Goal: Task Accomplishment & Management: Manage account settings

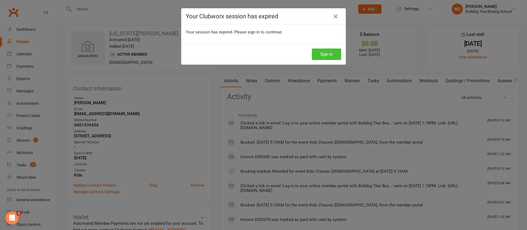
click at [326, 52] on button "Sign In" at bounding box center [326, 55] width 29 height 12
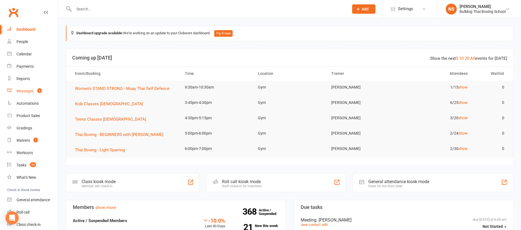
click at [22, 92] on div "Messages" at bounding box center [24, 91] width 17 height 4
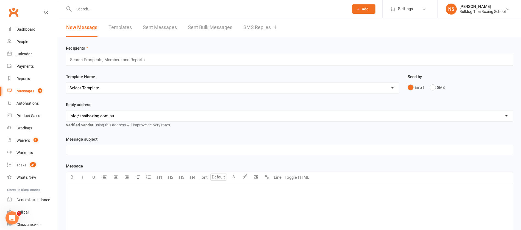
click at [253, 27] on link "SMS Replies 4" at bounding box center [259, 27] width 33 height 19
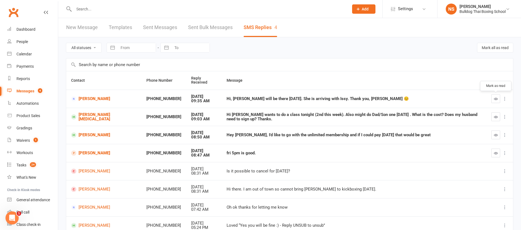
click at [496, 96] on button "button" at bounding box center [495, 98] width 9 height 9
click at [497, 152] on icon "button" at bounding box center [495, 153] width 4 height 4
click at [107, 154] on link "[PERSON_NAME]" at bounding box center [103, 153] width 65 height 5
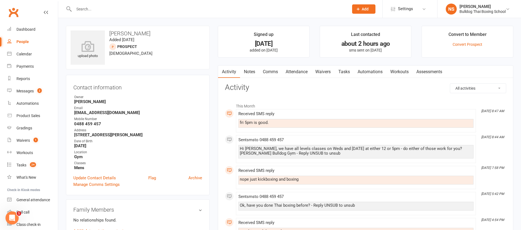
click at [271, 73] on link "Comms" at bounding box center [270, 72] width 23 height 13
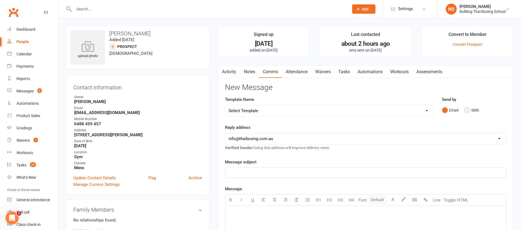
drag, startPoint x: 467, startPoint y: 109, endPoint x: 448, endPoint y: 117, distance: 21.0
click at [467, 109] on button "SMS" at bounding box center [471, 110] width 15 height 10
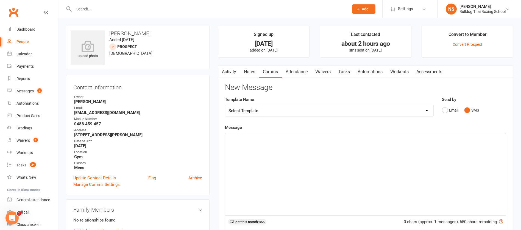
click at [246, 148] on div "﻿" at bounding box center [365, 174] width 280 height 82
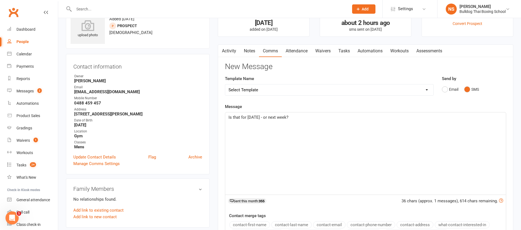
scroll to position [124, 0]
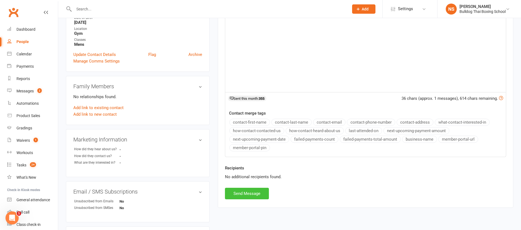
click at [247, 195] on button "Send Message" at bounding box center [247, 194] width 44 height 12
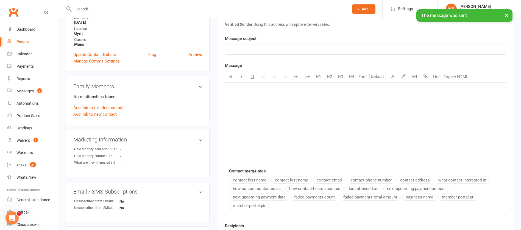
scroll to position [0, 0]
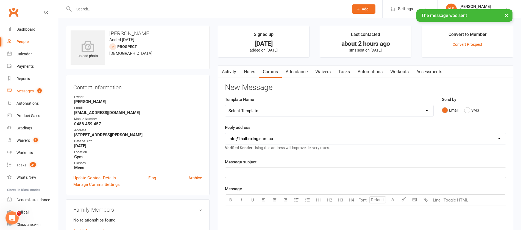
click at [29, 91] on div "Messages" at bounding box center [24, 91] width 17 height 4
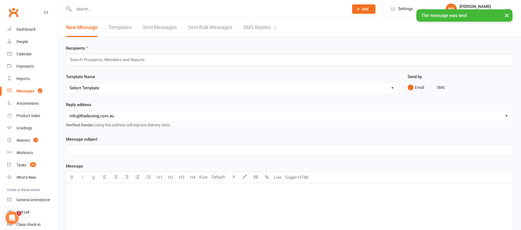
click at [251, 25] on link "SMS Replies 2" at bounding box center [259, 27] width 33 height 19
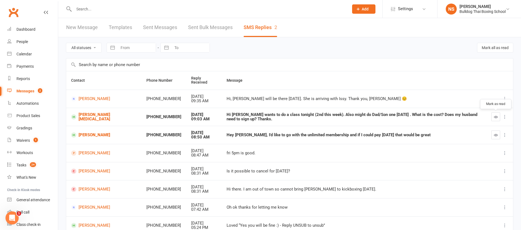
click at [493, 117] on icon "button" at bounding box center [495, 117] width 4 height 4
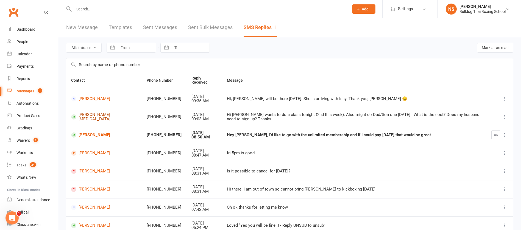
click at [110, 116] on link "[PERSON_NAME][MEDICAL_DATA]" at bounding box center [104, 117] width 66 height 9
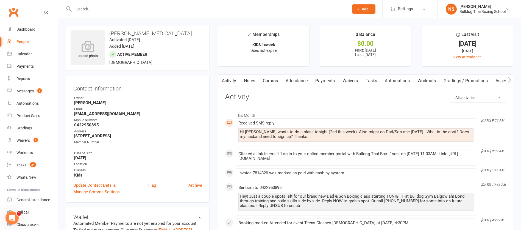
click at [272, 83] on link "Comms" at bounding box center [270, 81] width 23 height 13
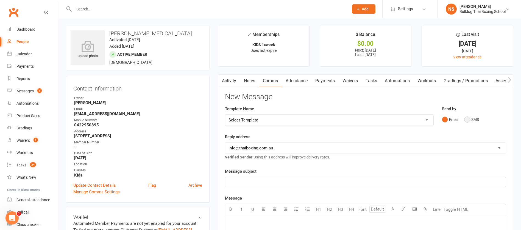
click at [468, 117] on button "SMS" at bounding box center [471, 119] width 15 height 10
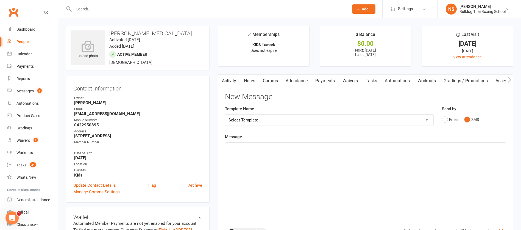
click at [242, 147] on p "﻿" at bounding box center [365, 147] width 274 height 7
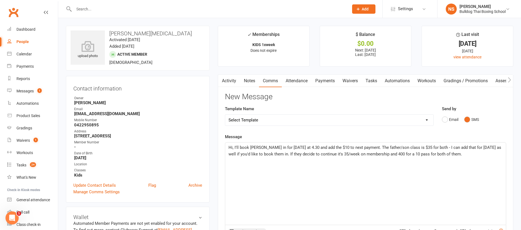
click at [453, 146] on span "Hi, I'll book [PERSON_NAME] in for [DATE] at 4.30 and add the $10 to next payme…" at bounding box center [365, 151] width 274 height 12
click at [497, 146] on p "Hi, I'll book [PERSON_NAME] in for [DATE] at 4.30 and add the $10 to next payme…" at bounding box center [365, 154] width 274 height 20
drag, startPoint x: 284, startPoint y: 154, endPoint x: 223, endPoint y: 154, distance: 60.7
click at [223, 154] on div "Activity Notes Comms Attendance Payments Waivers Tasks Automations Workouts Gra…" at bounding box center [365, 207] width 295 height 266
click at [252, 153] on span "Hi, I'll book [PERSON_NAME] in for [DATE] at 4.30 and add the $10 to next payme…" at bounding box center [362, 151] width 268 height 12
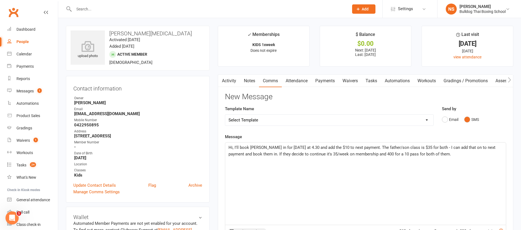
click at [490, 146] on span "Hi, I'll book [PERSON_NAME] in for [DATE] at 4.30 and add the $10 to next payme…" at bounding box center [362, 151] width 268 height 12
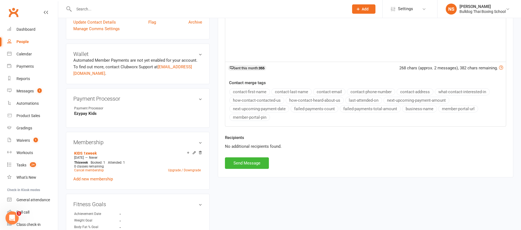
scroll to position [165, 0]
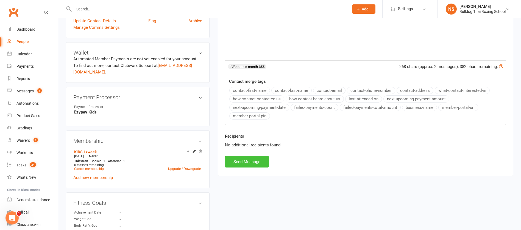
click at [238, 163] on button "Send Message" at bounding box center [247, 162] width 44 height 12
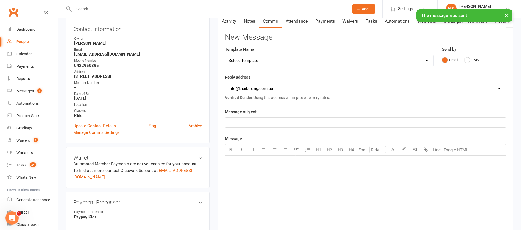
scroll to position [0, 0]
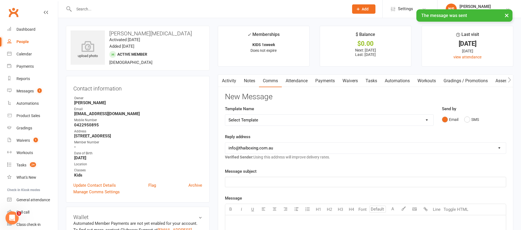
click at [302, 81] on link "Attendance" at bounding box center [297, 81] width 30 height 13
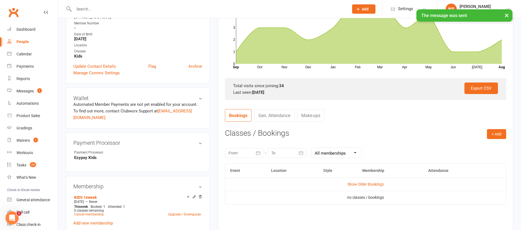
scroll to position [124, 0]
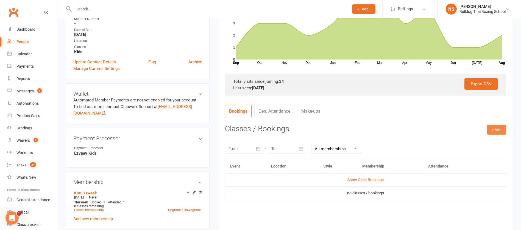
click at [498, 129] on button "+ Add" at bounding box center [496, 130] width 19 height 10
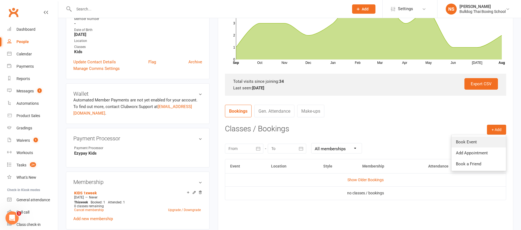
click at [481, 141] on link "Book Event" at bounding box center [478, 142] width 54 height 11
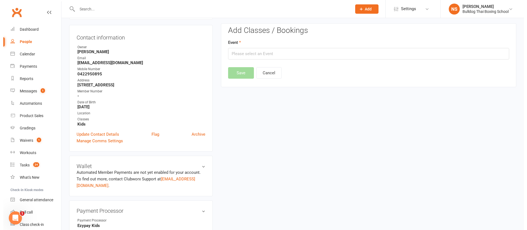
scroll to position [47, 0]
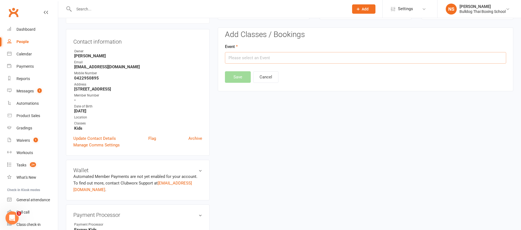
click at [257, 56] on input "text" at bounding box center [365, 58] width 281 height 12
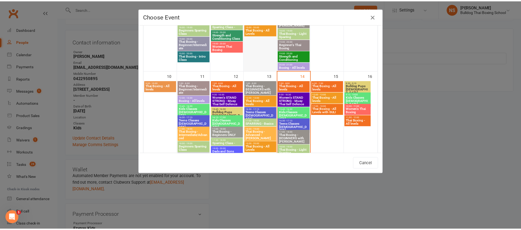
scroll to position [247, 0]
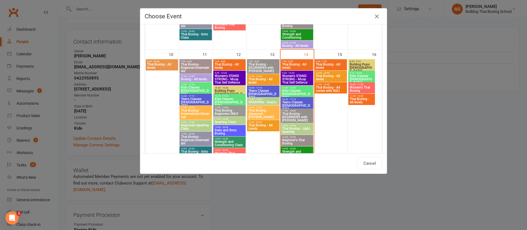
click at [294, 103] on span "Teens Classes [DEMOGRAPHIC_DATA]" at bounding box center [297, 106] width 30 height 10
type input "Teens Classes [DEMOGRAPHIC_DATA] - [DATE] 4:30:00 PM"
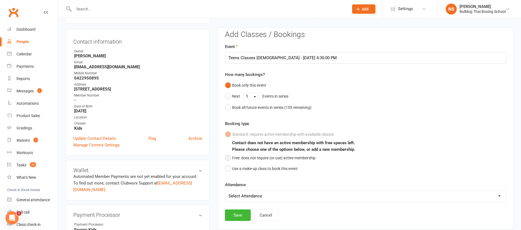
click at [227, 158] on button "Free: does not require (or use) active membership" at bounding box center [270, 158] width 91 height 10
click at [234, 212] on button "Save" at bounding box center [238, 216] width 26 height 12
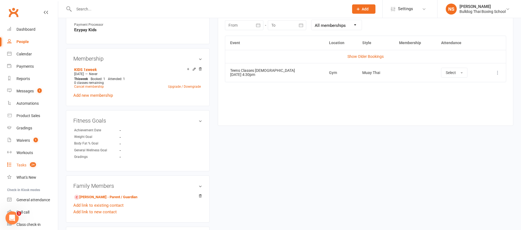
click at [20, 163] on div "Tasks" at bounding box center [21, 165] width 10 height 4
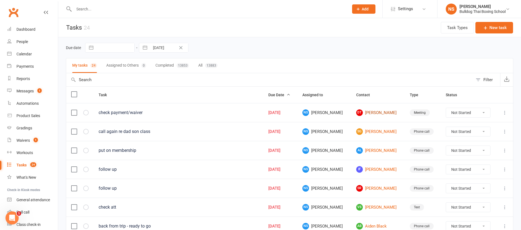
click at [374, 112] on link "DT [PERSON_NAME]" at bounding box center [378, 113] width 44 height 7
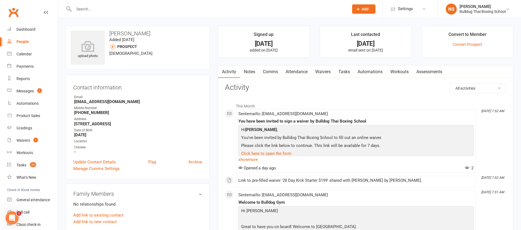
click at [271, 69] on link "Comms" at bounding box center [270, 72] width 23 height 13
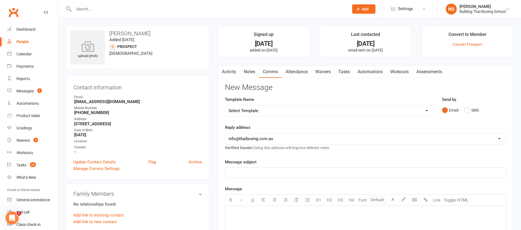
click at [314, 109] on select "Select Template [Email] Price Increase 28 Day Kick starter [SMS] 10 Pass Check …" at bounding box center [329, 110] width 208 height 11
select select "142"
click at [225, 105] on select "Select Template [Email] Price Increase 28 Day Kick starter [SMS] 10 Pass Check …" at bounding box center [329, 110] width 208 height 11
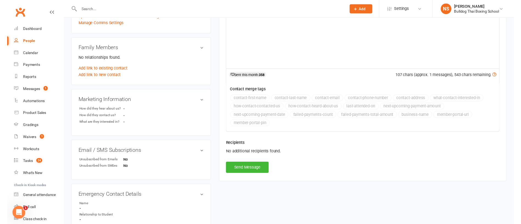
scroll to position [165, 0]
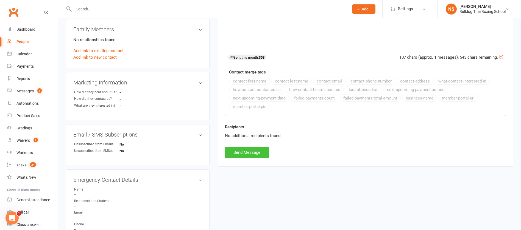
click at [247, 153] on button "Send Message" at bounding box center [247, 153] width 44 height 12
select select
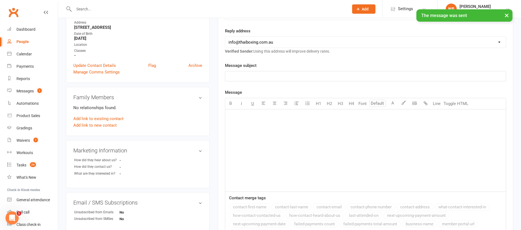
scroll to position [0, 0]
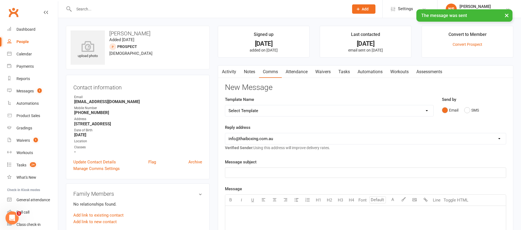
click at [346, 71] on link "Tasks" at bounding box center [343, 72] width 19 height 13
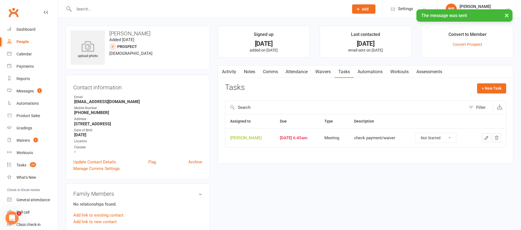
click at [486, 137] on icon "button" at bounding box center [486, 138] width 5 height 5
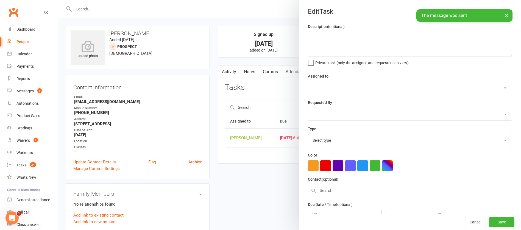
type textarea "check payment/waiver"
select select "12940"
select select "45795"
type input "[DATE]"
type input "6:45am"
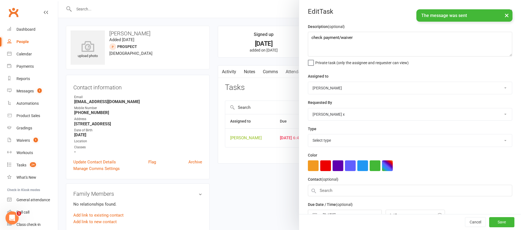
select select "12049"
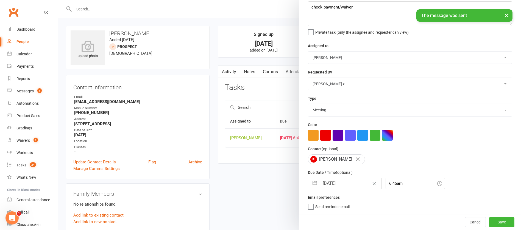
click at [342, 181] on input "[DATE]" at bounding box center [350, 183] width 62 height 11
select select "6"
select select "2025"
select select "7"
select select "2025"
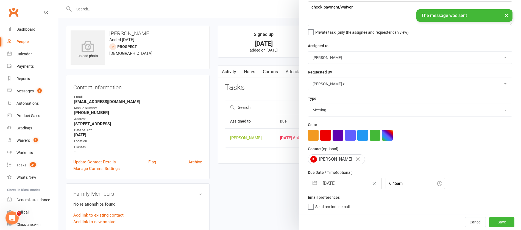
select select "8"
select select "2025"
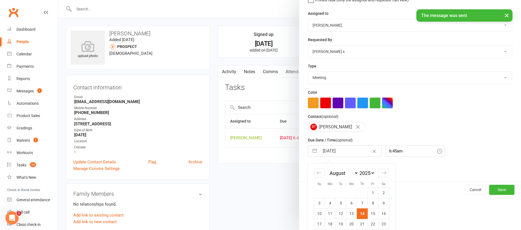
scroll to position [91, 0]
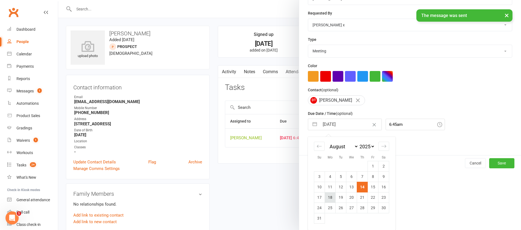
click at [328, 197] on td "18" at bounding box center [330, 197] width 11 height 10
type input "[DATE]"
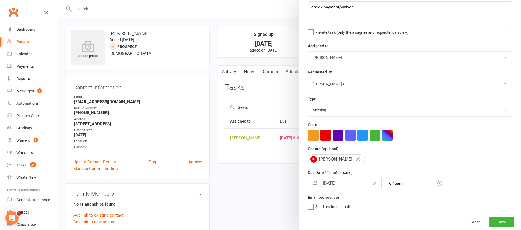
scroll to position [33, 0]
click at [489, 220] on button "Save" at bounding box center [501, 222] width 25 height 10
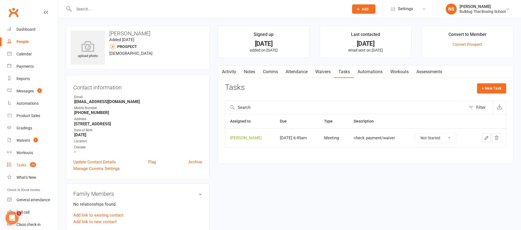
click at [23, 164] on div "Tasks" at bounding box center [21, 165] width 10 height 4
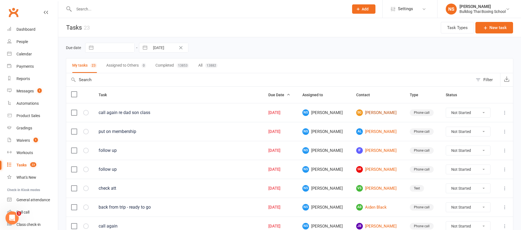
click at [369, 113] on link "SG [PERSON_NAME]" at bounding box center [378, 113] width 44 height 7
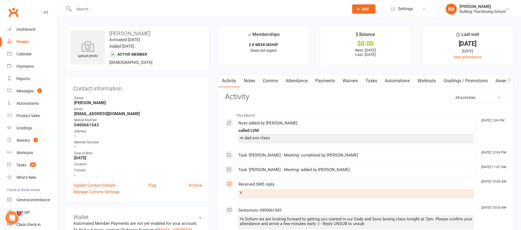
click at [268, 81] on link "Comms" at bounding box center [270, 81] width 23 height 13
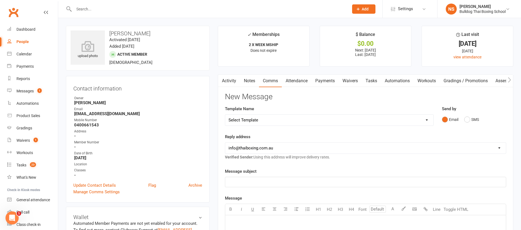
click at [372, 82] on link "Tasks" at bounding box center [370, 81] width 19 height 13
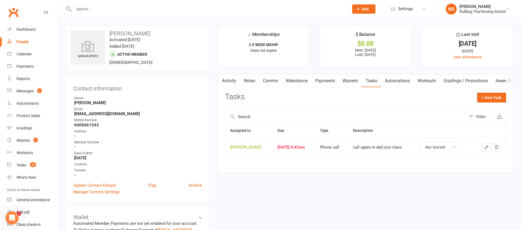
click at [485, 147] on icon "button" at bounding box center [486, 147] width 5 height 5
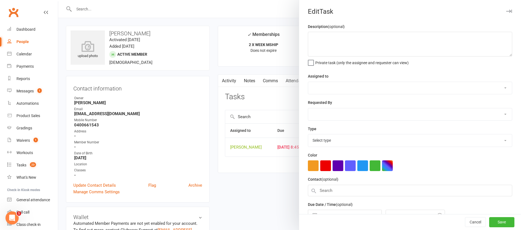
type textarea "call again re dad son class"
select select "12940"
type input "[DATE]"
type input "8:45am"
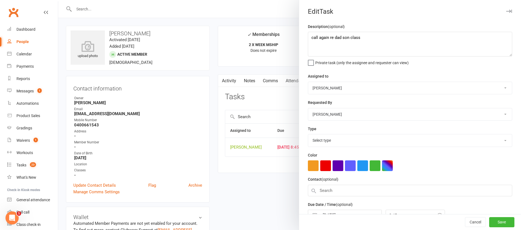
select select "12048"
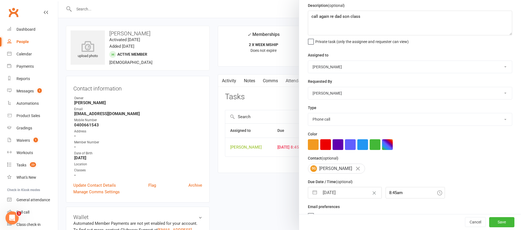
scroll to position [33, 0]
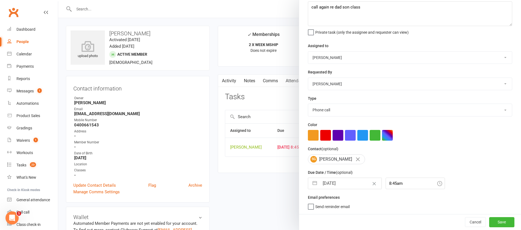
drag, startPoint x: 336, startPoint y: 183, endPoint x: 339, endPoint y: 181, distance: 3.8
click at [336, 183] on input "[DATE]" at bounding box center [350, 183] width 62 height 11
select select "6"
select select "2025"
select select "7"
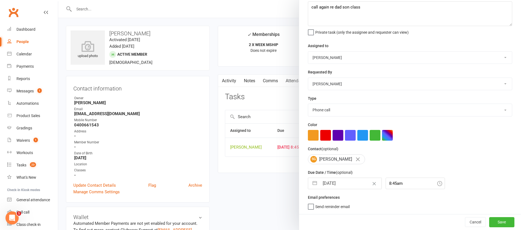
select select "2025"
select select "8"
select select "2025"
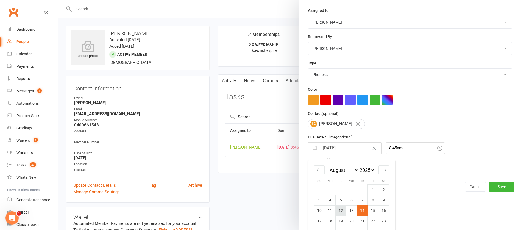
scroll to position [91, 0]
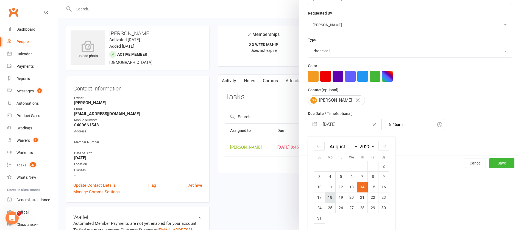
click at [327, 197] on td "18" at bounding box center [330, 197] width 11 height 10
type input "[DATE]"
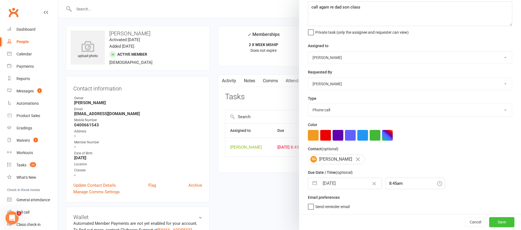
click at [489, 222] on button "Save" at bounding box center [501, 222] width 25 height 10
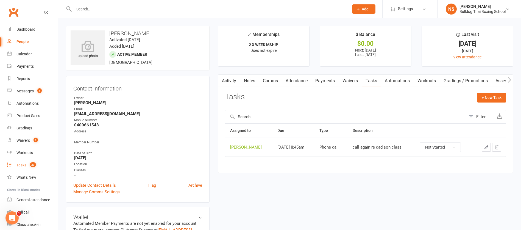
click at [21, 165] on div "Tasks" at bounding box center [21, 165] width 10 height 4
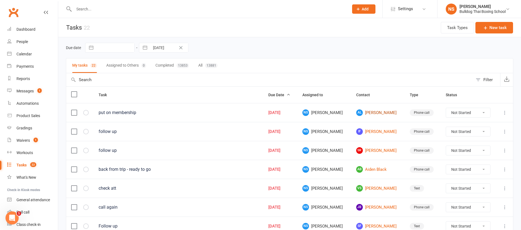
click at [368, 113] on link "AL [PERSON_NAME]" at bounding box center [378, 113] width 44 height 7
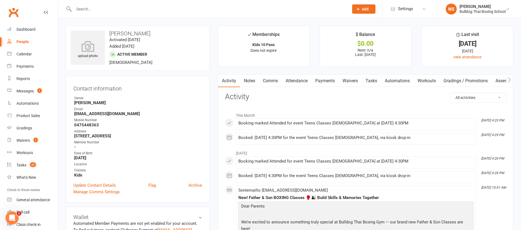
click at [269, 83] on link "Comms" at bounding box center [270, 81] width 23 height 13
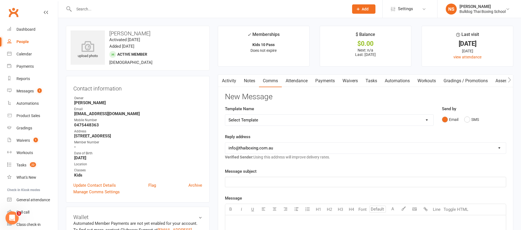
click at [274, 120] on select "Select Template [Email] Price Increase 28 Day Kick starter [SMS] 10 Pass Check …" at bounding box center [329, 120] width 208 height 11
select select "89"
click at [225, 115] on select "Select Template [Email] Price Increase 28 Day Kick starter [SMS] 10 Pass Check …" at bounding box center [329, 120] width 208 height 11
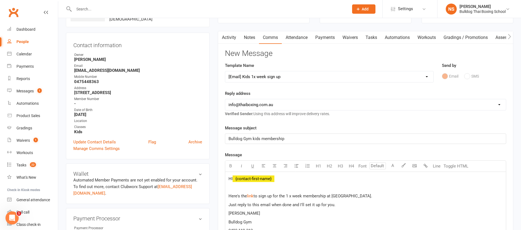
scroll to position [82, 0]
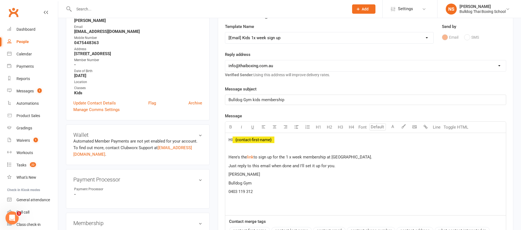
click at [339, 166] on p "Just reply to this email when done and I'll set it up for you." at bounding box center [365, 166] width 274 height 7
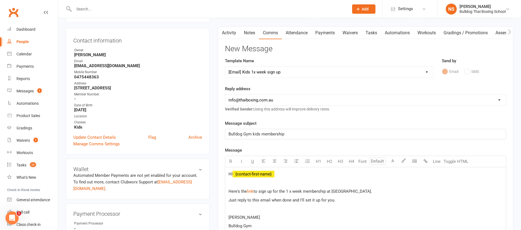
scroll to position [0, 0]
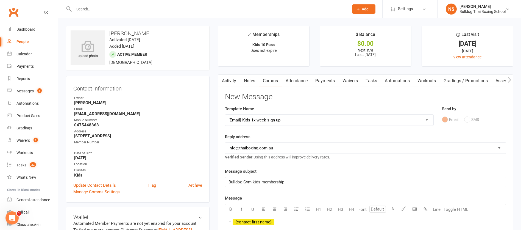
click at [299, 81] on link "Attendance" at bounding box center [297, 81] width 30 height 13
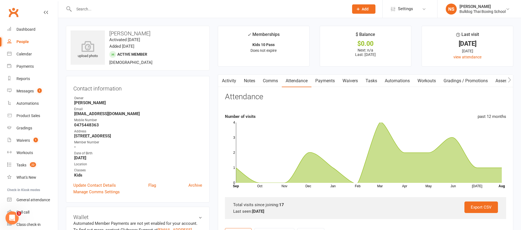
click at [230, 81] on link "Activity" at bounding box center [229, 81] width 22 height 13
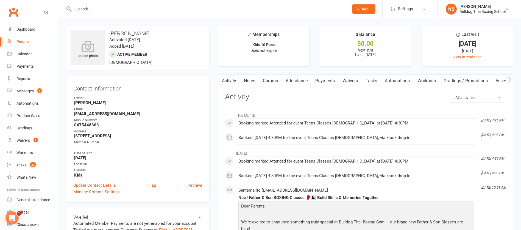
click at [266, 80] on link "Comms" at bounding box center [270, 81] width 23 height 13
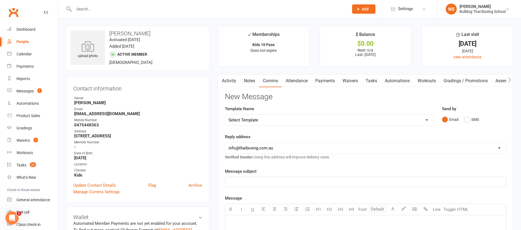
drag, startPoint x: 276, startPoint y: 120, endPoint x: 277, endPoint y: 115, distance: 4.4
click at [276, 120] on select "Select Template [Email] Price Increase 28 Day Kick starter [SMS] 10 Pass Check …" at bounding box center [329, 120] width 208 height 11
select select "89"
click at [225, 115] on select "Select Template [Email] Price Increase 28 Day Kick starter [SMS] 10 Pass Check …" at bounding box center [329, 120] width 208 height 11
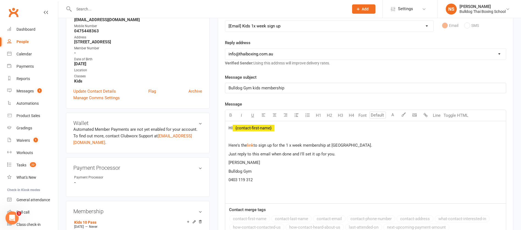
scroll to position [124, 0]
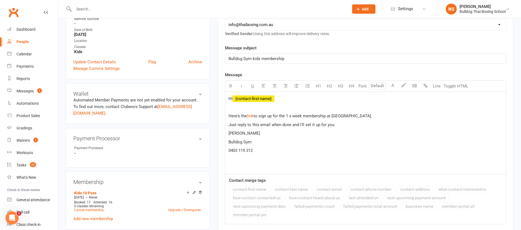
click at [343, 124] on p "Just reply to this email when done and I'll set it up for you." at bounding box center [365, 125] width 274 height 7
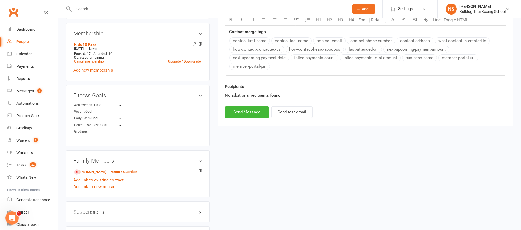
scroll to position [288, 0]
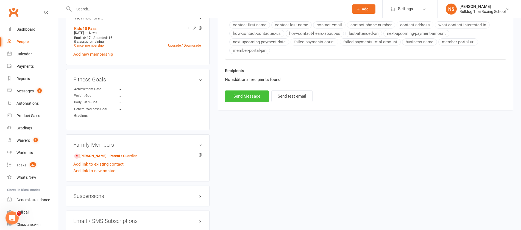
click at [249, 97] on button "Send Message" at bounding box center [247, 97] width 44 height 12
select select
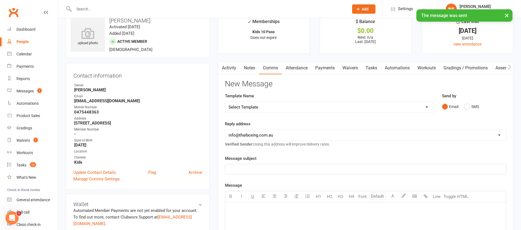
scroll to position [0, 0]
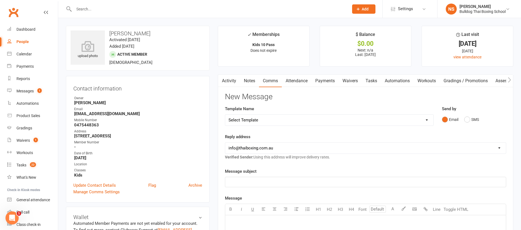
click at [298, 80] on link "Attendance" at bounding box center [297, 81] width 30 height 13
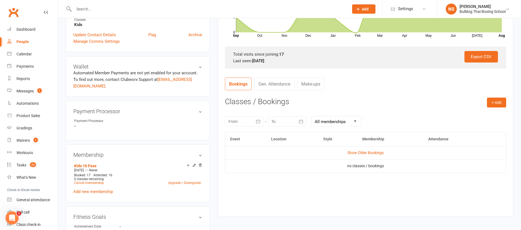
scroll to position [165, 0]
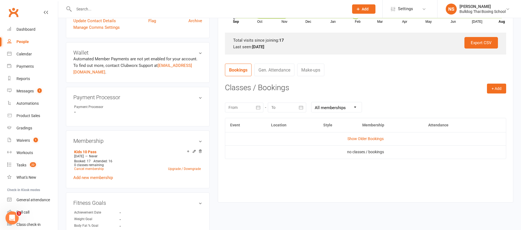
click at [483, 93] on div "+ Add Book Event Add Appointment Book a Friend Classes / Bookings [DATE] Sun Mo…" at bounding box center [365, 139] width 281 height 111
click at [499, 88] on button "+ Add" at bounding box center [496, 89] width 19 height 10
click at [475, 97] on link "Book Event" at bounding box center [478, 101] width 54 height 11
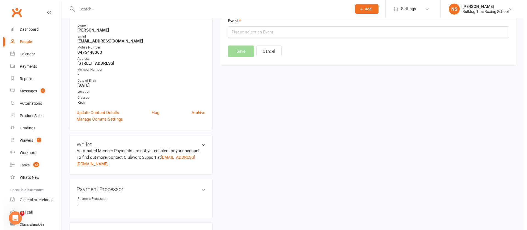
scroll to position [47, 0]
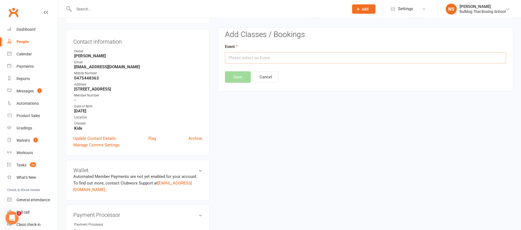
click at [287, 58] on input "text" at bounding box center [365, 58] width 281 height 12
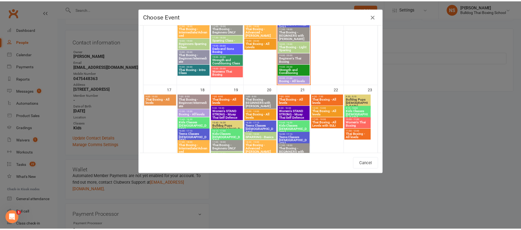
scroll to position [247, 0]
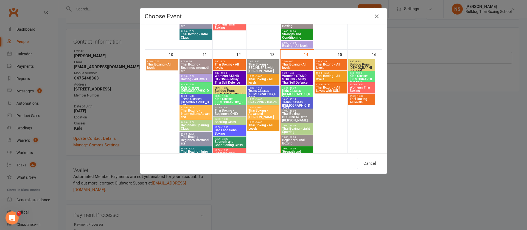
click at [302, 102] on span "Teens Classes [DEMOGRAPHIC_DATA]" at bounding box center [297, 106] width 30 height 10
type input "Teens Classes [DEMOGRAPHIC_DATA] - [DATE] 4:30:00 PM"
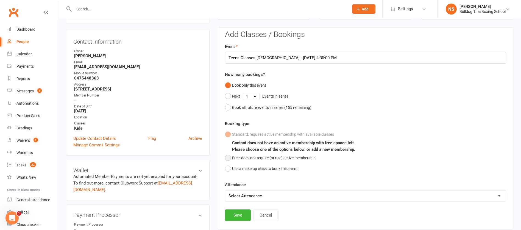
click at [229, 158] on button "Free: does not require (or use) active membership" at bounding box center [270, 158] width 91 height 10
click at [235, 216] on button "Save" at bounding box center [238, 216] width 26 height 12
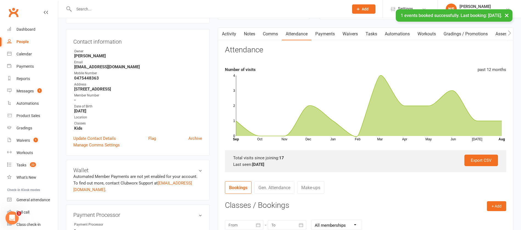
click at [369, 33] on link "Tasks" at bounding box center [370, 34] width 19 height 13
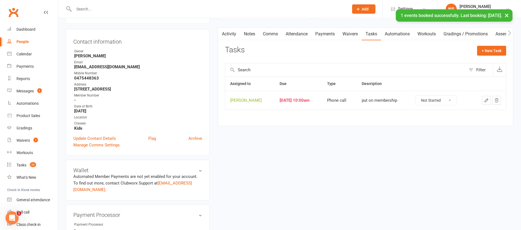
click at [489, 98] on button "button" at bounding box center [486, 100] width 9 height 9
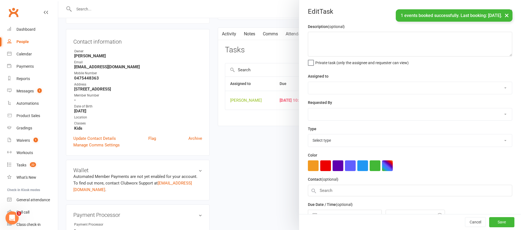
type textarea "put on membership"
select select "12940"
type input "[DATE]"
type input "10:00am"
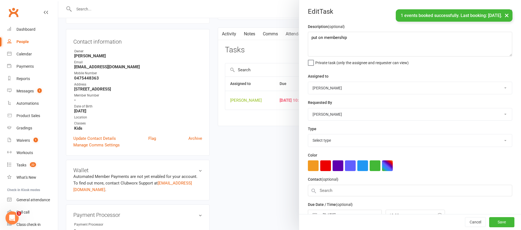
select select "12048"
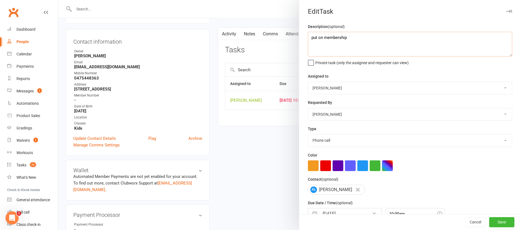
drag, startPoint x: 350, startPoint y: 35, endPoint x: 299, endPoint y: 14, distance: 55.6
click at [299, 32] on div "Description (optional) put on membership Private task (only the assignee and re…" at bounding box center [410, 133] width 222 height 221
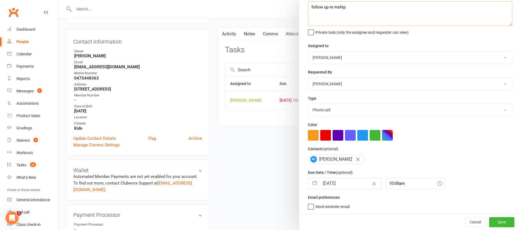
type textarea "follow up re mship"
click at [345, 179] on input "[DATE]" at bounding box center [350, 183] width 62 height 11
select select "6"
select select "2025"
select select "7"
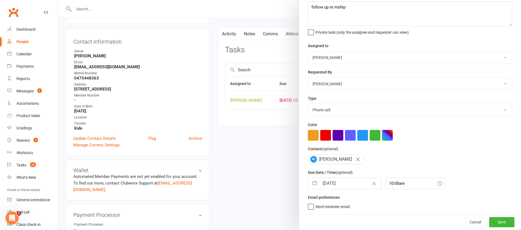
select select "2025"
select select "8"
select select "2025"
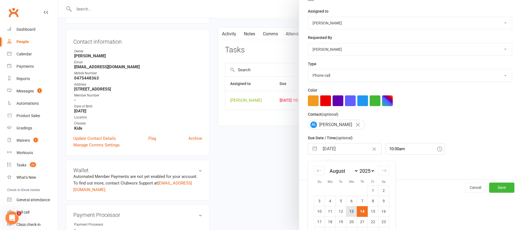
scroll to position [91, 0]
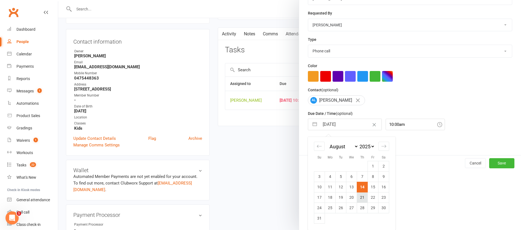
click at [357, 198] on td "21" at bounding box center [362, 197] width 11 height 10
type input "[DATE]"
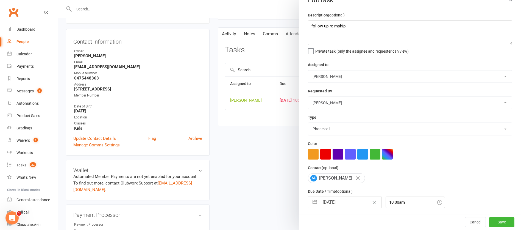
scroll to position [0, 0]
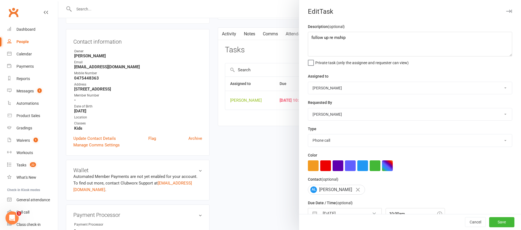
click at [321, 139] on select "Action E-mail Meeting Phone call Text Add new task type" at bounding box center [410, 140] width 204 height 12
select select "13825"
click at [308, 136] on select "Action E-mail Meeting Phone call Text Add new task type" at bounding box center [410, 140] width 204 height 12
click at [491, 221] on button "Save" at bounding box center [501, 223] width 25 height 10
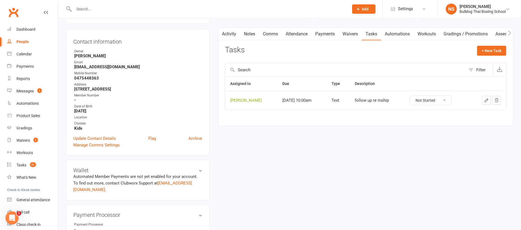
click at [248, 33] on link "Notes" at bounding box center [249, 34] width 19 height 13
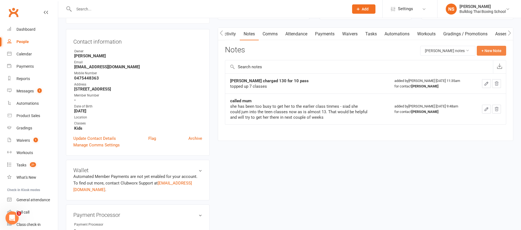
click at [484, 50] on button "+ New Note" at bounding box center [490, 51] width 29 height 10
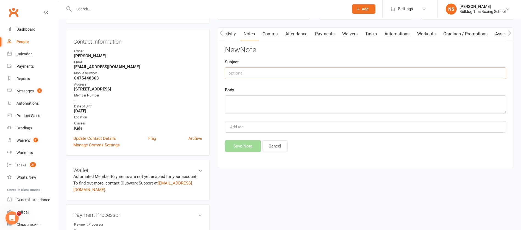
click at [289, 72] on input "text" at bounding box center [365, 74] width 281 height 12
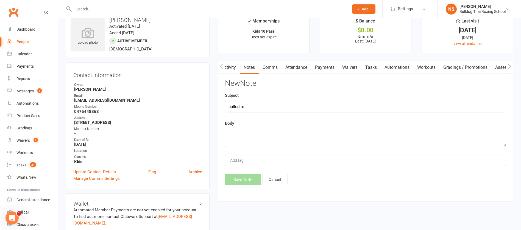
scroll to position [0, 0]
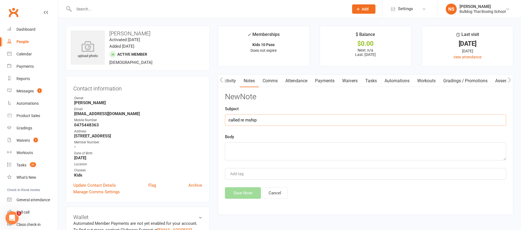
type input "called re mship"
click at [243, 145] on textarea at bounding box center [365, 151] width 281 height 18
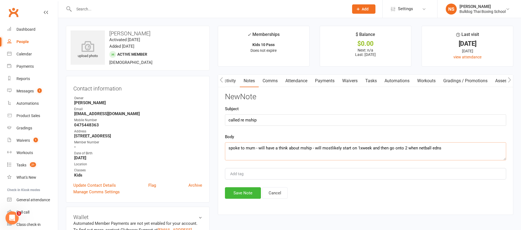
click at [330, 148] on textarea "spoke to mum - will have a think about mship - will mostlikely start on 1xweek …" at bounding box center [365, 151] width 281 height 18
type textarea "spoke to mum - will have a think about mship - will most likely start on 1xweek…"
click at [240, 192] on button "Save Note" at bounding box center [243, 193] width 36 height 12
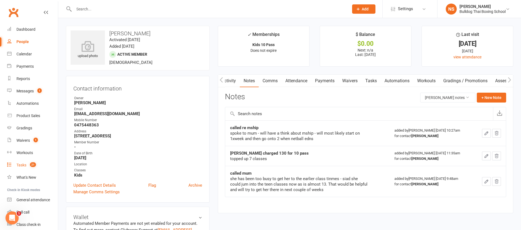
click at [23, 164] on div "Tasks" at bounding box center [21, 165] width 10 height 4
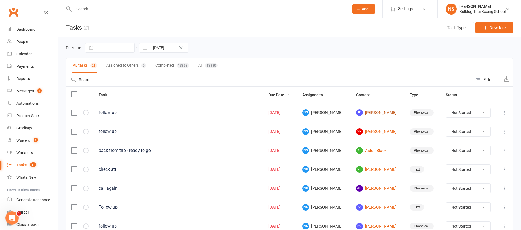
click at [372, 111] on link "IF [PERSON_NAME]" at bounding box center [378, 113] width 44 height 7
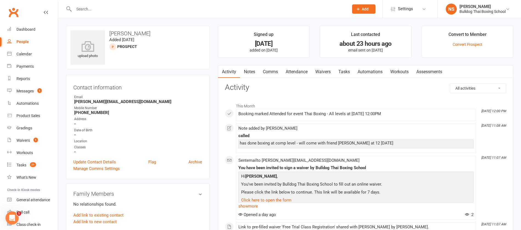
click at [251, 70] on link "Notes" at bounding box center [249, 72] width 19 height 13
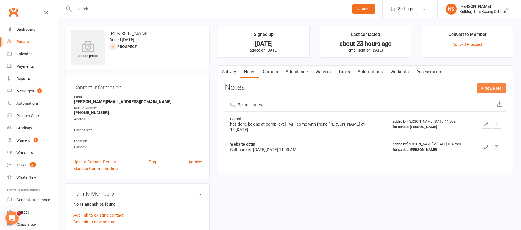
click at [484, 86] on button "+ New Note" at bounding box center [490, 88] width 29 height 10
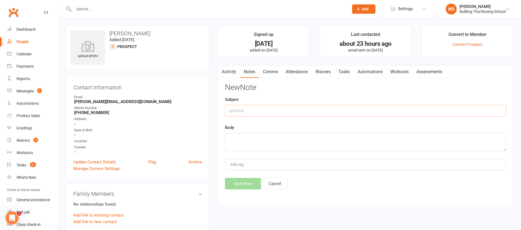
click at [266, 106] on input "text" at bounding box center [365, 111] width 281 height 12
type input "called"
click at [241, 139] on textarea at bounding box center [365, 142] width 281 height 18
type textarea "LVM - call me"
click at [248, 185] on button "Save Note" at bounding box center [243, 184] width 36 height 12
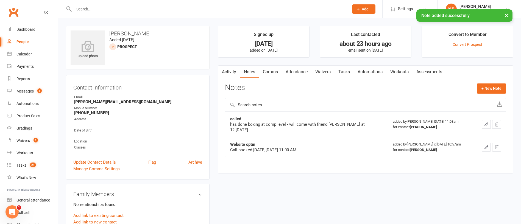
click at [345, 70] on link "Tasks" at bounding box center [343, 72] width 19 height 13
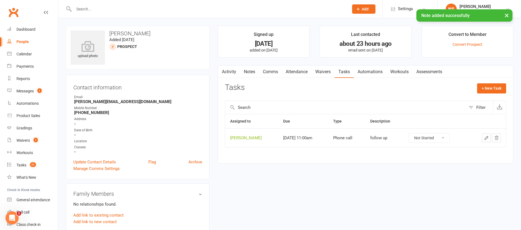
click at [485, 137] on icon "button" at bounding box center [486, 138] width 5 height 5
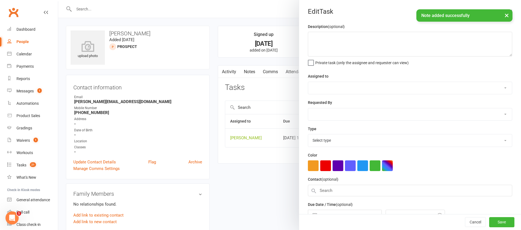
type textarea "follow up"
select select "12940"
select select "45795"
type input "[DATE]"
type input "11:00am"
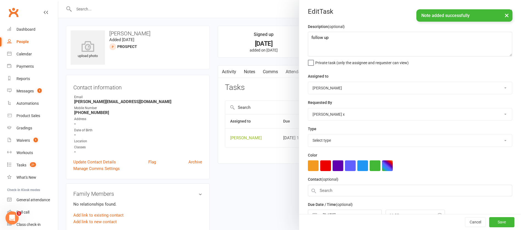
select select "12048"
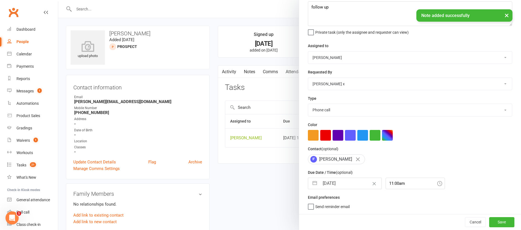
select select "6"
select select "2025"
select select "7"
select select "2025"
select select "8"
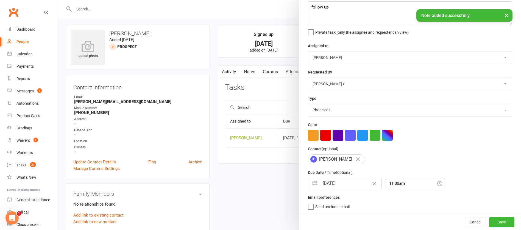
select select "2025"
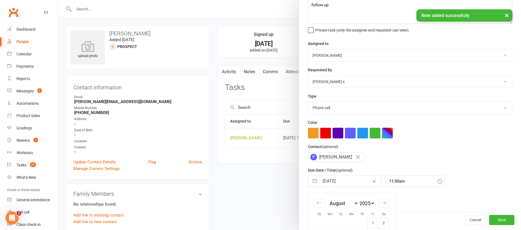
click at [351, 186] on input "[DATE]" at bounding box center [350, 181] width 62 height 11
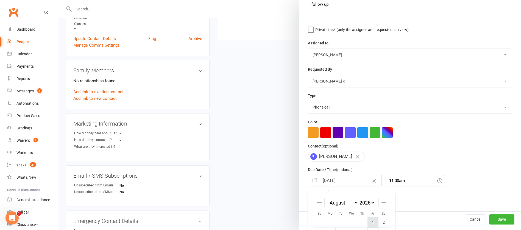
scroll to position [82, 0]
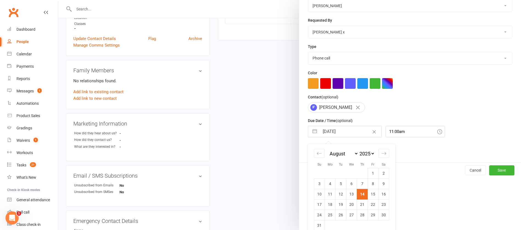
click at [357, 196] on td "14" at bounding box center [362, 194] width 11 height 10
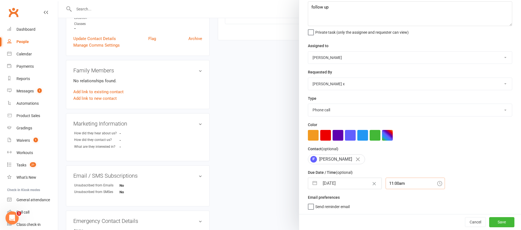
click at [396, 181] on div "11:00am" at bounding box center [414, 184] width 59 height 12
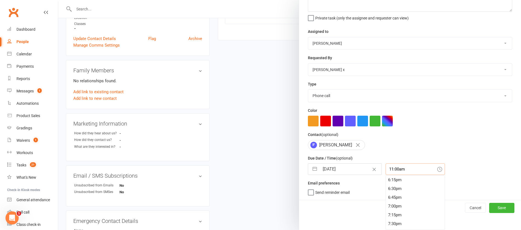
scroll to position [666, 0]
click at [399, 202] on div "7:30pm" at bounding box center [415, 199] width 59 height 9
type input "7:30pm"
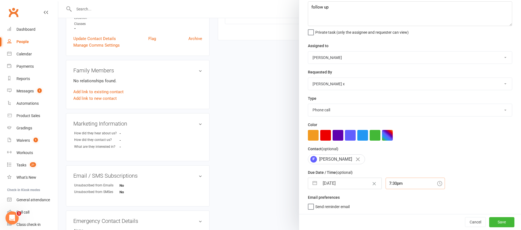
scroll to position [33, 0]
click at [489, 221] on button "Save" at bounding box center [501, 222] width 25 height 10
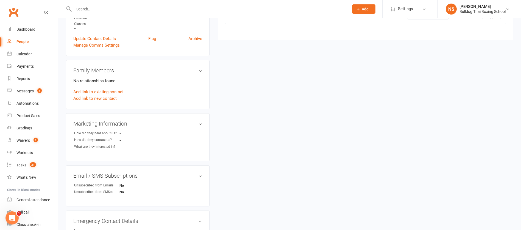
scroll to position [0, 0]
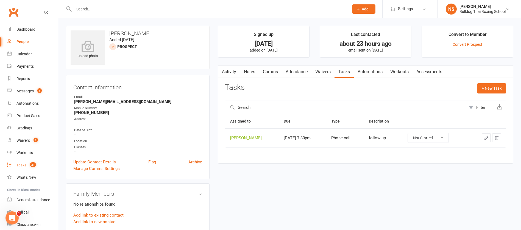
click at [20, 166] on div "Tasks" at bounding box center [21, 165] width 10 height 4
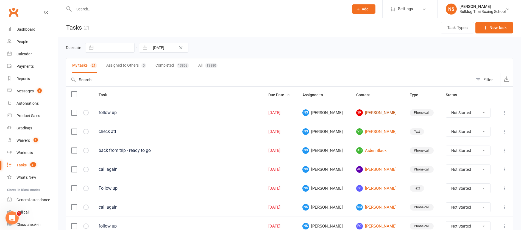
click at [368, 110] on link "SR [PERSON_NAME]" at bounding box center [378, 113] width 44 height 7
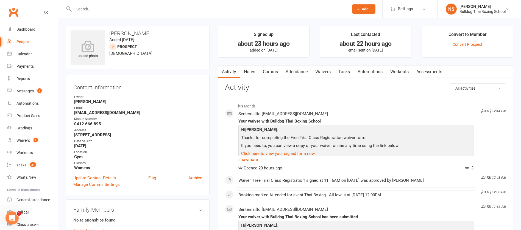
click at [249, 68] on link "Notes" at bounding box center [249, 72] width 19 height 13
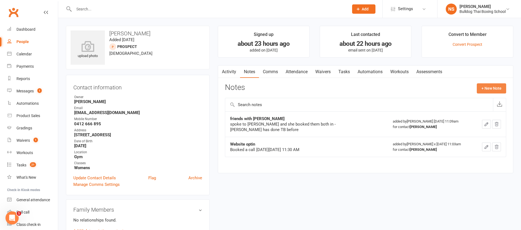
click at [489, 86] on button "+ New Note" at bounding box center [490, 88] width 29 height 10
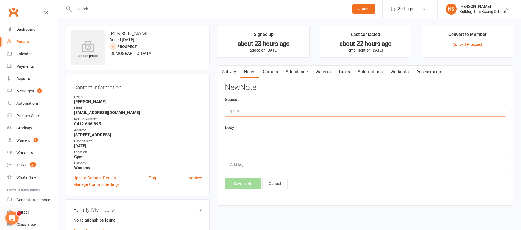
drag, startPoint x: 245, startPoint y: 112, endPoint x: 250, endPoint y: 87, distance: 25.5
click at [245, 98] on div "Subject" at bounding box center [365, 106] width 281 height 20
type input "called"
drag, startPoint x: 240, startPoint y: 139, endPoint x: 241, endPoint y: 136, distance: 3.4
click at [241, 138] on textarea at bounding box center [365, 142] width 281 height 18
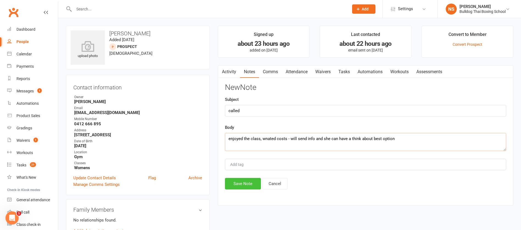
type textarea "enjoyed the class, wnated costs - will send info and she can have a think about…"
click at [253, 183] on button "Save Note" at bounding box center [243, 184] width 36 height 12
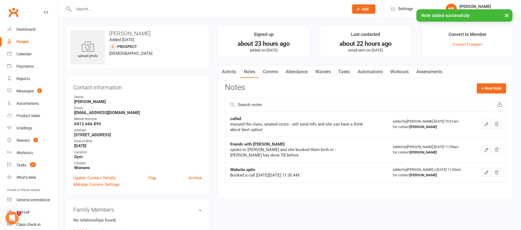
click at [270, 71] on link "Comms" at bounding box center [270, 72] width 23 height 13
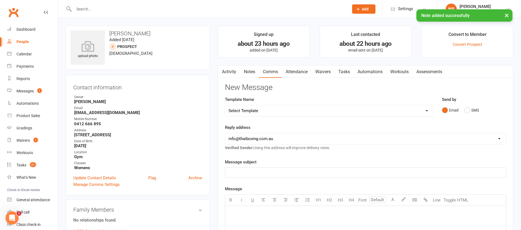
click at [269, 109] on select "Select Template [Email] Price Increase 28 Day Kick starter [SMS] 10 Pass Check …" at bounding box center [329, 110] width 208 height 11
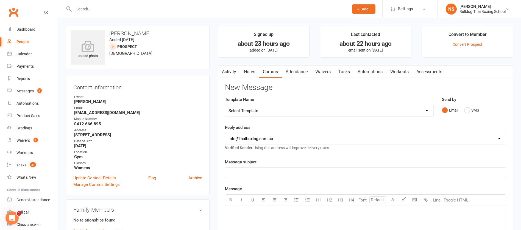
select select "116"
click at [225, 105] on select "Select Template [Email] Price Increase 28 Day Kick starter [SMS] 10 Pass Check …" at bounding box center [329, 110] width 208 height 11
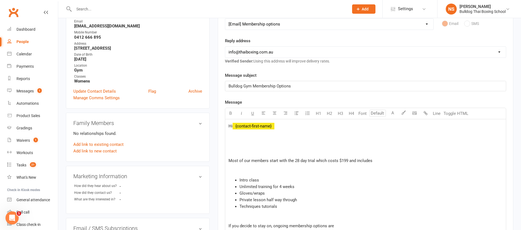
scroll to position [124, 0]
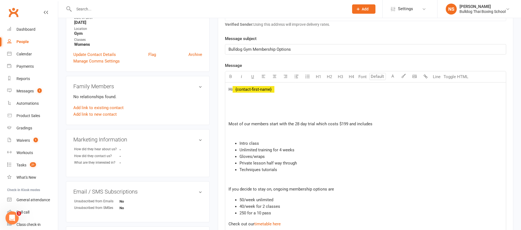
click at [234, 114] on p at bounding box center [365, 115] width 274 height 7
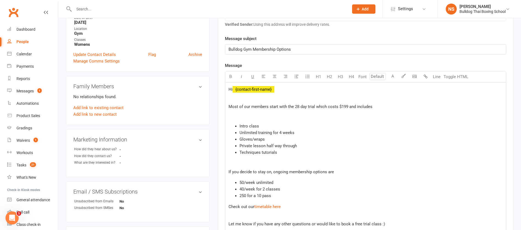
click at [252, 115] on p at bounding box center [365, 115] width 274 height 7
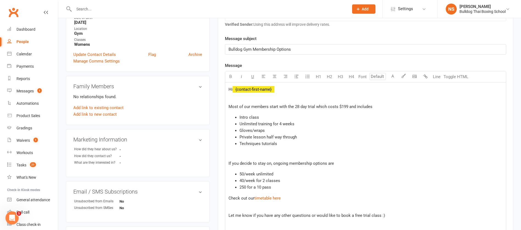
click at [349, 106] on span "Most of our members start with the 28 day trial which costs $199 and includes" at bounding box center [300, 106] width 144 height 5
drag, startPoint x: 259, startPoint y: 116, endPoint x: 234, endPoint y: 119, distance: 25.6
click at [234, 119] on ul "Intro class Unlimited training for 4 weeks Gloves/wraps Private lesson half way…" at bounding box center [365, 130] width 274 height 33
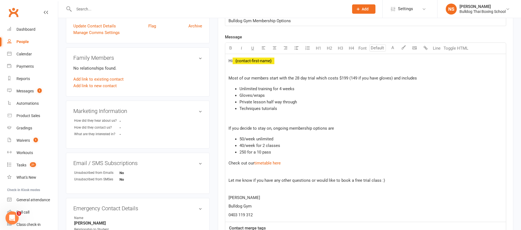
scroll to position [165, 0]
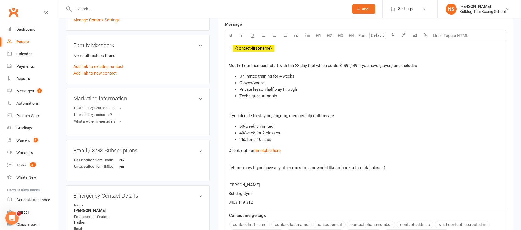
click at [243, 124] on span "50/week unlimited" at bounding box center [256, 126] width 34 height 5
click at [244, 131] on span "40/week for 2 classes" at bounding box center [259, 133] width 41 height 5
click at [244, 138] on span "250 for a 10 pass" at bounding box center [255, 139] width 32 height 5
drag, startPoint x: 378, startPoint y: 167, endPoint x: 304, endPoint y: 165, distance: 74.4
click at [308, 165] on span "Let me know if you have any other questions or would like to book a free trial …" at bounding box center [306, 167] width 156 height 5
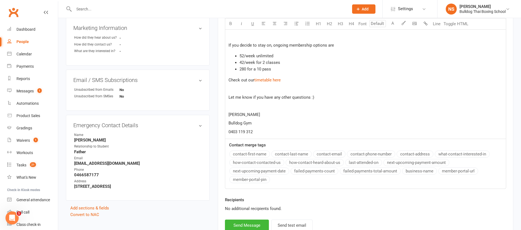
scroll to position [280, 0]
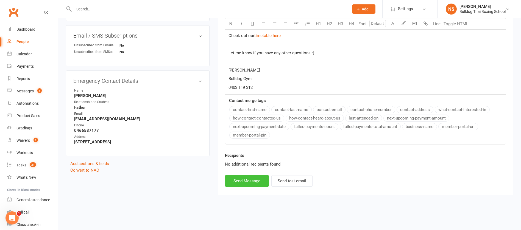
click at [237, 181] on button "Send Message" at bounding box center [247, 181] width 44 height 12
select select
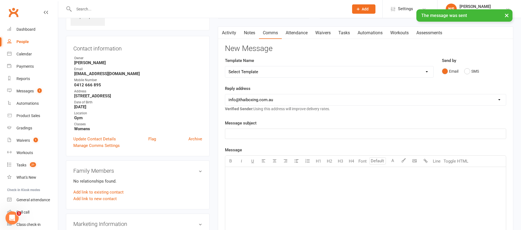
scroll to position [0, 0]
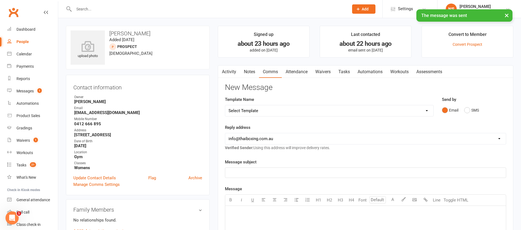
click at [348, 72] on link "Tasks" at bounding box center [343, 72] width 19 height 13
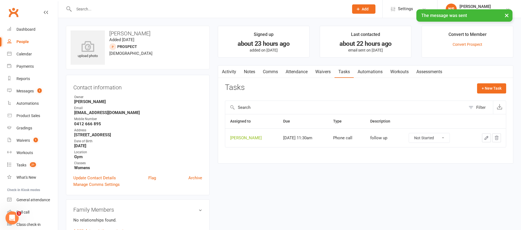
click at [486, 137] on icon "button" at bounding box center [486, 138] width 5 height 5
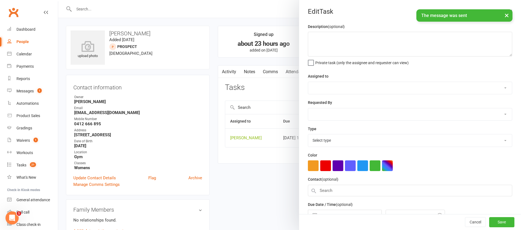
type textarea "follow up"
select select "12940"
select select "45795"
type input "[DATE]"
type input "11:30am"
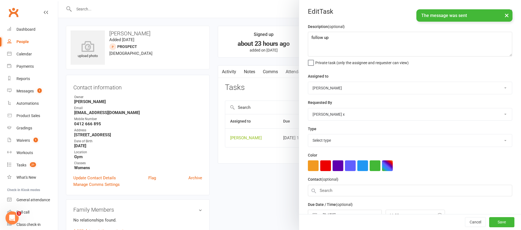
select select "12048"
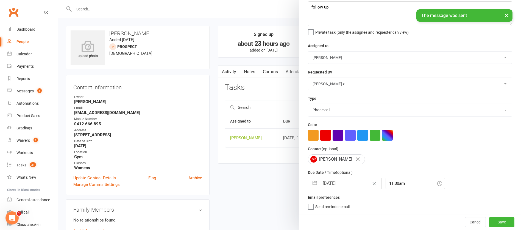
click at [344, 184] on input "[DATE]" at bounding box center [350, 183] width 62 height 11
select select "6"
select select "2025"
select select "7"
select select "2025"
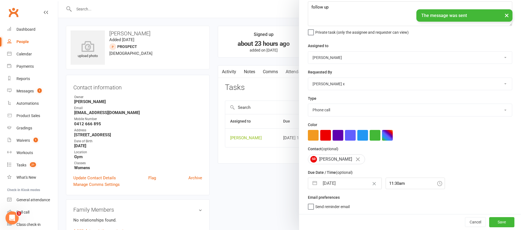
select select "8"
select select "2025"
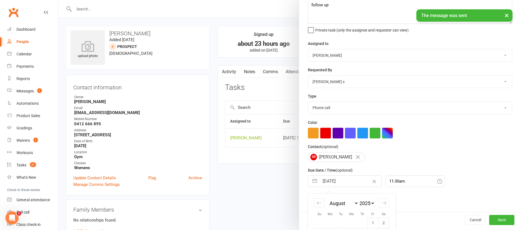
scroll to position [91, 0]
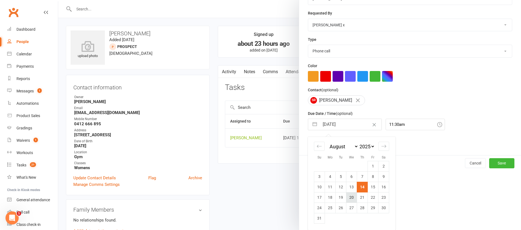
click at [349, 198] on td "20" at bounding box center [351, 197] width 11 height 10
type input "[DATE]"
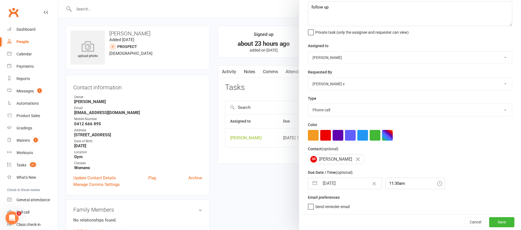
scroll to position [33, 0]
click at [492, 222] on button "Save" at bounding box center [501, 222] width 25 height 10
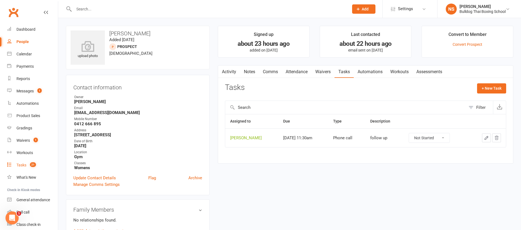
click at [23, 166] on div "Tasks" at bounding box center [21, 165] width 10 height 4
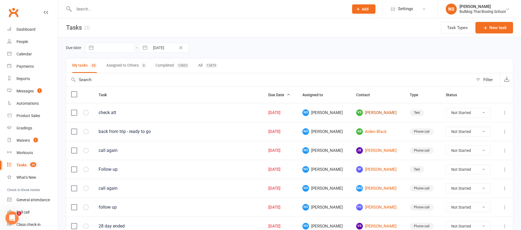
click at [361, 113] on link "VS [PERSON_NAME]" at bounding box center [378, 113] width 44 height 7
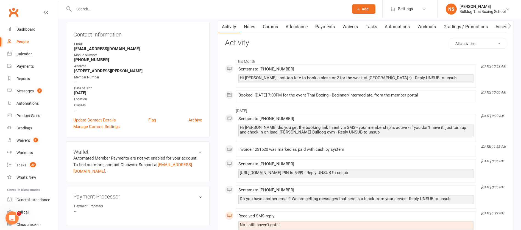
scroll to position [41, 0]
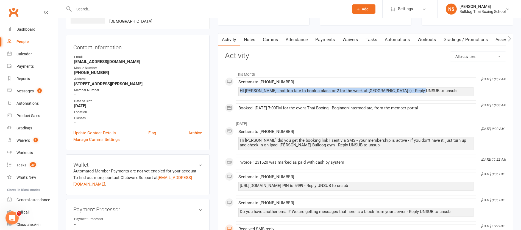
drag, startPoint x: 424, startPoint y: 91, endPoint x: 238, endPoint y: 89, distance: 185.8
click at [238, 89] on div "Hi [PERSON_NAME] , not too late to book a class or 2 for the week at [GEOGRAPHI…" at bounding box center [355, 91] width 235 height 9
click at [419, 86] on div "Sent sms to [PHONE_NUMBER] Hi [PERSON_NAME] , not too late to book a class or 2…" at bounding box center [355, 89] width 235 height 18
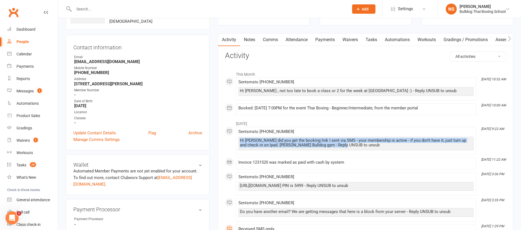
drag, startPoint x: 341, startPoint y: 144, endPoint x: 233, endPoint y: 141, distance: 108.2
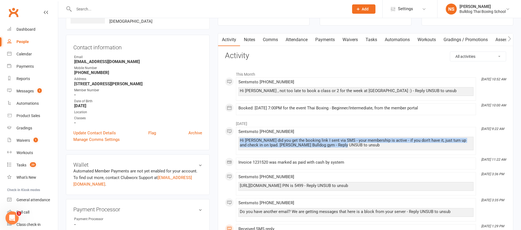
drag, startPoint x: 341, startPoint y: 145, endPoint x: 217, endPoint y: 139, distance: 124.5
click at [237, 137] on li "[DATE] 9:22 AM Sent sms to [PHONE_NUMBER] Hi [PERSON_NAME] did you get the book…" at bounding box center [356, 141] width 240 height 28
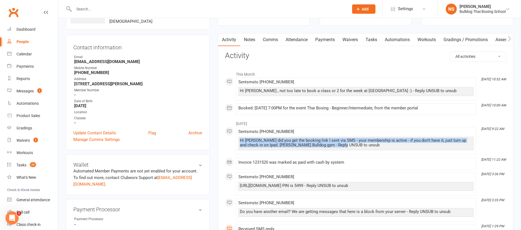
drag, startPoint x: 344, startPoint y: 148, endPoint x: 234, endPoint y: 139, distance: 111.0
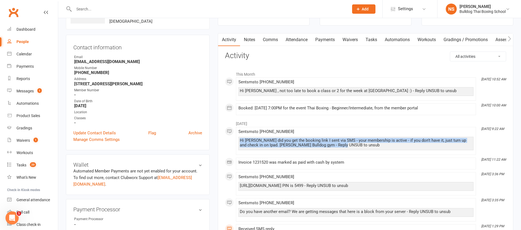
drag, startPoint x: 340, startPoint y: 146, endPoint x: 217, endPoint y: 134, distance: 124.1
click at [236, 135] on li "[DATE] 9:22 AM Sent sms to [PHONE_NUMBER] Hi [PERSON_NAME] did you get the book…" at bounding box center [356, 141] width 240 height 28
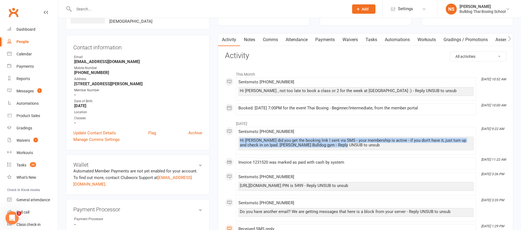
drag, startPoint x: 333, startPoint y: 145, endPoint x: 237, endPoint y: 141, distance: 96.4
click at [237, 141] on li "[DATE] 9:22 AM Sent sms to [PHONE_NUMBER] Hi [PERSON_NAME] did you get the book…" at bounding box center [356, 141] width 240 height 28
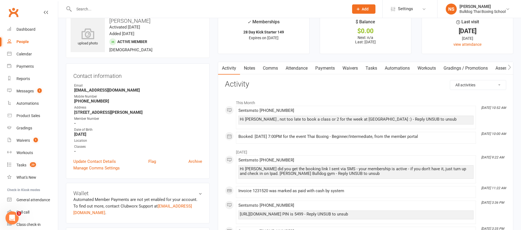
scroll to position [0, 0]
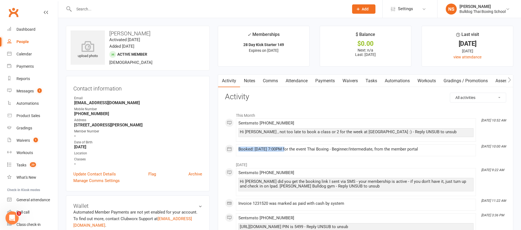
drag, startPoint x: 272, startPoint y: 148, endPoint x: 232, endPoint y: 149, distance: 39.3
click at [236, 149] on li "[DATE] 10:00 AM Booked: [DATE] 7:00PM for the event Thai Boxing - Beginner/Inte…" at bounding box center [356, 151] width 240 height 12
drag, startPoint x: 250, startPoint y: 82, endPoint x: 260, endPoint y: 86, distance: 10.4
click at [250, 82] on link "Notes" at bounding box center [249, 81] width 19 height 13
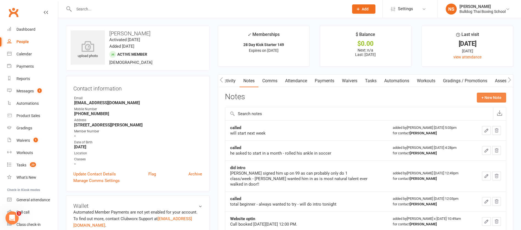
click at [483, 98] on button "+ New Note" at bounding box center [490, 98] width 29 height 10
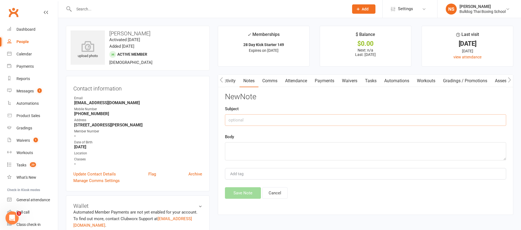
drag, startPoint x: 245, startPoint y: 120, endPoint x: 235, endPoint y: 97, distance: 24.4
click at [242, 114] on div "Subject" at bounding box center [365, 116] width 281 height 20
type input "called"
click at [232, 150] on textarea at bounding box center [365, 151] width 281 height 18
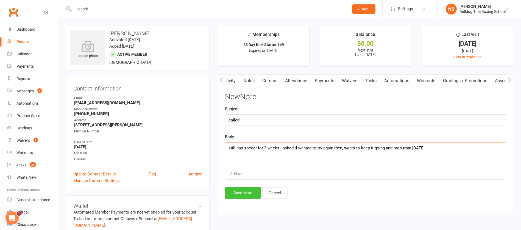
type textarea "still has soccer for 3 weeks - asked if wanted to try again then, wants to keep…"
click at [245, 195] on button "Save Note" at bounding box center [243, 193] width 36 height 12
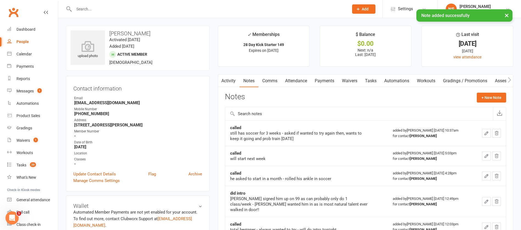
click at [367, 80] on link "Tasks" at bounding box center [370, 81] width 19 height 13
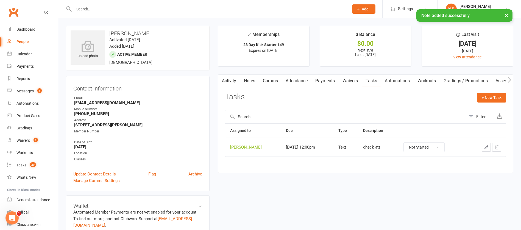
click at [486, 147] on icon "button" at bounding box center [485, 147] width 3 height 3
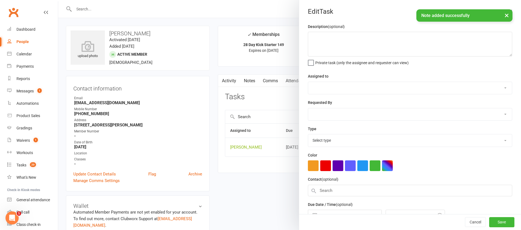
type textarea "check att"
select select "12940"
select select "45795"
type input "[DATE]"
type input "12:00pm"
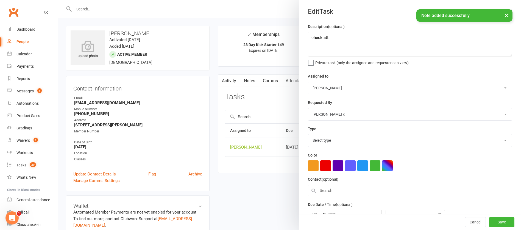
select select "13825"
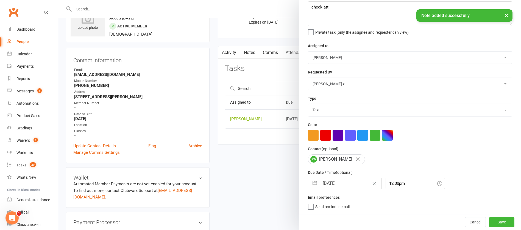
scroll to position [41, 0]
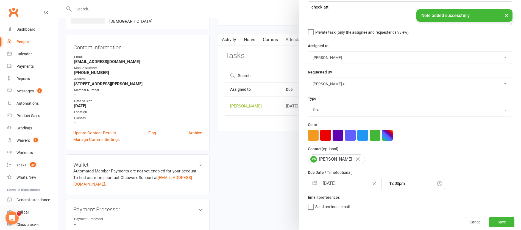
click at [350, 179] on input "[DATE]" at bounding box center [350, 183] width 62 height 11
select select "6"
select select "2025"
select select "7"
select select "2025"
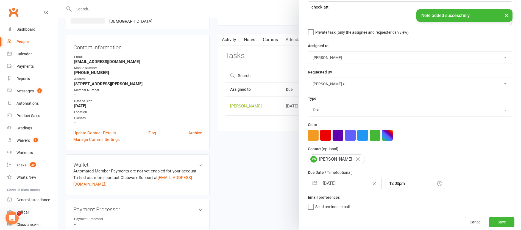
select select "8"
select select "2025"
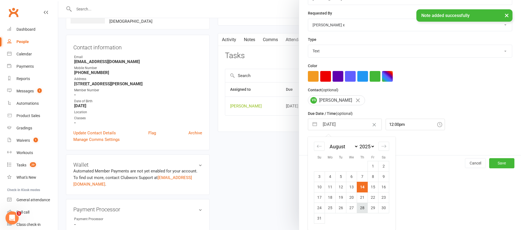
scroll to position [91, 0]
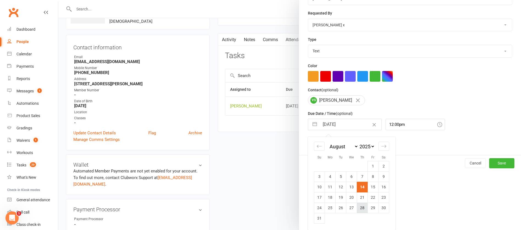
click at [362, 209] on td "28" at bounding box center [362, 208] width 11 height 10
type input "[DATE]"
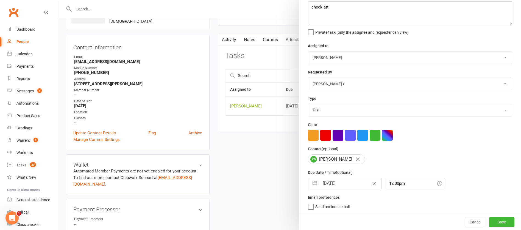
scroll to position [33, 0]
drag, startPoint x: 478, startPoint y: 218, endPoint x: 478, endPoint y: 213, distance: 4.7
click at [489, 218] on button "Save" at bounding box center [501, 222] width 25 height 10
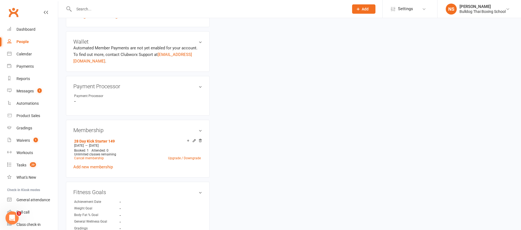
scroll to position [165, 0]
click at [193, 139] on div "Add make-up class" at bounding box center [207, 141] width 31 height 6
click at [193, 142] on icon at bounding box center [194, 141] width 4 height 4
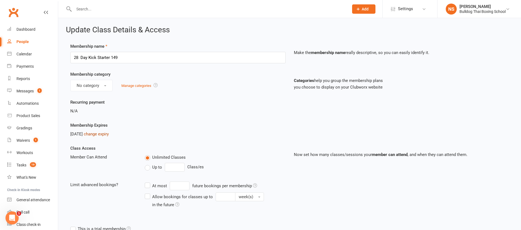
click at [109, 133] on link "change expiry" at bounding box center [96, 134] width 25 height 5
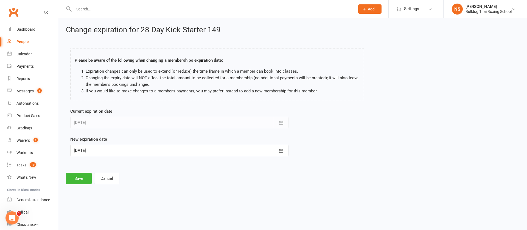
click at [110, 149] on div at bounding box center [179, 151] width 218 height 12
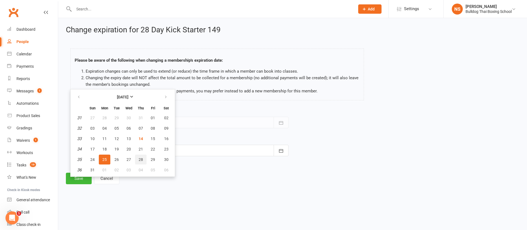
click at [139, 160] on span "28" at bounding box center [141, 160] width 4 height 4
type input "[DATE]"
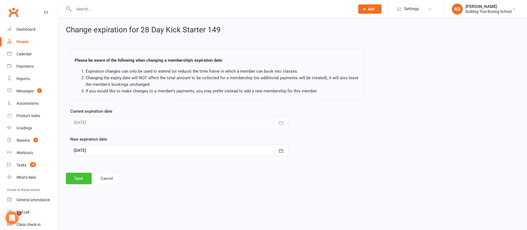
click at [78, 179] on button "Save" at bounding box center [79, 179] width 26 height 12
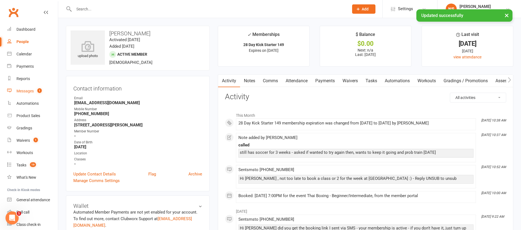
click at [29, 91] on div "Messages" at bounding box center [24, 91] width 17 height 4
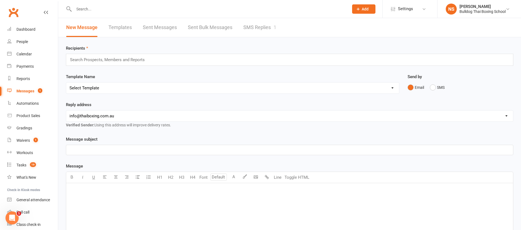
click at [266, 28] on link "SMS Replies 1" at bounding box center [259, 27] width 33 height 19
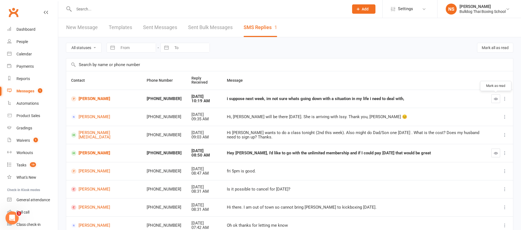
click at [496, 96] on button "button" at bounding box center [495, 98] width 9 height 9
click at [102, 99] on link "[PERSON_NAME]" at bounding box center [104, 98] width 66 height 5
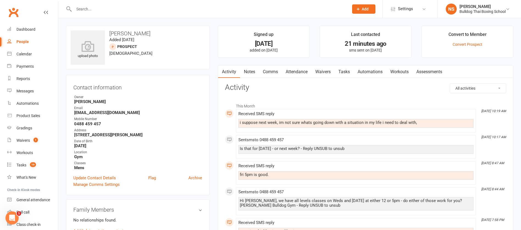
click at [344, 70] on link "Tasks" at bounding box center [343, 72] width 19 height 13
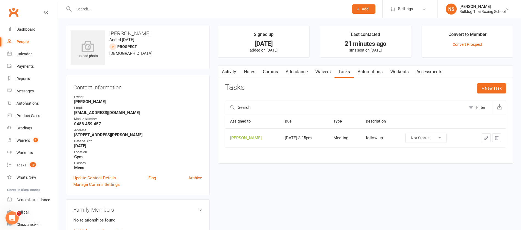
click at [484, 138] on icon "button" at bounding box center [486, 138] width 5 height 5
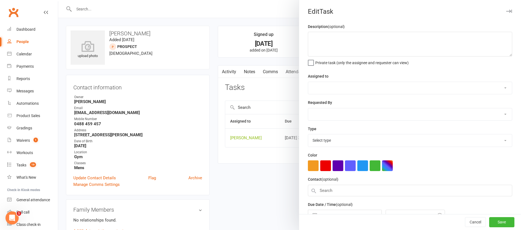
type textarea "follow up"
select select "12940"
select select "45795"
type input "[DATE]"
type input "3:15pm"
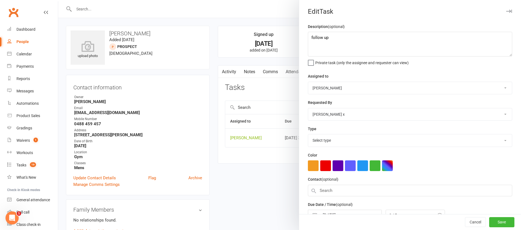
select select "12049"
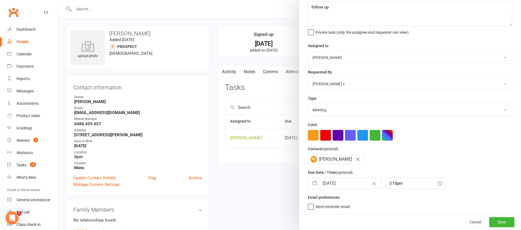
click at [345, 182] on input "[DATE]" at bounding box center [350, 183] width 62 height 11
select select "6"
select select "2025"
select select "7"
select select "2025"
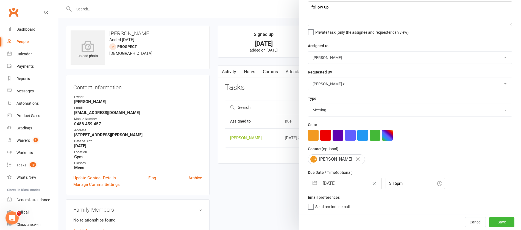
select select "8"
select select "2025"
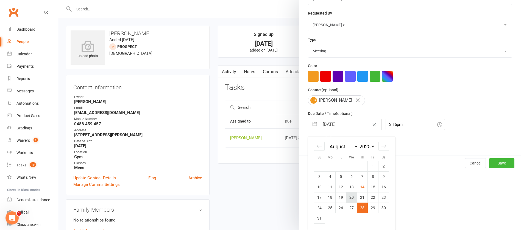
scroll to position [91, 0]
click at [371, 207] on td "29" at bounding box center [373, 208] width 11 height 10
type input "[DATE]"
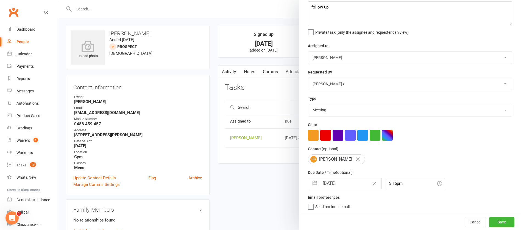
scroll to position [33, 0]
click at [350, 183] on input "[DATE]" at bounding box center [350, 183] width 62 height 11
select select "6"
select select "2025"
select select "7"
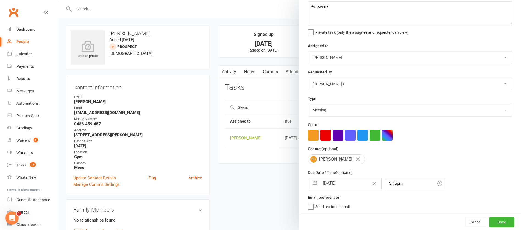
select select "2025"
select select "8"
select select "2025"
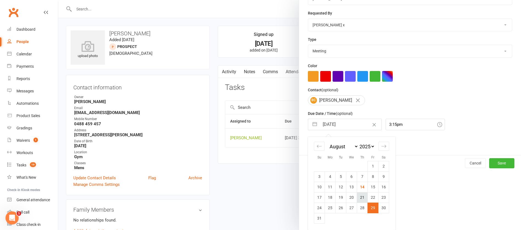
scroll to position [91, 0]
click at [370, 197] on td "22" at bounding box center [373, 197] width 11 height 10
type input "[DATE]"
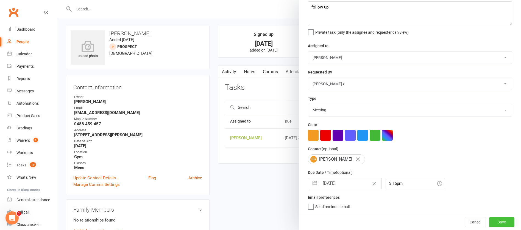
click at [490, 223] on button "Save" at bounding box center [501, 222] width 25 height 10
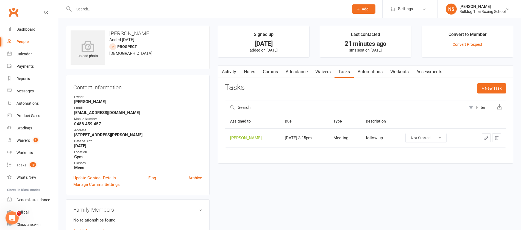
click at [262, 72] on link "Comms" at bounding box center [270, 72] width 23 height 13
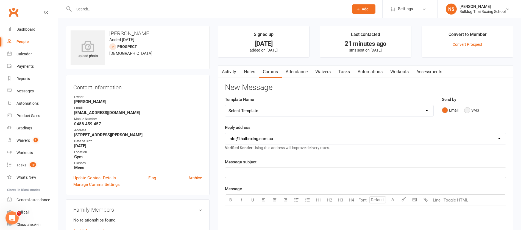
drag, startPoint x: 467, startPoint y: 110, endPoint x: 460, endPoint y: 114, distance: 8.4
click at [466, 111] on button "SMS" at bounding box center [471, 110] width 15 height 10
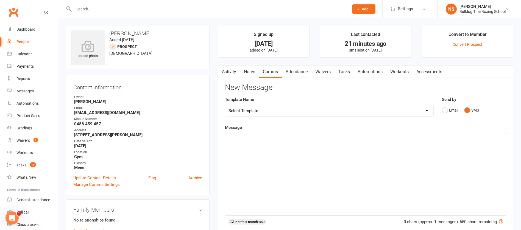
drag, startPoint x: 277, startPoint y: 145, endPoint x: 278, endPoint y: 137, distance: 8.5
click at [277, 142] on div "﻿" at bounding box center [365, 174] width 280 height 82
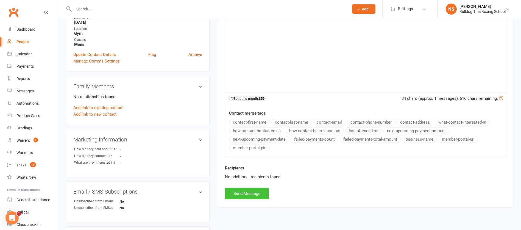
click at [252, 191] on button "Send Message" at bounding box center [247, 194] width 44 height 12
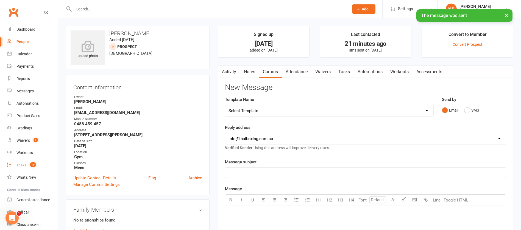
click at [24, 165] on div "Tasks" at bounding box center [21, 165] width 10 height 4
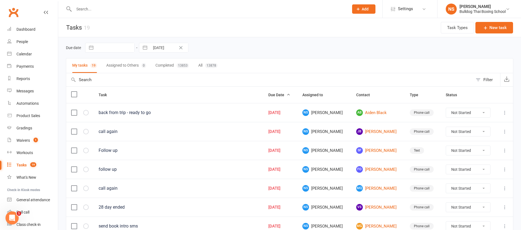
click at [108, 9] on input "text" at bounding box center [208, 9] width 273 height 8
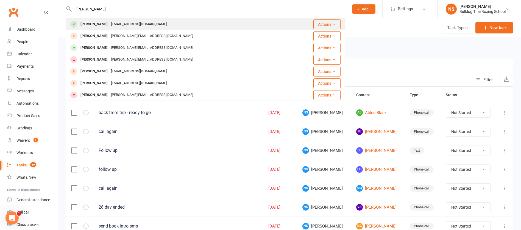
type input "[PERSON_NAME]"
click at [109, 21] on div "[EMAIL_ADDRESS][DOMAIN_NAME]" at bounding box center [138, 24] width 59 height 8
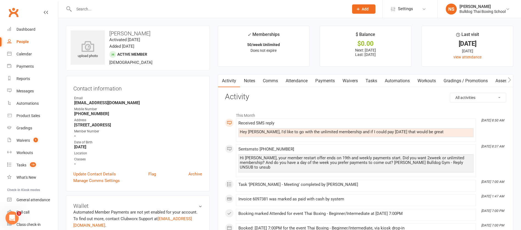
click at [269, 78] on link "Comms" at bounding box center [270, 81] width 23 height 13
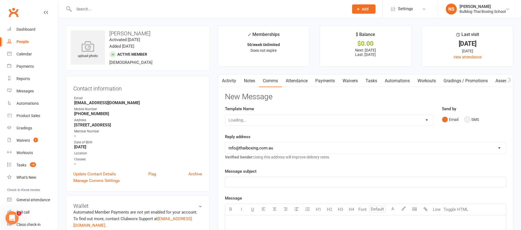
click at [467, 120] on button "SMS" at bounding box center [471, 119] width 15 height 10
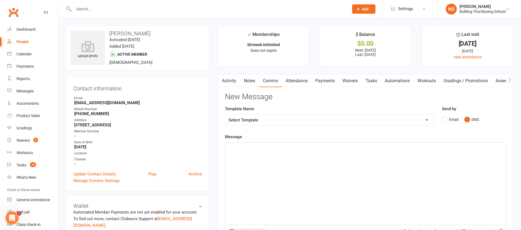
drag, startPoint x: 248, startPoint y: 152, endPoint x: 250, endPoint y: 150, distance: 3.2
click at [248, 152] on div "﻿" at bounding box center [365, 184] width 280 height 82
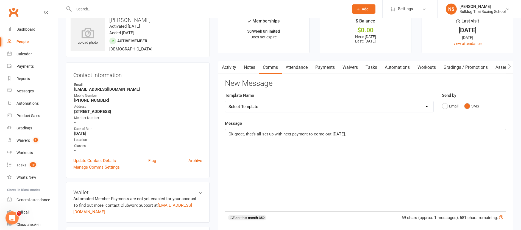
scroll to position [124, 0]
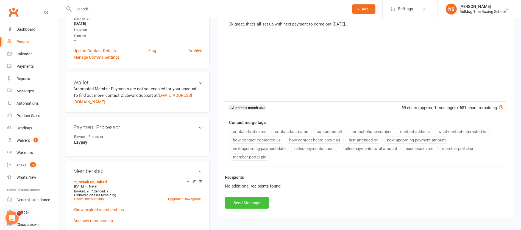
click at [257, 203] on button "Send Message" at bounding box center [247, 203] width 44 height 12
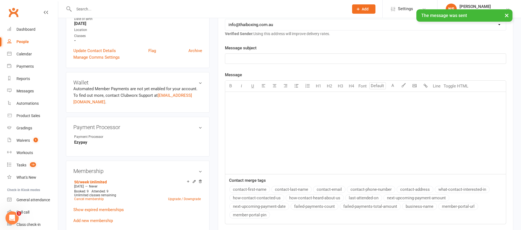
scroll to position [0, 0]
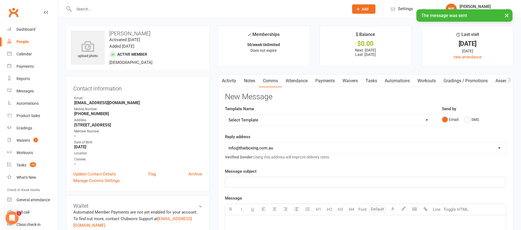
click at [374, 79] on link "Tasks" at bounding box center [370, 81] width 19 height 13
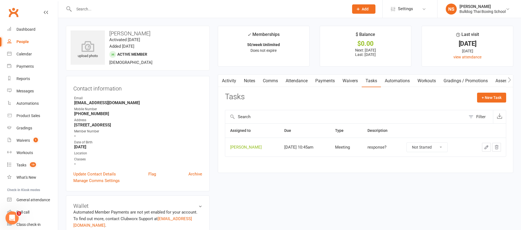
drag, startPoint x: 232, startPoint y: 146, endPoint x: 330, endPoint y: 146, distance: 97.2
click at [330, 146] on div "Activity Notes Comms Attendance Payments Waivers Tasks Automations Workouts Gra…" at bounding box center [365, 123] width 295 height 99
click at [327, 164] on div "Assigned to Due Type Description [PERSON_NAME] [DATE] 10:45am Meeting response?…" at bounding box center [365, 144] width 281 height 41
click at [487, 147] on icon "button" at bounding box center [485, 147] width 3 height 3
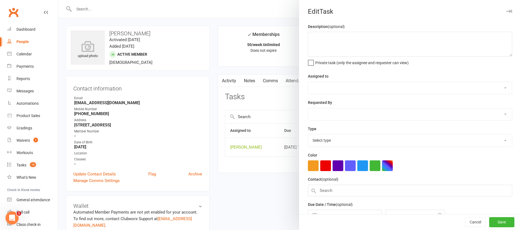
type textarea "response?"
select select "12940"
type input "[DATE]"
type input "10:45am"
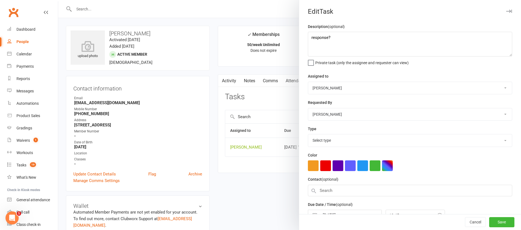
select select "12049"
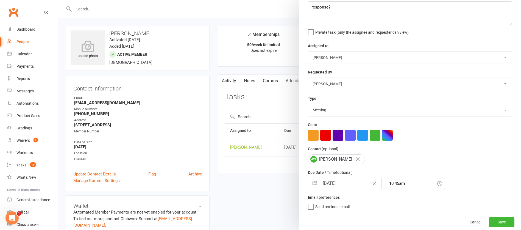
click at [344, 184] on input "[DATE]" at bounding box center [350, 183] width 62 height 11
select select "6"
select select "2025"
select select "7"
select select "2025"
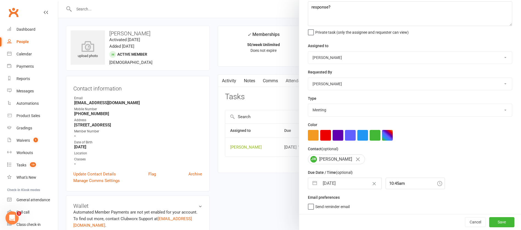
select select "8"
select select "2025"
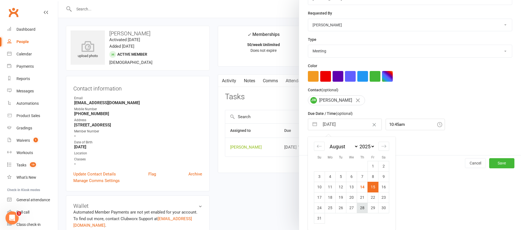
click at [357, 207] on td "28" at bounding box center [362, 208] width 11 height 10
type input "[DATE]"
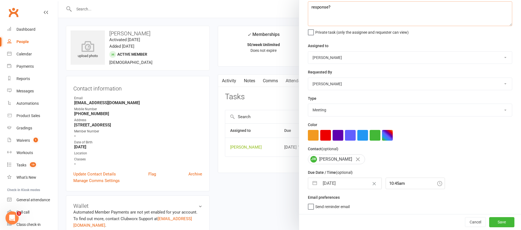
drag, startPoint x: 331, startPoint y: 8, endPoint x: 296, endPoint y: 7, distance: 35.7
click at [299, 7] on div "Description (optional) response? Private task (only the assignee and requester …" at bounding box center [410, 103] width 222 height 221
type textarea "check att"
click at [489, 220] on button "Save" at bounding box center [501, 222] width 25 height 10
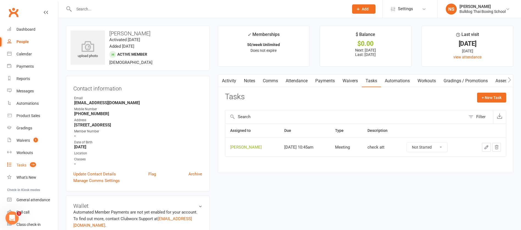
click at [19, 164] on div "Tasks" at bounding box center [21, 165] width 10 height 4
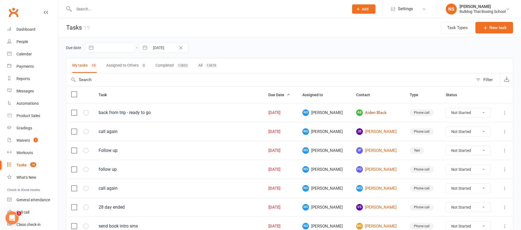
click at [362, 110] on link "AB Aiden Black" at bounding box center [378, 113] width 44 height 7
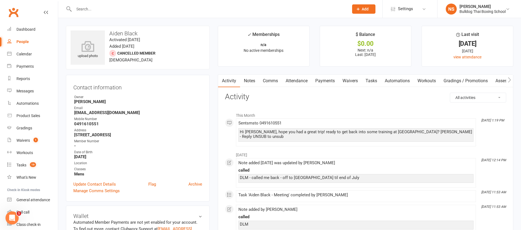
click at [371, 80] on link "Tasks" at bounding box center [370, 81] width 19 height 13
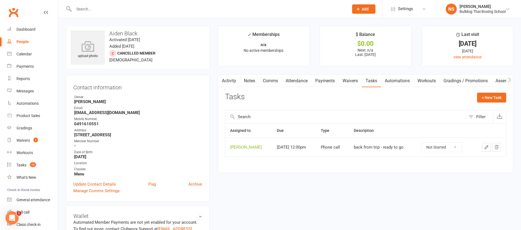
click at [486, 150] on button "button" at bounding box center [486, 147] width 9 height 9
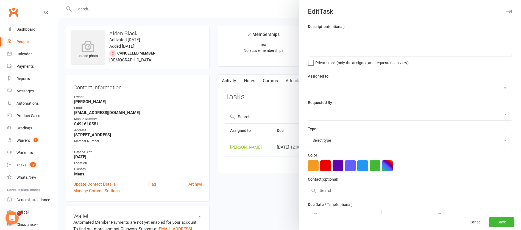
type textarea "back from trip - ready to go"
select select "12940"
type input "[DATE]"
type input "12:00pm"
select select "12048"
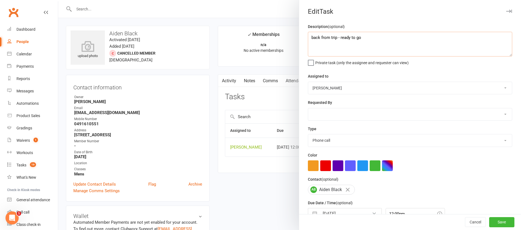
drag, startPoint x: 363, startPoint y: 42, endPoint x: 300, endPoint y: 37, distance: 63.3
click at [300, 37] on div "Description (optional) back from trip - ready to go Private task (only the assi…" at bounding box center [410, 133] width 222 height 221
type textarea "member restart - spring offer"
click at [327, 141] on select "Action E-mail Meeting Phone call Text Add new task type" at bounding box center [410, 140] width 204 height 12
select select "12049"
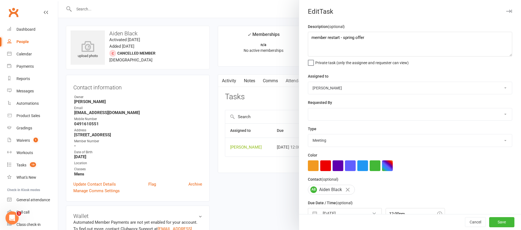
click at [308, 136] on select "Action E-mail Meeting Phone call Text Add new task type" at bounding box center [410, 140] width 204 height 12
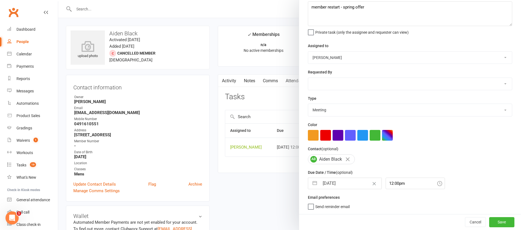
select select "6"
select select "2025"
select select "7"
select select "2025"
select select "8"
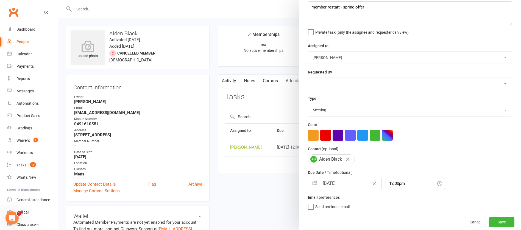
select select "2025"
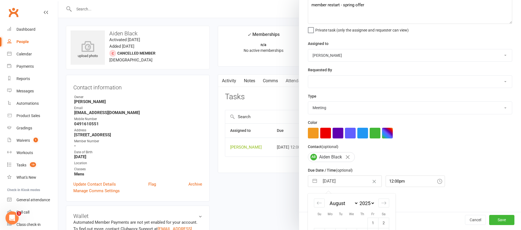
click at [348, 181] on input "[DATE]" at bounding box center [350, 181] width 62 height 11
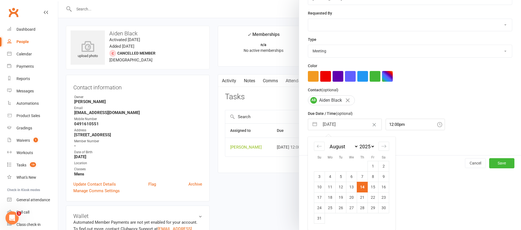
click at [370, 208] on td "29" at bounding box center [373, 208] width 11 height 10
type input "[DATE]"
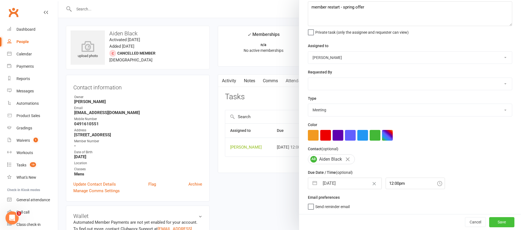
click at [489, 221] on button "Save" at bounding box center [501, 222] width 25 height 10
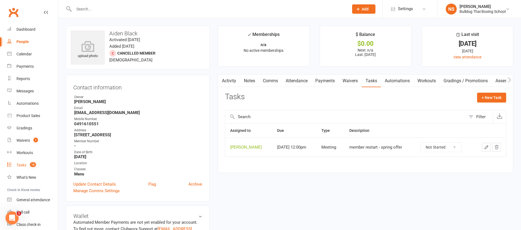
click at [22, 165] on div "Tasks" at bounding box center [21, 165] width 10 height 4
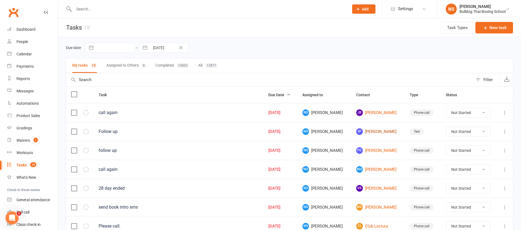
click at [382, 131] on link "SF [PERSON_NAME]" at bounding box center [378, 131] width 44 height 7
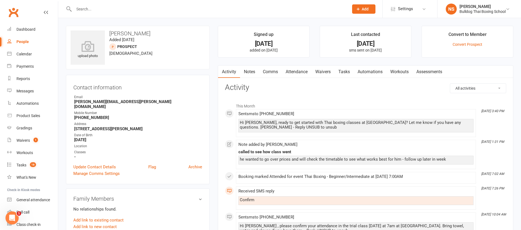
click at [345, 71] on link "Tasks" at bounding box center [343, 72] width 19 height 13
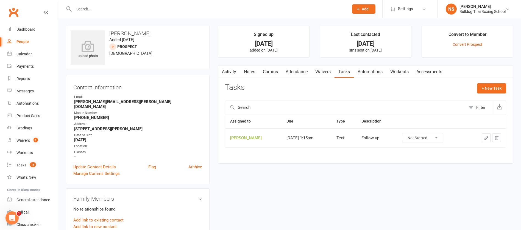
click at [486, 136] on icon "button" at bounding box center [486, 138] width 5 height 5
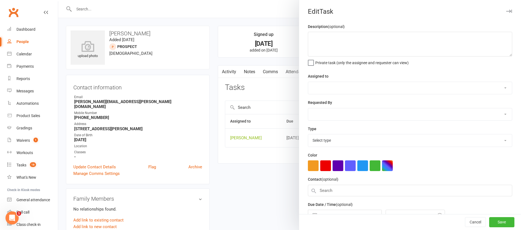
type textarea "Follow up"
select select "12940"
select select "45795"
type input "[DATE]"
type input "1:15pm"
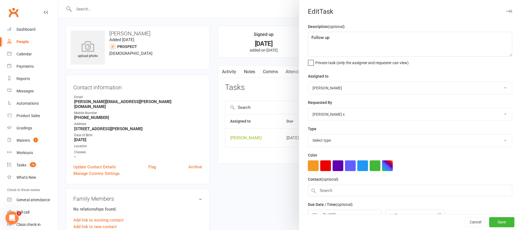
select select "13825"
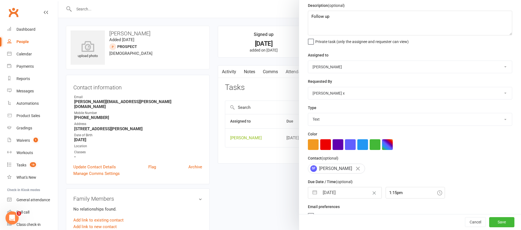
scroll to position [33, 0]
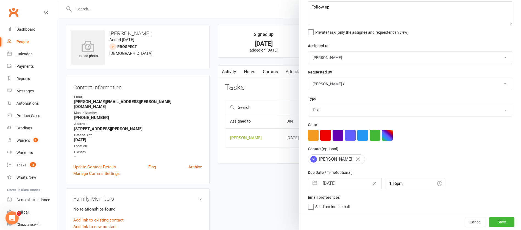
click at [349, 183] on input "[DATE]" at bounding box center [350, 183] width 62 height 11
select select "6"
select select "2025"
select select "7"
select select "2025"
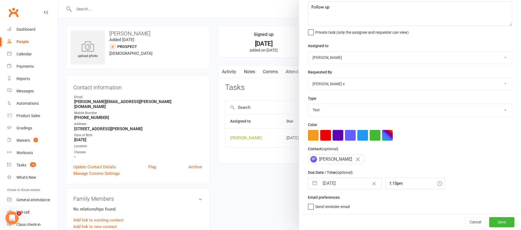
select select "8"
select select "2025"
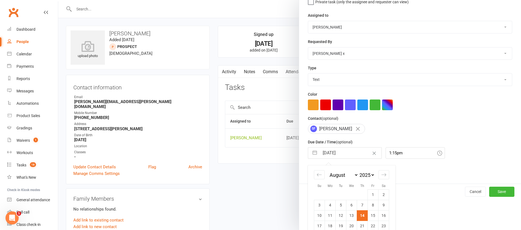
scroll to position [74, 0]
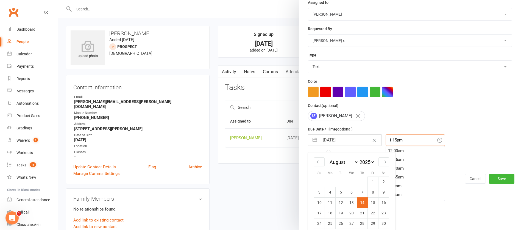
click at [405, 137] on input "1:15pm" at bounding box center [414, 140] width 59 height 12
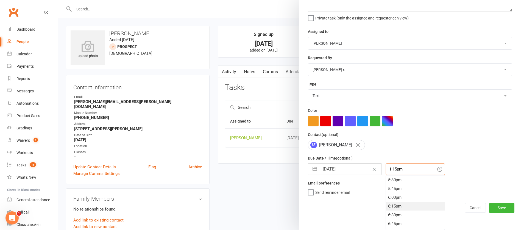
scroll to position [621, 0]
drag, startPoint x: 388, startPoint y: 219, endPoint x: 391, endPoint y: 218, distance: 3.0
click at [389, 219] on div "6:45pm" at bounding box center [415, 217] width 59 height 9
type input "6:45pm"
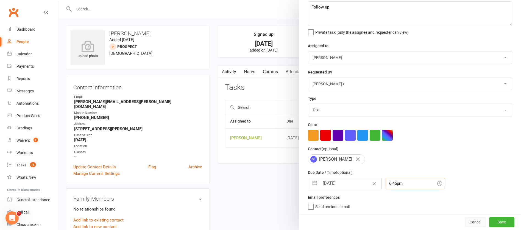
scroll to position [33, 0]
click at [493, 223] on button "Save" at bounding box center [501, 222] width 25 height 10
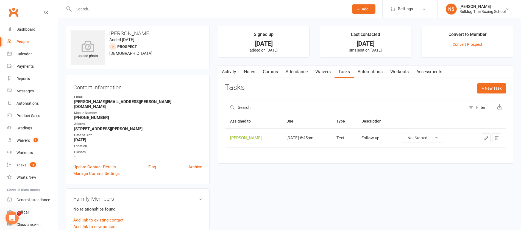
click at [251, 72] on link "Notes" at bounding box center [249, 72] width 19 height 13
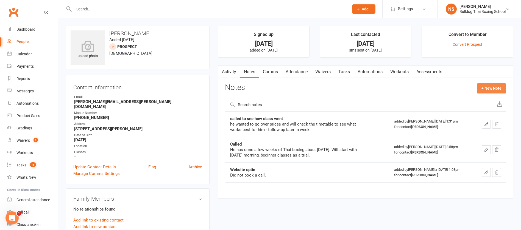
click at [484, 88] on button "+ New Note" at bounding box center [490, 88] width 29 height 10
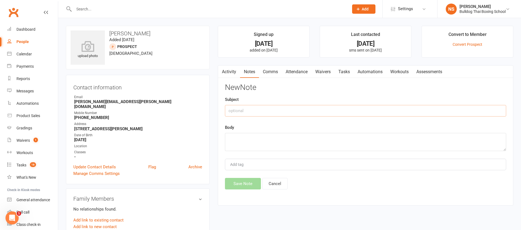
drag, startPoint x: 272, startPoint y: 108, endPoint x: 272, endPoint y: 103, distance: 4.9
click at [272, 108] on input "text" at bounding box center [365, 111] width 281 height 12
type input "called"
click at [248, 137] on textarea at bounding box center [365, 142] width 281 height 18
click at [251, 139] on textarea "try again late - then leave til spring offer" at bounding box center [365, 142] width 281 height 18
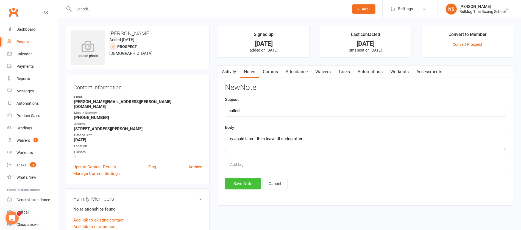
type textarea "try again later - then leave til spring offer"
click at [250, 183] on button "Save Note" at bounding box center [243, 184] width 36 height 12
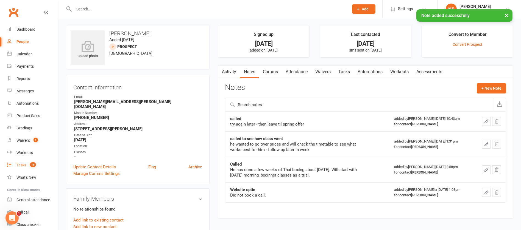
click at [24, 164] on div "Tasks" at bounding box center [21, 165] width 10 height 4
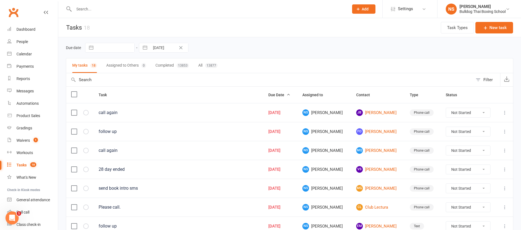
click at [26, 164] on div "Tasks" at bounding box center [21, 165] width 10 height 4
click at [21, 164] on div "Tasks" at bounding box center [21, 165] width 10 height 4
click at [499, 29] on button "New task" at bounding box center [494, 28] width 38 height 12
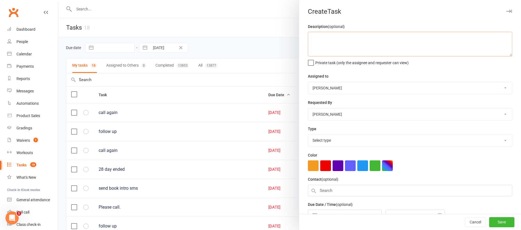
drag, startPoint x: 337, startPoint y: 38, endPoint x: 343, endPoint y: 38, distance: 5.8
click at [337, 38] on textarea at bounding box center [410, 44] width 204 height 25
paste textarea "Balgowlah / Fairlight / Seaforth & surrounds Business & Event Noticeboard"
type textarea "post in - Balgowlah / Fairlight / Seaforth & surrounds Business & Event Noticeb…"
click at [489, 221] on button "Save" at bounding box center [501, 223] width 25 height 10
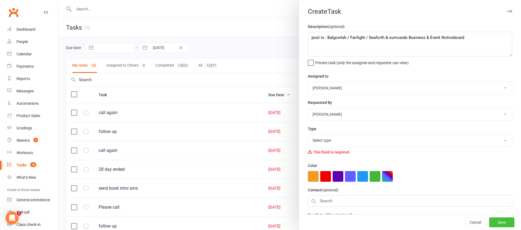
click at [489, 222] on button "Save" at bounding box center [501, 223] width 25 height 10
click at [342, 140] on select "Select type Action E-mail Meeting Phone call Text Add new task type" at bounding box center [410, 140] width 204 height 12
select select "26436"
click at [308, 136] on select "Select type Action E-mail Meeting Phone call Text Add new task type" at bounding box center [410, 140] width 204 height 12
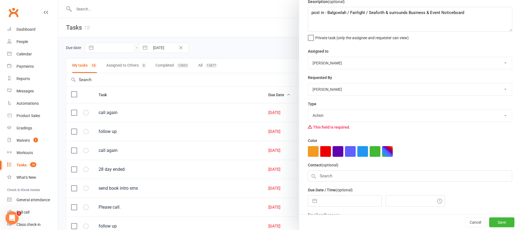
scroll to position [45, 0]
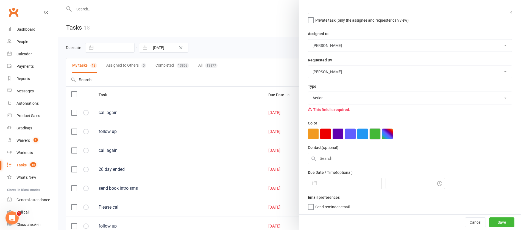
click at [371, 132] on button "button" at bounding box center [374, 134] width 11 height 11
click at [343, 180] on input "text" at bounding box center [350, 183] width 62 height 11
select select "6"
select select "2025"
select select "7"
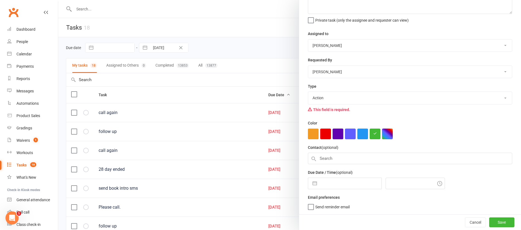
select select "2025"
select select "8"
select select "2025"
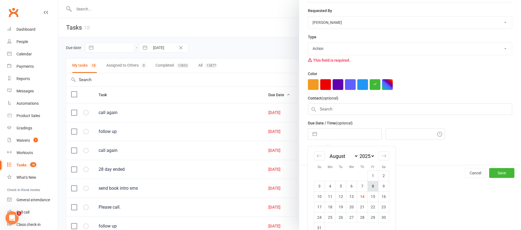
scroll to position [103, 0]
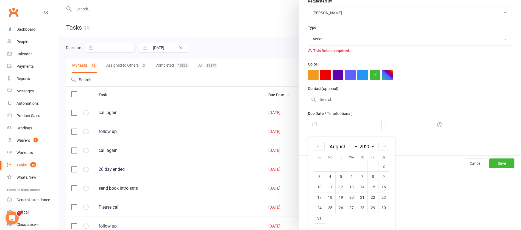
click at [360, 197] on td "21" at bounding box center [362, 198] width 11 height 10
type input "[DATE]"
type input "11:00am"
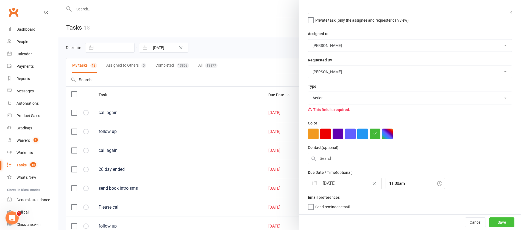
click at [492, 224] on button "Save" at bounding box center [501, 223] width 25 height 10
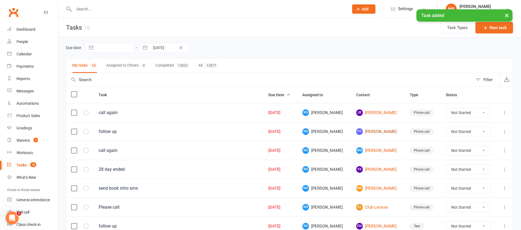
click at [374, 131] on link "FO [PERSON_NAME]" at bounding box center [378, 131] width 44 height 7
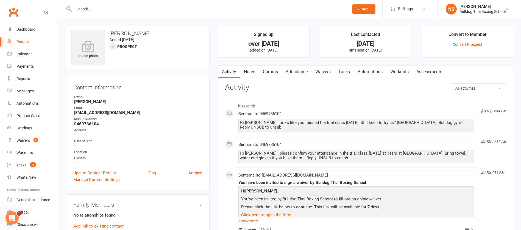
click at [346, 70] on link "Tasks" at bounding box center [343, 72] width 19 height 13
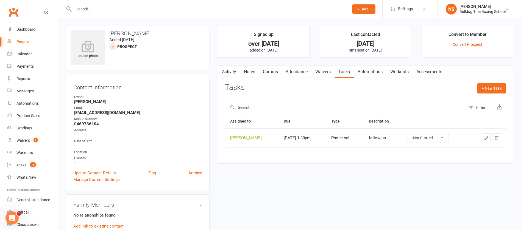
click at [485, 136] on icon "button" at bounding box center [486, 138] width 5 height 5
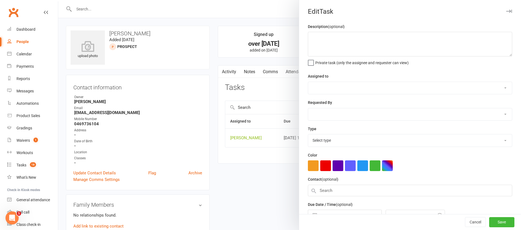
type textarea "follow up"
select select "12940"
type input "[DATE]"
type input "1:30pm"
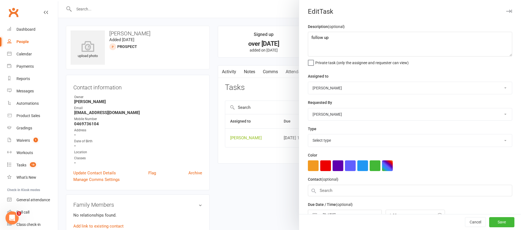
select select "12048"
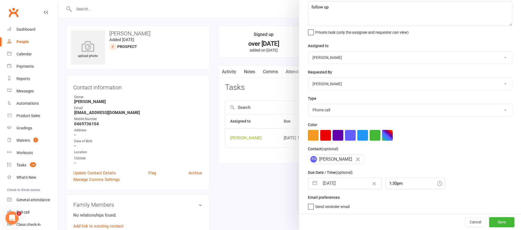
scroll to position [41, 0]
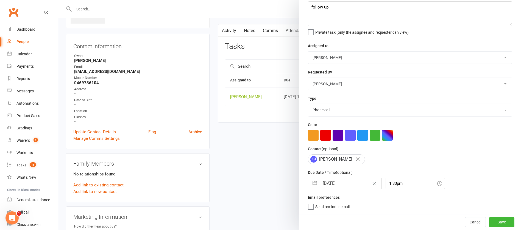
click at [346, 179] on input "[DATE]" at bounding box center [350, 183] width 62 height 11
select select "6"
select select "2025"
select select "7"
select select "2025"
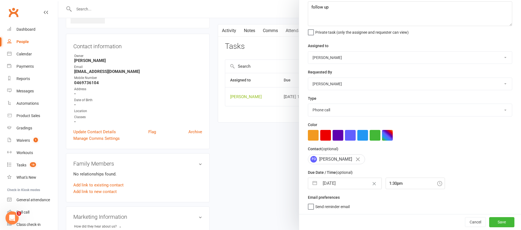
select select "8"
select select "2025"
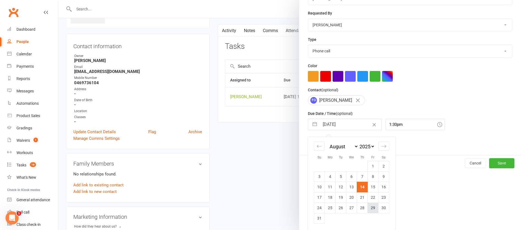
click at [368, 207] on td "29" at bounding box center [373, 208] width 11 height 10
type input "[DATE]"
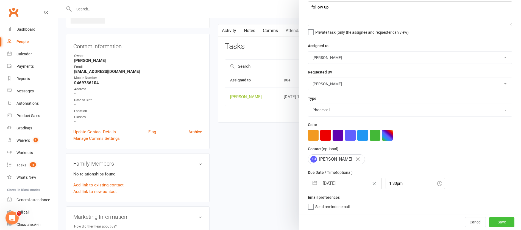
click at [489, 222] on button "Save" at bounding box center [501, 222] width 25 height 10
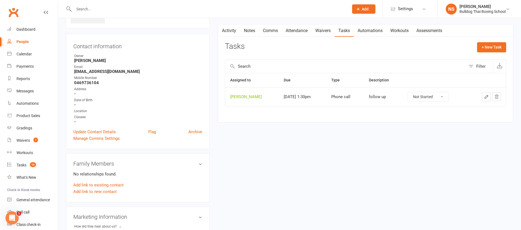
click at [248, 32] on link "Notes" at bounding box center [249, 30] width 19 height 13
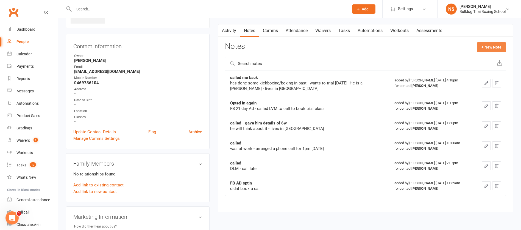
click at [484, 45] on button "+ New Note" at bounding box center [490, 47] width 29 height 10
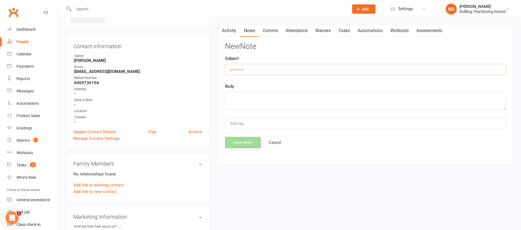
drag, startPoint x: 244, startPoint y: 68, endPoint x: 245, endPoint y: 65, distance: 3.4
click at [244, 65] on input "text" at bounding box center [365, 70] width 281 height 12
type input "called"
drag, startPoint x: 231, startPoint y: 97, endPoint x: 237, endPoint y: 86, distance: 11.7
click at [235, 90] on div "Body" at bounding box center [365, 96] width 281 height 27
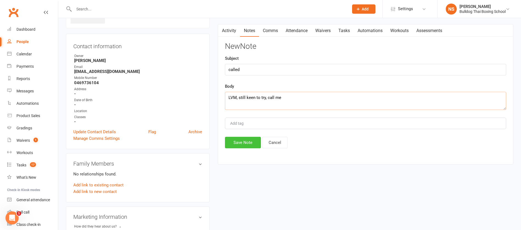
type textarea "LVM, still keen to try, call me"
click at [246, 141] on button "Save Note" at bounding box center [243, 143] width 36 height 12
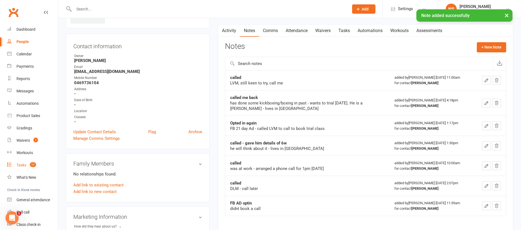
click at [23, 164] on div "Tasks" at bounding box center [21, 165] width 10 height 4
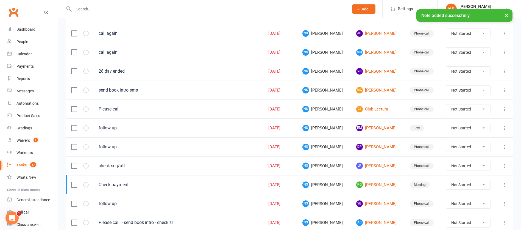
scroll to position [82, 0]
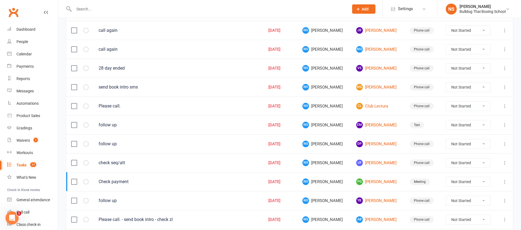
click at [483, 67] on select "Not Started In Progress Waiting Complete" at bounding box center [468, 68] width 44 height 9
click at [446, 64] on select "Not Started In Progress Waiting Complete" at bounding box center [468, 68] width 44 height 9
select select "unstarted"
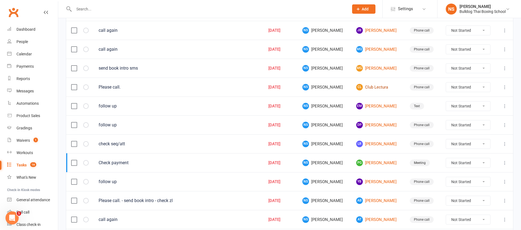
click at [366, 85] on link "CL Club Lectura" at bounding box center [378, 87] width 44 height 7
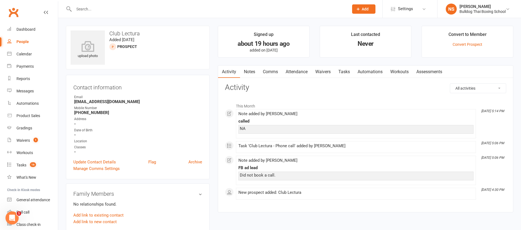
click at [120, 7] on input "text" at bounding box center [208, 9] width 273 height 8
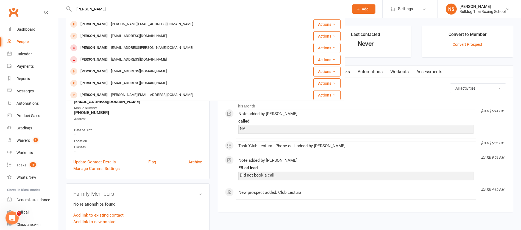
type input "[PERSON_NAME]"
click at [366, 7] on span "Add" at bounding box center [364, 9] width 7 height 4
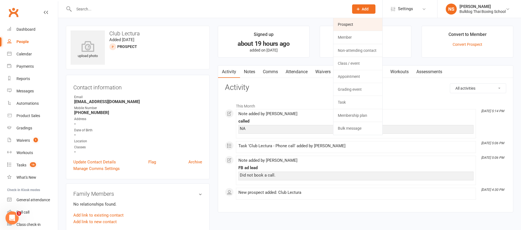
click at [353, 23] on link "Prospect" at bounding box center [357, 24] width 49 height 13
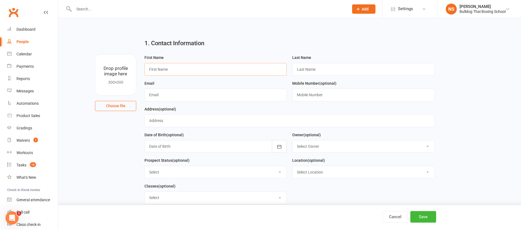
click at [160, 67] on input "text" at bounding box center [215, 69] width 142 height 13
type input "[PERSON_NAME]"
click at [313, 70] on input "text" at bounding box center [363, 69] width 142 height 13
type input "[PERSON_NAME]"
click at [173, 98] on input "text" at bounding box center [215, 95] width 142 height 13
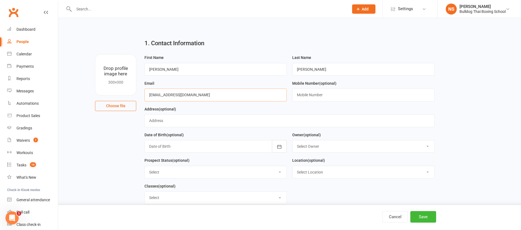
type input "[EMAIL_ADDRESS][DOMAIN_NAME]"
click at [324, 94] on input "text" at bounding box center [363, 95] width 142 height 13
click at [423, 219] on button "Save" at bounding box center [423, 217] width 26 height 12
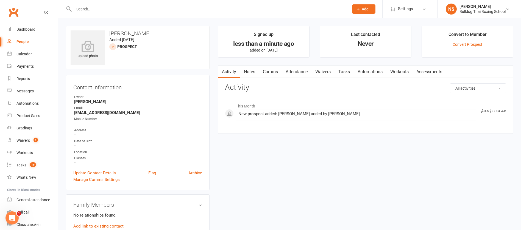
click at [253, 70] on link "Notes" at bounding box center [249, 72] width 19 height 13
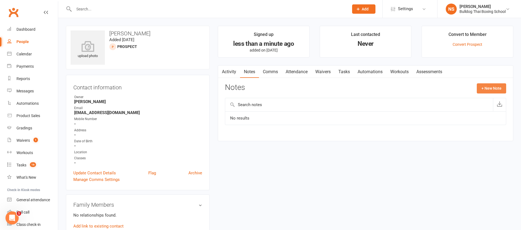
click at [493, 93] on button "+ New Note" at bounding box center [490, 88] width 29 height 10
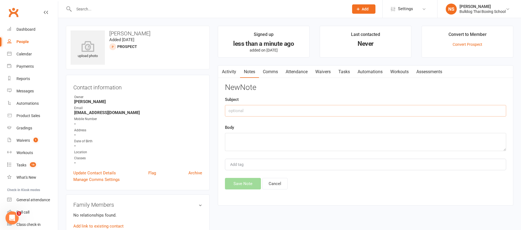
click at [236, 111] on input "text" at bounding box center [365, 111] width 281 height 12
type input "messenger"
click at [245, 138] on textarea at bounding box center [365, 142] width 281 height 18
paste textarea "My [DEMOGRAPHIC_DATA] son has anxiety and I want to do this anti bullying/thai …"
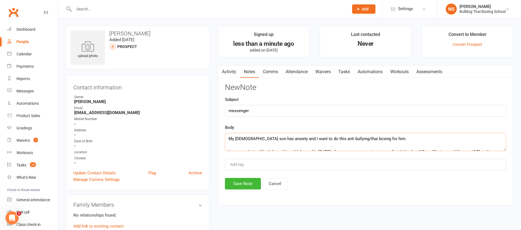
scroll to position [10, 0]
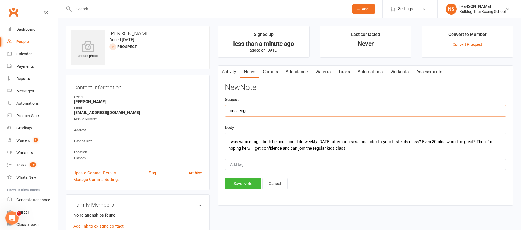
click at [262, 109] on input "messenger" at bounding box center [365, 111] width 281 height 12
click at [252, 183] on button "Save Note" at bounding box center [243, 184] width 36 height 12
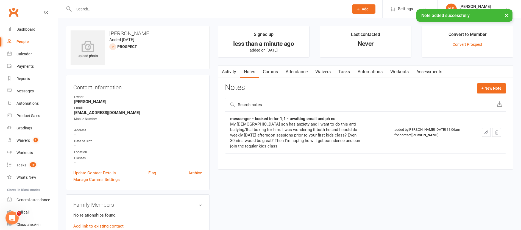
click at [345, 71] on link "Tasks" at bounding box center [343, 72] width 19 height 13
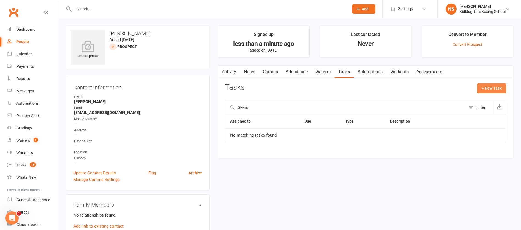
click at [492, 86] on button "+ New Task" at bounding box center [491, 88] width 29 height 10
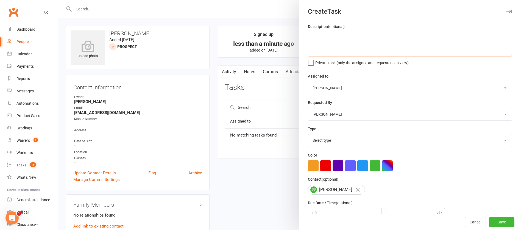
click at [341, 41] on textarea at bounding box center [410, 44] width 204 height 25
click at [323, 141] on select "Select type Action E-mail Meeting Phone call Text Add new task type" at bounding box center [410, 140] width 204 height 12
click at [308, 136] on select "Select type Action E-mail Meeting Phone call Text Add new task type" at bounding box center [410, 140] width 204 height 12
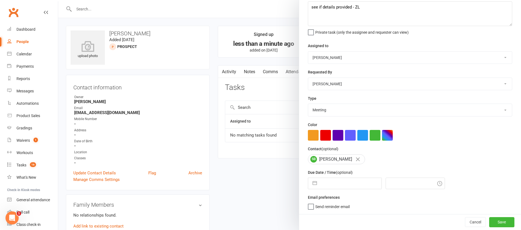
click at [348, 180] on input "text" at bounding box center [350, 183] width 62 height 11
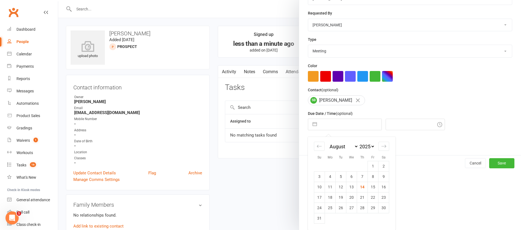
click at [368, 187] on td "15" at bounding box center [373, 187] width 11 height 10
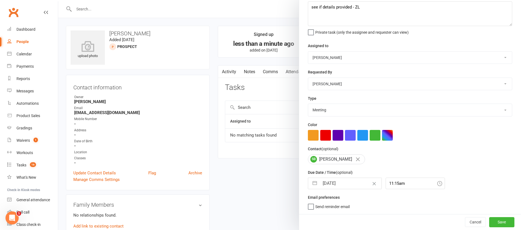
scroll to position [33, 0]
click at [489, 222] on button "Save" at bounding box center [501, 222] width 25 height 10
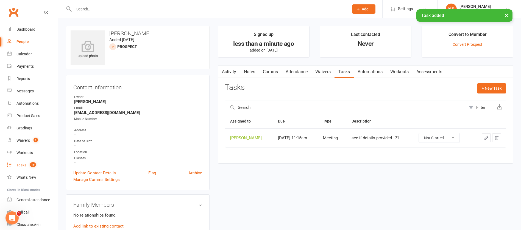
click at [19, 163] on link "Tasks 16" at bounding box center [32, 165] width 51 height 12
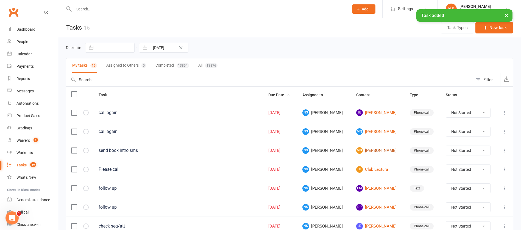
click at [368, 151] on link "[PERSON_NAME]" at bounding box center [378, 150] width 44 height 7
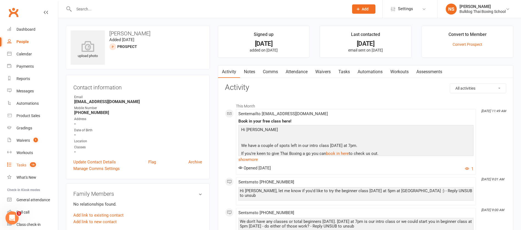
click at [21, 165] on div "Tasks" at bounding box center [21, 165] width 10 height 4
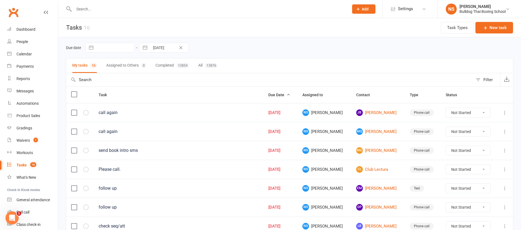
scroll to position [41, 0]
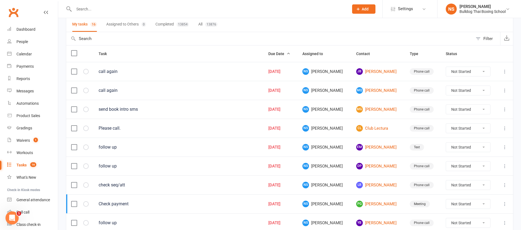
click at [504, 129] on icon at bounding box center [504, 128] width 5 height 5
click at [366, 127] on link "CL Club Lectura" at bounding box center [378, 128] width 44 height 7
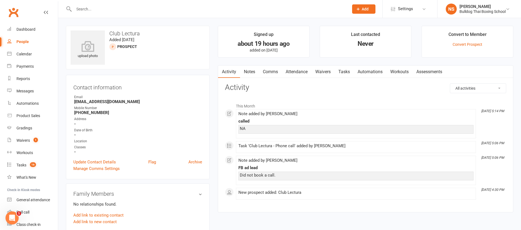
click at [248, 69] on link "Notes" at bounding box center [249, 72] width 19 height 13
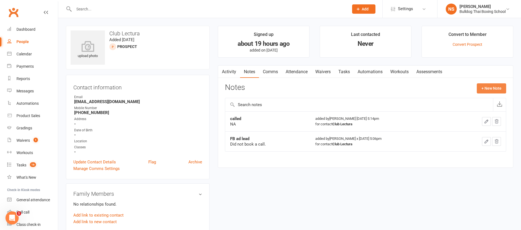
click at [492, 86] on button "+ New Note" at bounding box center [490, 88] width 29 height 10
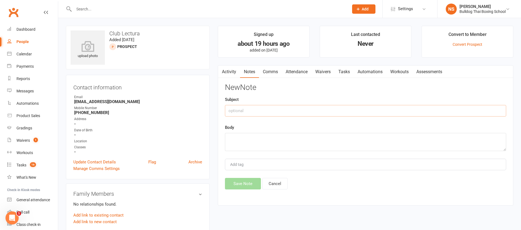
drag, startPoint x: 279, startPoint y: 110, endPoint x: 273, endPoint y: 109, distance: 6.1
click at [279, 104] on div "Subject" at bounding box center [365, 106] width 281 height 20
click at [262, 144] on textarea at bounding box center [365, 142] width 281 height 18
click at [242, 185] on button "Save Note" at bounding box center [243, 184] width 36 height 12
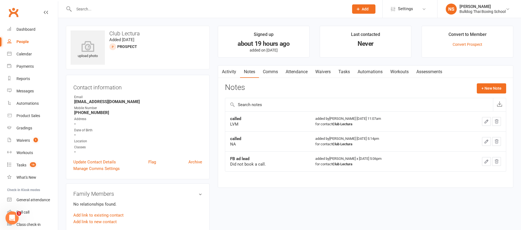
click at [343, 72] on link "Tasks" at bounding box center [343, 72] width 19 height 13
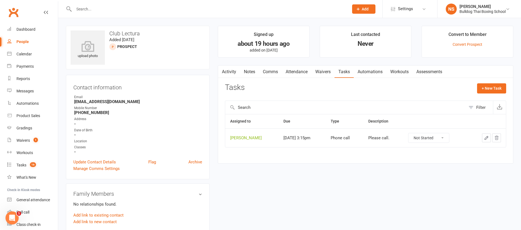
click at [484, 136] on icon "button" at bounding box center [486, 138] width 5 height 5
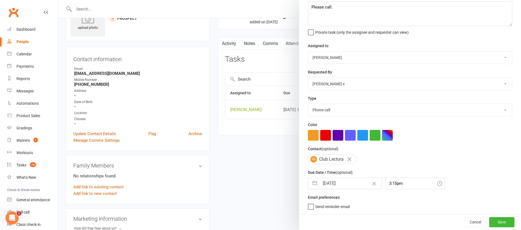
scroll to position [41, 0]
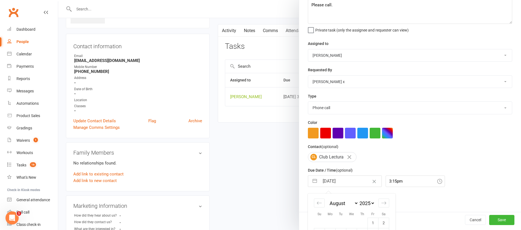
click at [349, 180] on input "[DATE]" at bounding box center [350, 181] width 62 height 11
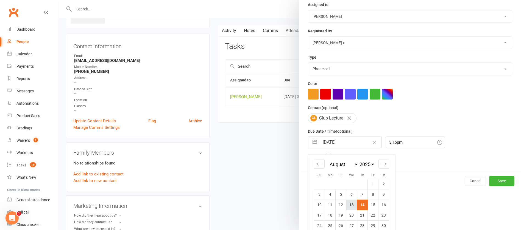
scroll to position [91, 0]
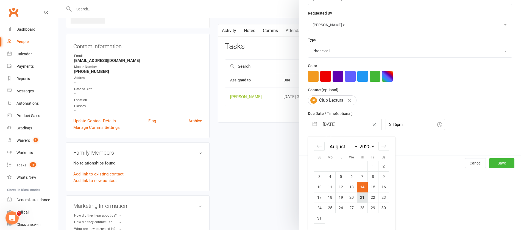
click at [361, 196] on td "21" at bounding box center [362, 197] width 11 height 10
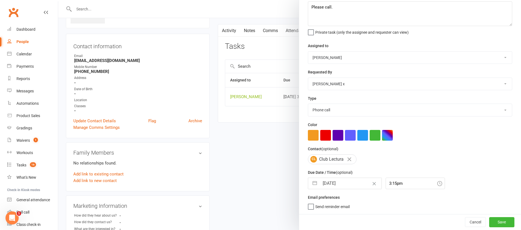
scroll to position [33, 0]
click at [496, 219] on button "Save" at bounding box center [501, 222] width 25 height 10
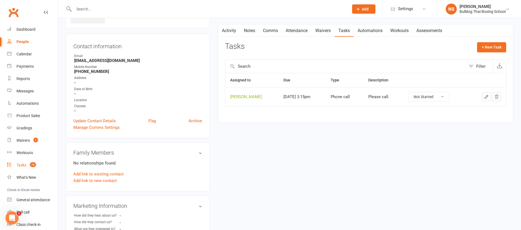
click at [19, 164] on div "Tasks" at bounding box center [21, 165] width 10 height 4
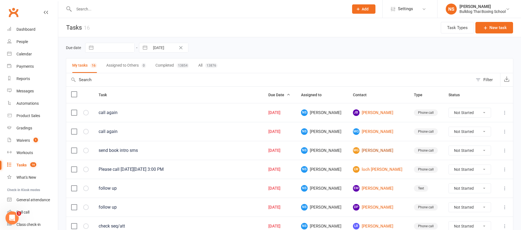
click at [378, 152] on link "[PERSON_NAME]" at bounding box center [378, 150] width 51 height 7
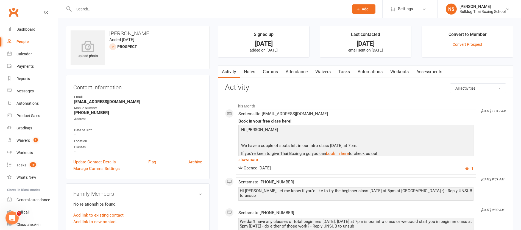
click at [252, 74] on link "Notes" at bounding box center [249, 72] width 19 height 13
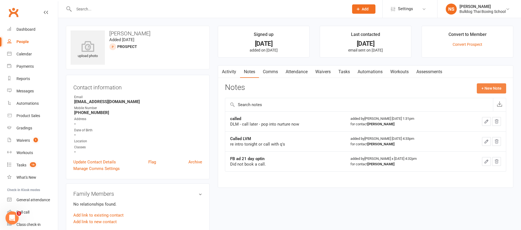
click at [493, 86] on button "+ New Note" at bounding box center [490, 88] width 29 height 10
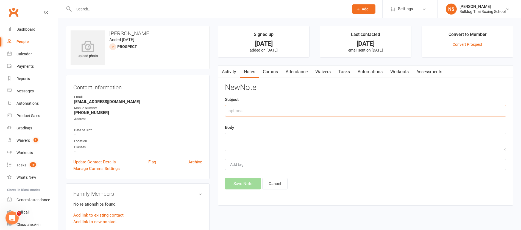
drag, startPoint x: 256, startPoint y: 110, endPoint x: 244, endPoint y: 116, distance: 13.4
click at [255, 109] on input "text" at bounding box center [365, 111] width 281 height 12
click at [239, 138] on textarea at bounding box center [365, 142] width 281 height 18
click at [251, 187] on button "Save Note" at bounding box center [243, 184] width 36 height 12
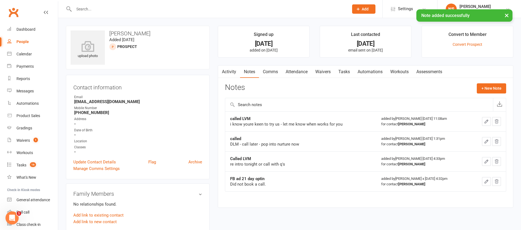
click at [345, 69] on link "Tasks" at bounding box center [343, 72] width 19 height 13
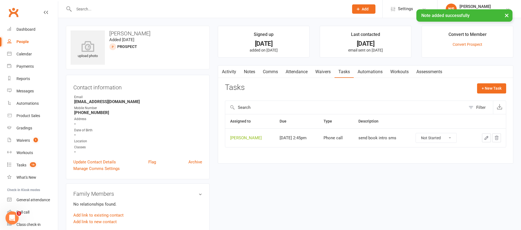
click at [485, 136] on icon "button" at bounding box center [486, 138] width 5 height 5
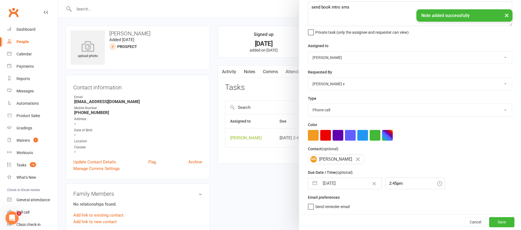
click at [339, 181] on input "[DATE]" at bounding box center [350, 183] width 62 height 11
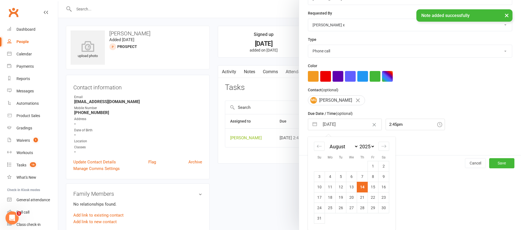
click at [325, 198] on td "18" at bounding box center [330, 197] width 11 height 10
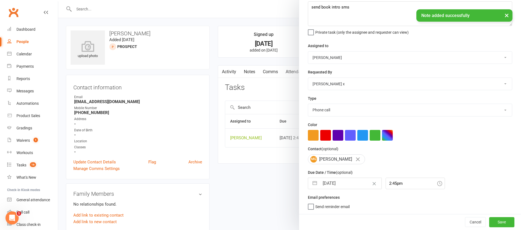
scroll to position [33, 0]
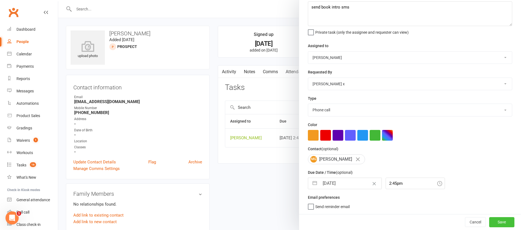
drag, startPoint x: 484, startPoint y: 222, endPoint x: 477, endPoint y: 217, distance: 7.8
click at [489, 222] on button "Save" at bounding box center [501, 222] width 25 height 10
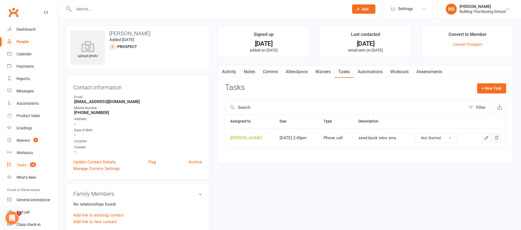
click at [20, 163] on div "Tasks" at bounding box center [21, 165] width 10 height 4
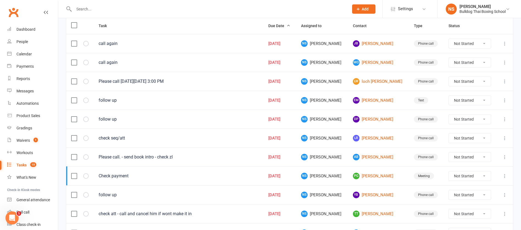
scroll to position [82, 0]
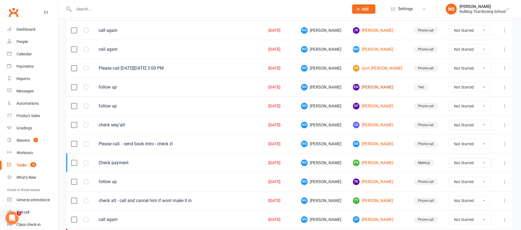
click at [382, 86] on link "EM [PERSON_NAME]" at bounding box center [378, 87] width 51 height 7
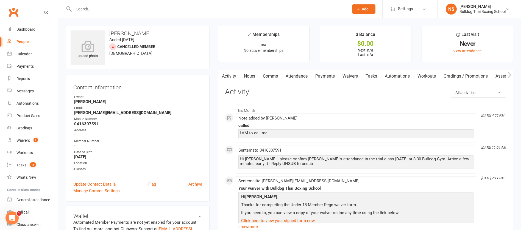
click at [268, 75] on link "Comms" at bounding box center [270, 76] width 23 height 13
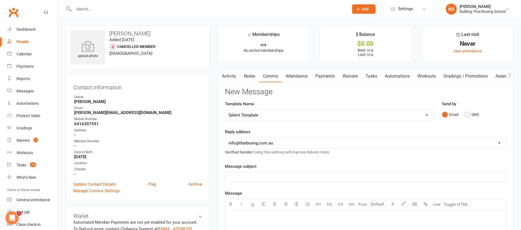
click at [465, 113] on button "SMS" at bounding box center [471, 115] width 15 height 10
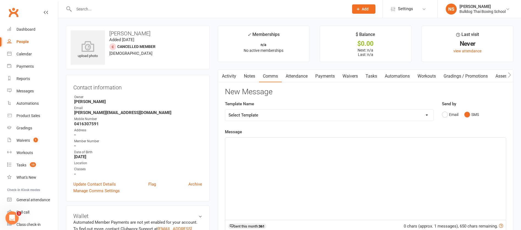
click at [228, 75] on link "Activity" at bounding box center [229, 76] width 22 height 13
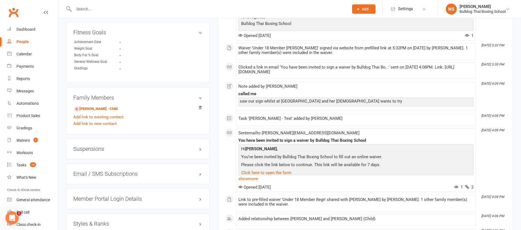
scroll to position [329, 0]
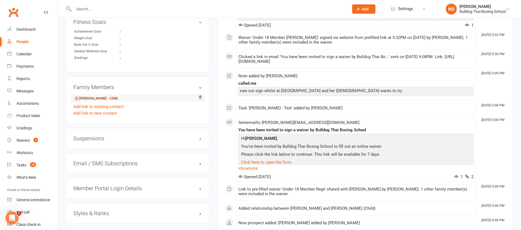
click at [93, 97] on link "[PERSON_NAME] - Child" at bounding box center [95, 99] width 43 height 6
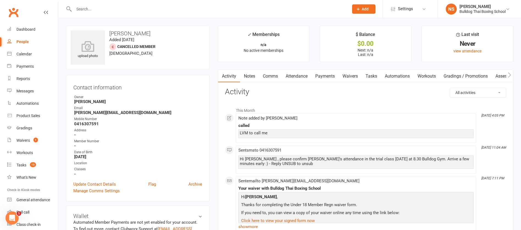
click at [248, 75] on link "Notes" at bounding box center [249, 76] width 19 height 13
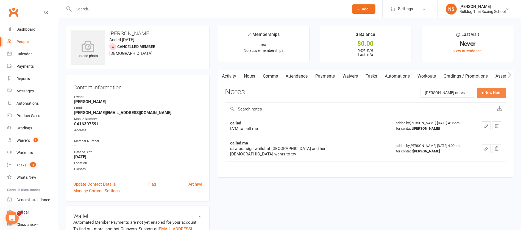
click at [494, 92] on button "+ New Note" at bounding box center [490, 93] width 29 height 10
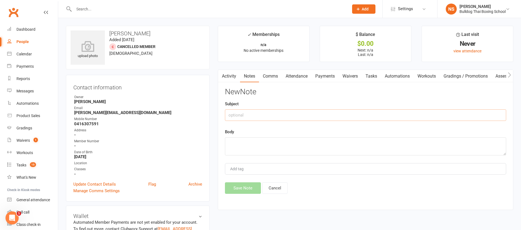
click at [257, 113] on input "text" at bounding box center [365, 116] width 281 height 12
click at [246, 142] on textarea at bounding box center [365, 147] width 281 height 18
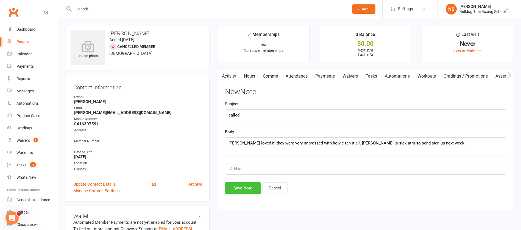
click at [231, 187] on button "Save Note" at bounding box center [243, 189] width 36 height 12
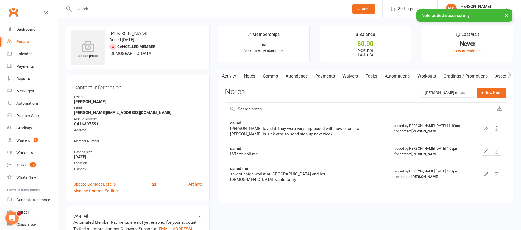
click at [370, 77] on link "Tasks" at bounding box center [370, 76] width 19 height 13
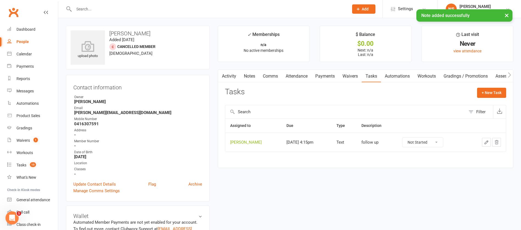
click at [489, 142] on button "button" at bounding box center [486, 142] width 9 height 9
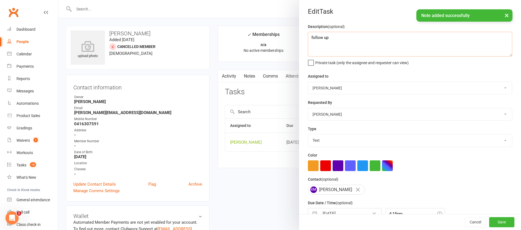
drag, startPoint x: 343, startPoint y: 40, endPoint x: 293, endPoint y: 38, distance: 50.5
click at [58, 0] on react-component "Edit Task Description (optional) follow up Private task (only the assignee and …" at bounding box center [58, 0] width 0 height 0
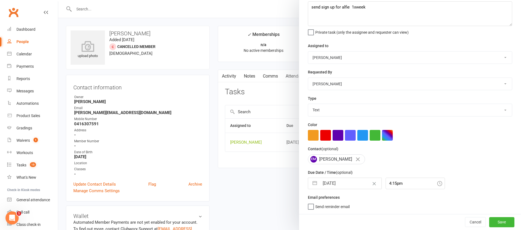
click at [350, 180] on input "[DATE]" at bounding box center [350, 183] width 62 height 11
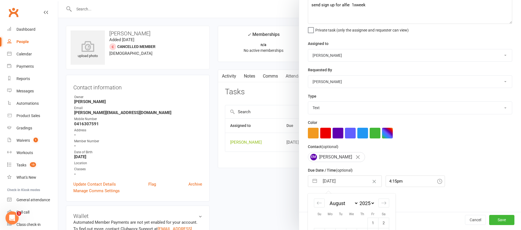
scroll to position [91, 0]
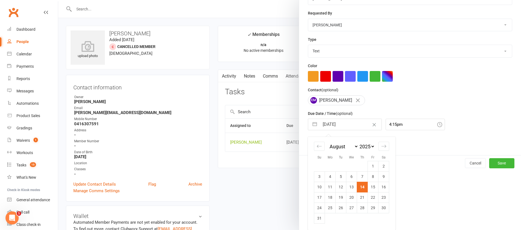
click at [359, 197] on td "21" at bounding box center [362, 197] width 11 height 10
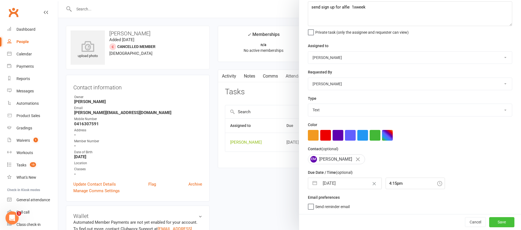
click at [490, 221] on button "Save" at bounding box center [501, 222] width 25 height 10
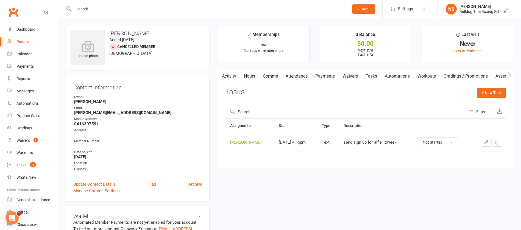
click at [21, 164] on div "Tasks" at bounding box center [21, 165] width 10 height 4
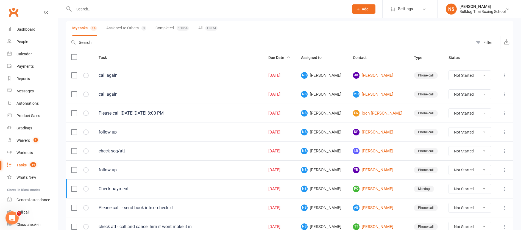
scroll to position [82, 0]
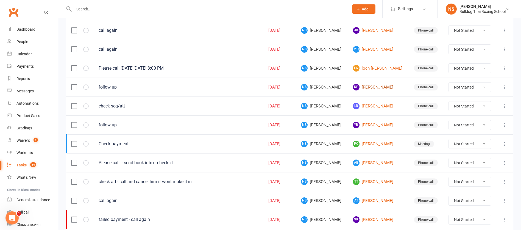
click at [374, 84] on link "DP [PERSON_NAME]" at bounding box center [378, 87] width 51 height 7
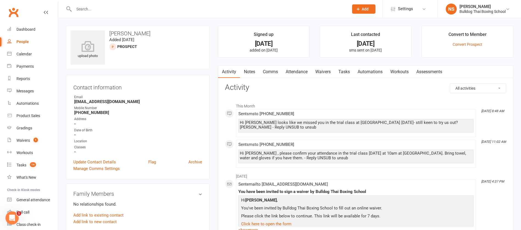
click at [251, 72] on link "Notes" at bounding box center [249, 72] width 19 height 13
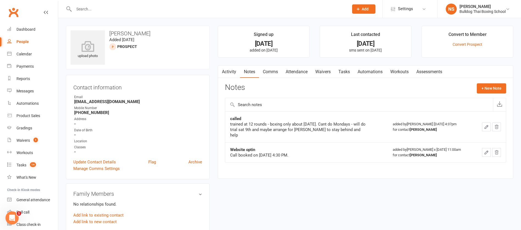
click at [227, 71] on link "Activity" at bounding box center [229, 72] width 22 height 13
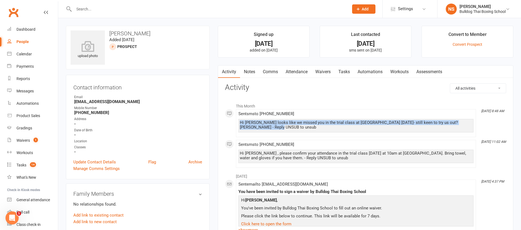
drag, startPoint x: 256, startPoint y: 127, endPoint x: 236, endPoint y: 118, distance: 21.4
click at [236, 118] on li "[DATE] 8:48 AM Sent sms to [PHONE_NUMBER] Hi [PERSON_NAME] looks like we missed…" at bounding box center [356, 123] width 240 height 28
click at [214, 125] on main "Signed up [DATE] added on [DATE] Last contacted [DATE] sms sent on [DATE] Conve…" at bounding box center [366, 207] width 304 height 363
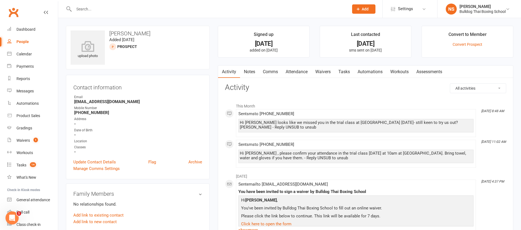
click at [212, 99] on div "upload photo [PERSON_NAME] Added [DATE] prospect Contact information Owner Emai…" at bounding box center [138, 232] width 152 height 412
click at [251, 73] on link "Notes" at bounding box center [249, 72] width 19 height 13
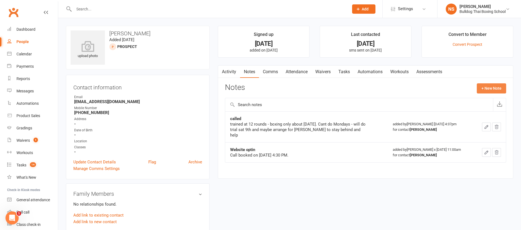
click at [491, 86] on button "+ New Note" at bounding box center [490, 88] width 29 height 10
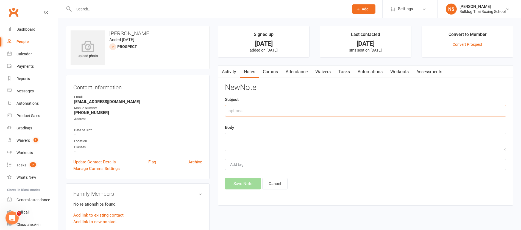
click at [253, 110] on input "text" at bounding box center [365, 111] width 281 height 12
click at [251, 140] on textarea at bounding box center [365, 142] width 281 height 18
click at [243, 179] on div "New Note Subject called Body LVM - still keen to try - call me Add tag Save Not…" at bounding box center [365, 136] width 281 height 106
click at [243, 180] on button "Save Note" at bounding box center [243, 184] width 36 height 12
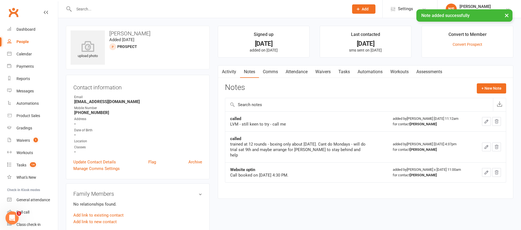
click at [343, 72] on link "Tasks" at bounding box center [343, 72] width 19 height 13
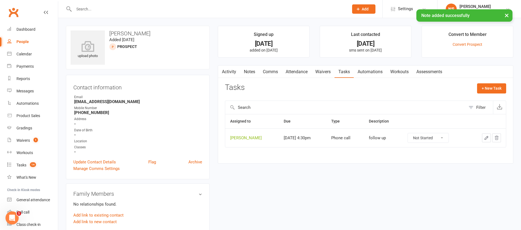
click at [486, 137] on icon "button" at bounding box center [486, 138] width 5 height 5
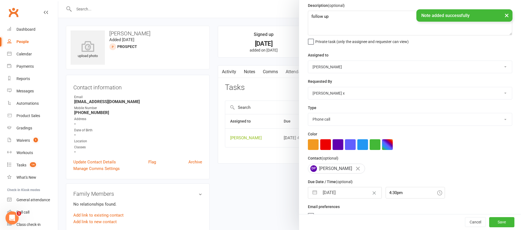
scroll to position [33, 0]
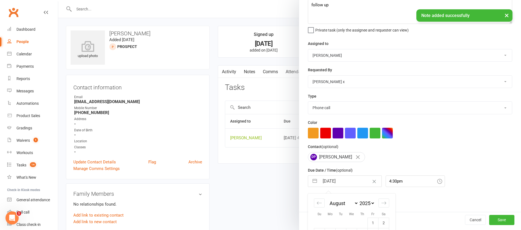
click at [347, 182] on input "[DATE]" at bounding box center [350, 181] width 62 height 11
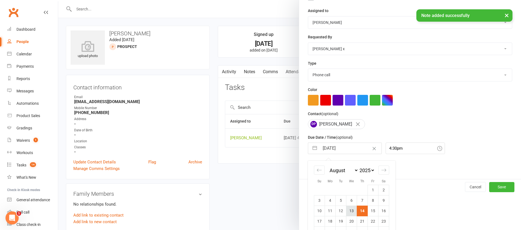
scroll to position [91, 0]
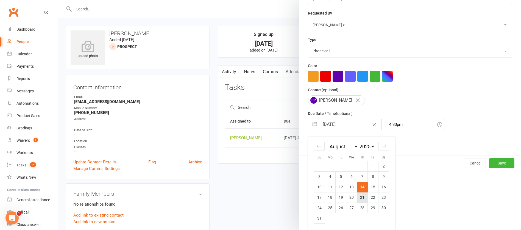
click at [357, 198] on td "21" at bounding box center [362, 197] width 11 height 10
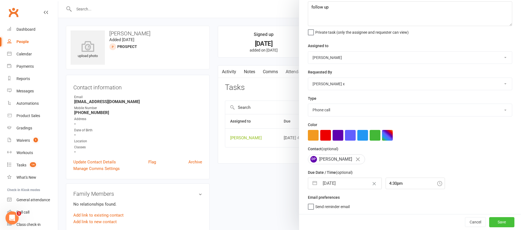
click at [490, 220] on button "Save" at bounding box center [501, 222] width 25 height 10
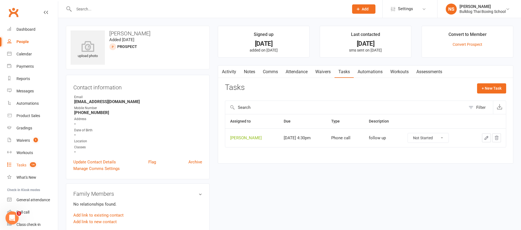
click at [23, 163] on div "Tasks" at bounding box center [21, 165] width 10 height 4
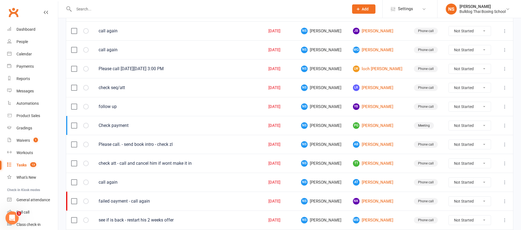
scroll to position [82, 0]
click at [359, 86] on link "LR [PERSON_NAME]" at bounding box center [378, 87] width 51 height 7
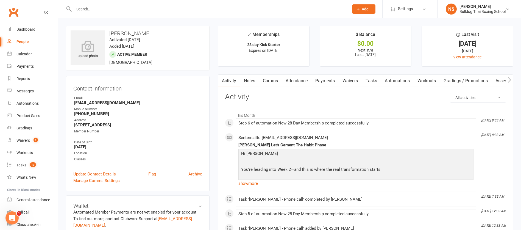
click at [249, 80] on link "Notes" at bounding box center [249, 81] width 19 height 13
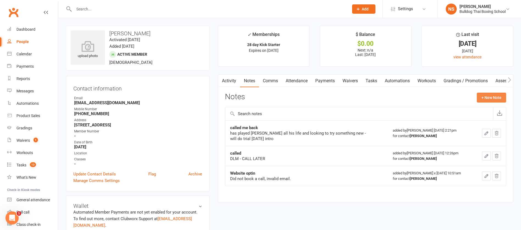
click at [491, 94] on button "+ New Note" at bounding box center [490, 98] width 29 height 10
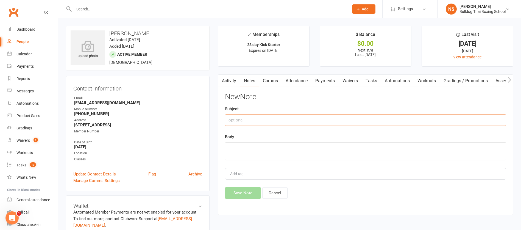
click at [266, 119] on input "text" at bounding box center [365, 120] width 281 height 12
drag, startPoint x: 236, startPoint y: 157, endPoint x: 235, endPoint y: 150, distance: 6.3
click at [235, 153] on textarea at bounding box center [365, 151] width 281 height 18
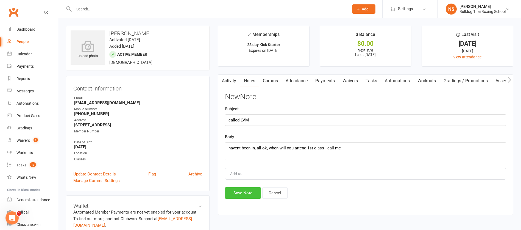
click at [245, 195] on button "Save Note" at bounding box center [243, 193] width 36 height 12
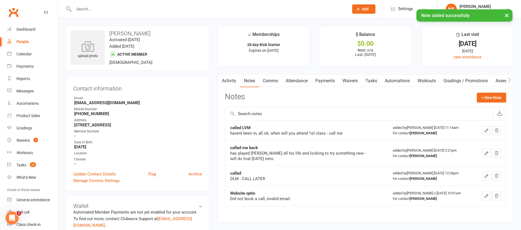
click at [373, 80] on link "Tasks" at bounding box center [370, 81] width 19 height 13
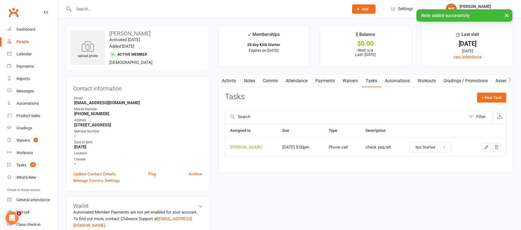
click at [485, 146] on icon "button" at bounding box center [486, 147] width 5 height 5
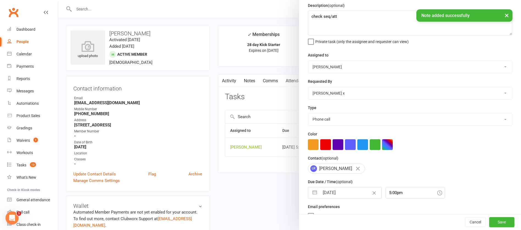
scroll to position [33, 0]
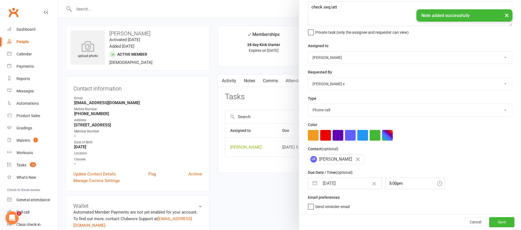
click at [349, 180] on input "[DATE]" at bounding box center [350, 183] width 62 height 11
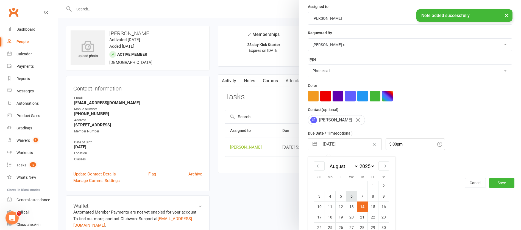
scroll to position [91, 0]
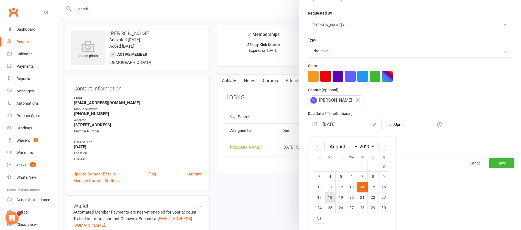
click at [328, 196] on td "18" at bounding box center [330, 197] width 11 height 10
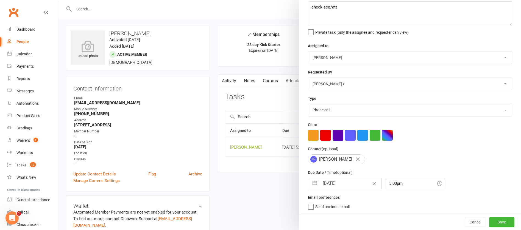
scroll to position [33, 0]
click at [489, 222] on button "Save" at bounding box center [501, 222] width 25 height 10
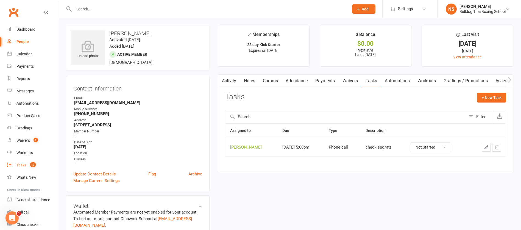
click at [19, 164] on div "Tasks" at bounding box center [21, 165] width 10 height 4
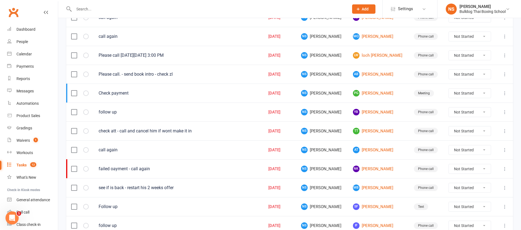
scroll to position [82, 0]
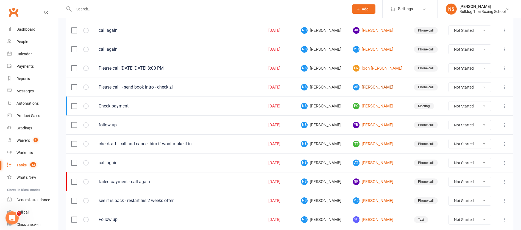
click at [366, 87] on link "AB [PERSON_NAME]" at bounding box center [378, 87] width 51 height 7
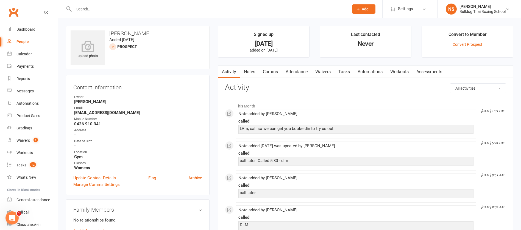
click at [343, 71] on link "Tasks" at bounding box center [343, 72] width 19 height 13
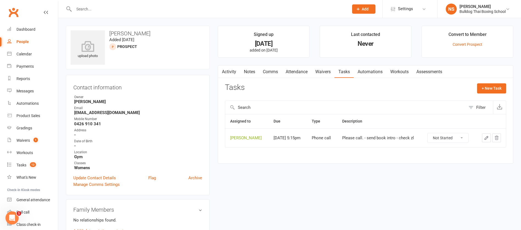
click at [486, 136] on icon "button" at bounding box center [486, 138] width 5 height 5
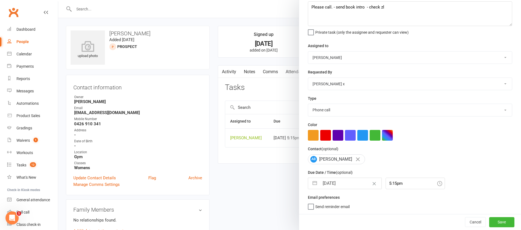
click at [346, 181] on input "[DATE]" at bounding box center [350, 183] width 62 height 11
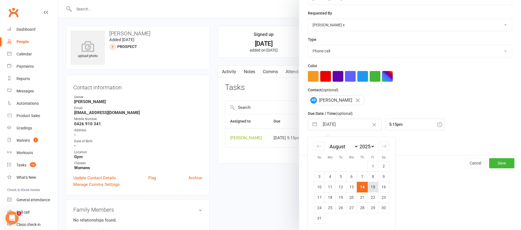
click at [370, 187] on td "15" at bounding box center [373, 187] width 11 height 10
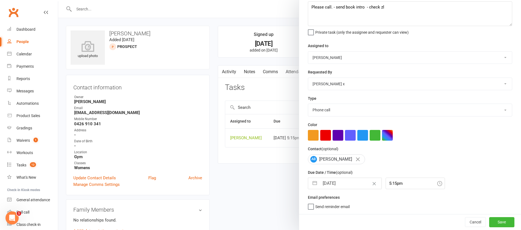
scroll to position [33, 0]
click at [489, 220] on button "Save" at bounding box center [501, 222] width 25 height 10
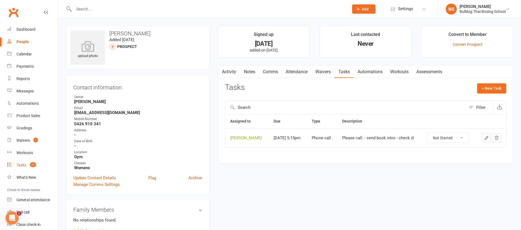
click at [20, 164] on div "Tasks" at bounding box center [21, 165] width 10 height 4
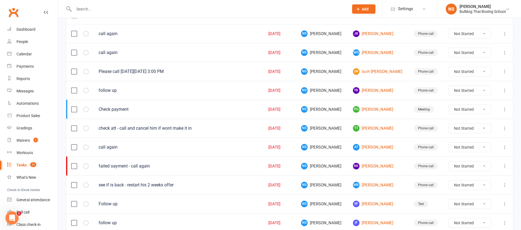
scroll to position [82, 0]
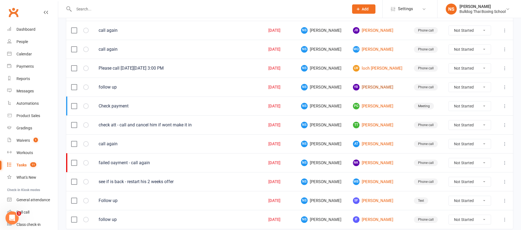
click at [363, 86] on link "YB [PERSON_NAME]" at bounding box center [378, 87] width 51 height 7
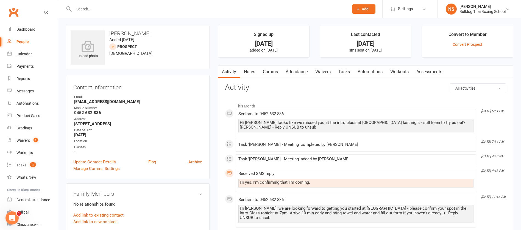
click at [247, 71] on link "Notes" at bounding box center [249, 72] width 19 height 13
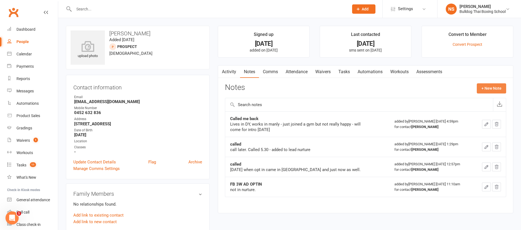
click at [489, 85] on button "+ New Note" at bounding box center [490, 88] width 29 height 10
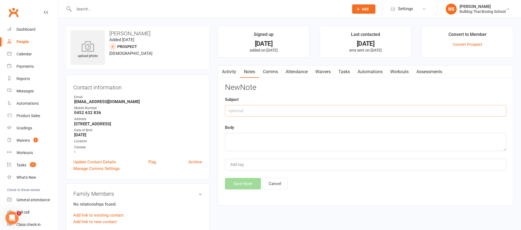
click at [249, 112] on input "text" at bounding box center [365, 111] width 281 height 12
click at [231, 144] on textarea at bounding box center [365, 142] width 281 height 18
drag, startPoint x: 228, startPoint y: 142, endPoint x: 224, endPoint y: 145, distance: 4.8
drag, startPoint x: 224, startPoint y: 145, endPoint x: 247, endPoint y: 181, distance: 43.5
click at [247, 181] on button "Save Note" at bounding box center [243, 184] width 36 height 12
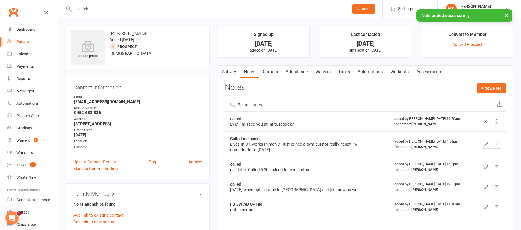
click at [350, 71] on link "Tasks" at bounding box center [343, 72] width 19 height 13
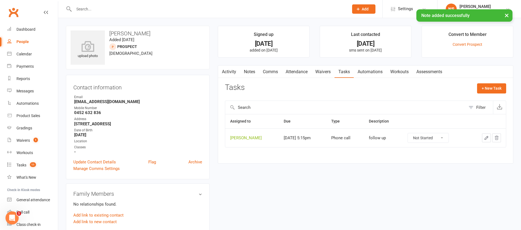
click at [487, 136] on icon "button" at bounding box center [486, 138] width 5 height 5
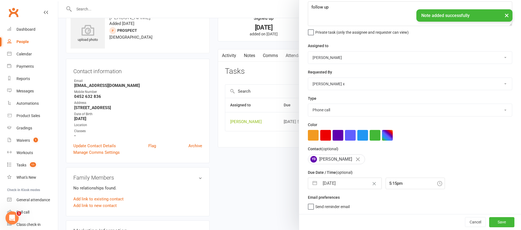
scroll to position [41, 0]
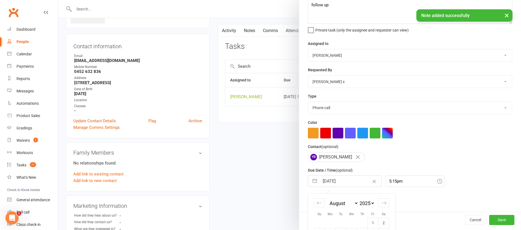
click at [350, 179] on input "[DATE]" at bounding box center [350, 181] width 62 height 11
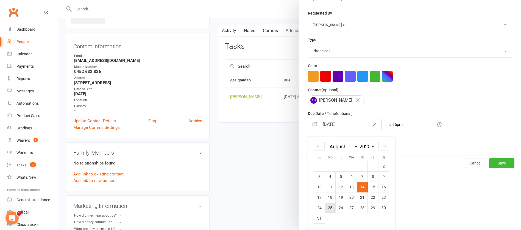
click at [327, 209] on td "25" at bounding box center [330, 208] width 11 height 10
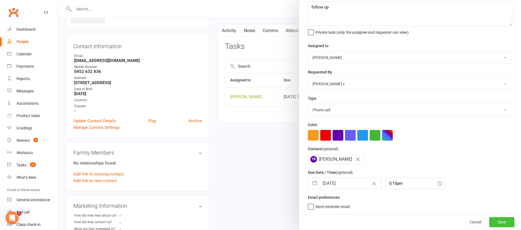
click at [493, 220] on button "Save" at bounding box center [501, 222] width 25 height 10
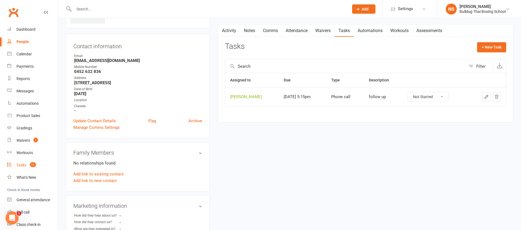
click at [24, 164] on div "Tasks" at bounding box center [21, 165] width 10 height 4
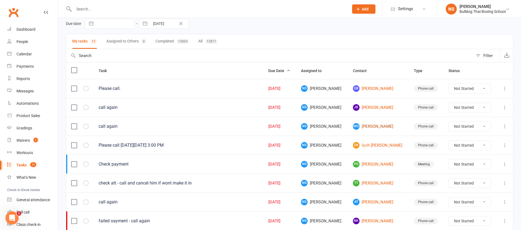
scroll to position [22, 0]
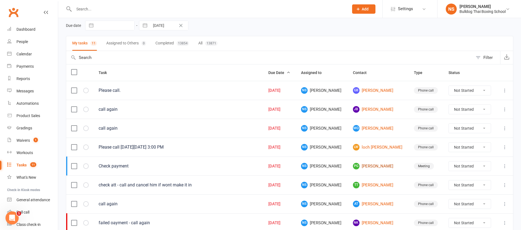
click at [368, 166] on link "pg [PERSON_NAME]" at bounding box center [378, 166] width 51 height 7
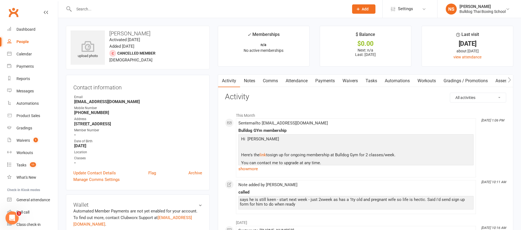
click at [268, 82] on link "Comms" at bounding box center [270, 81] width 23 height 13
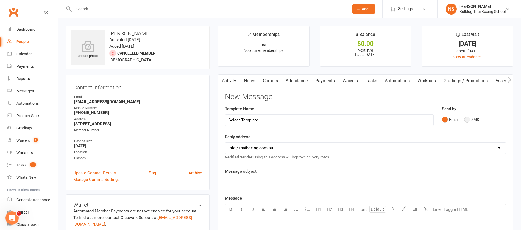
click at [468, 119] on button "SMS" at bounding box center [471, 119] width 15 height 10
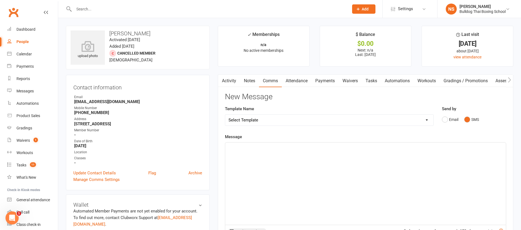
click at [253, 123] on select "Select Template [Email] Price Increase 28 Day Kick starter [SMS] 10 Pass Check …" at bounding box center [329, 120] width 208 height 11
click at [225, 115] on select "Select Template [Email] Price Increase 28 Day Kick starter [SMS] 10 Pass Check …" at bounding box center [329, 120] width 208 height 11
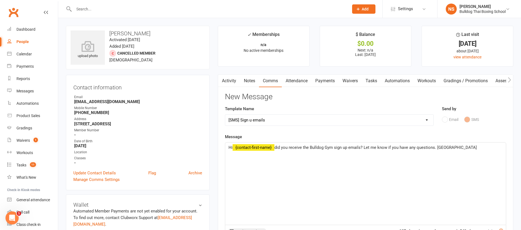
click at [361, 147] on span "did you receive the Bulldog Gym sign up emails? Let me know if you have any que…" at bounding box center [375, 147] width 202 height 5
drag, startPoint x: 362, startPoint y: 146, endPoint x: 433, endPoint y: 147, distance: 70.5
click at [433, 147] on span "did you receive the Bulldog Gym sign up email? Let me know if you have any ques…" at bounding box center [374, 147] width 200 height 5
drag, startPoint x: 443, startPoint y: 148, endPoint x: 445, endPoint y: 143, distance: 5.2
click at [443, 147] on span "did you receive the Bulldog Gym sign up email? Hotmail often ends up in junk, s…" at bounding box center [378, 147] width 208 height 5
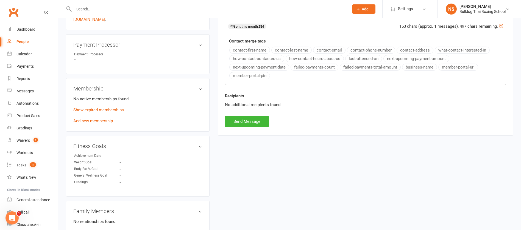
scroll to position [206, 0]
click at [243, 123] on button "Send Message" at bounding box center [247, 121] width 44 height 12
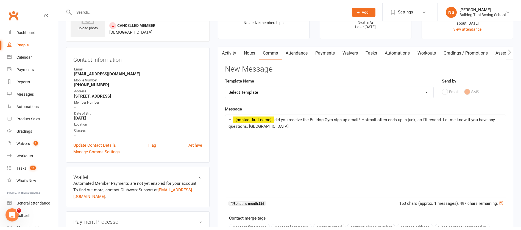
scroll to position [0, 0]
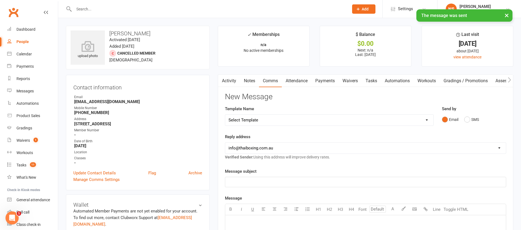
click at [268, 117] on select "Select Template [Email] Price Increase 28 Day Kick starter [SMS] 10 Pass Check …" at bounding box center [329, 120] width 208 height 11
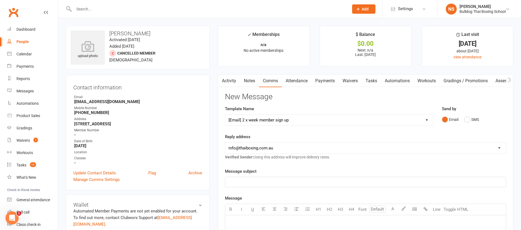
click at [225, 115] on select "Select Template [Email] Price Increase 28 Day Kick starter [SMS] 10 Pass Check …" at bounding box center [329, 120] width 208 height 11
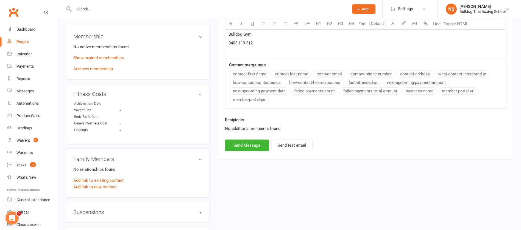
scroll to position [288, 0]
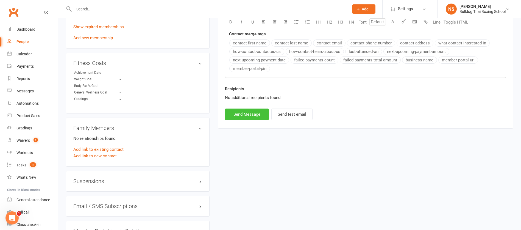
click at [251, 111] on button "Send Message" at bounding box center [247, 115] width 44 height 12
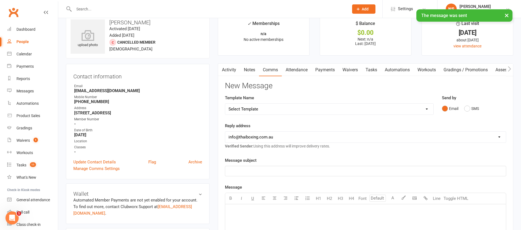
scroll to position [0, 0]
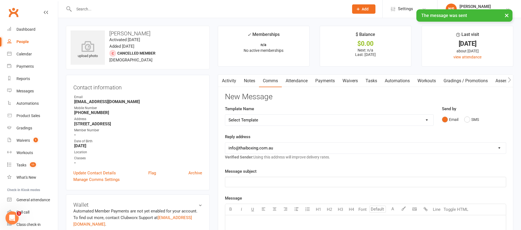
click at [370, 82] on link "Tasks" at bounding box center [370, 81] width 19 height 13
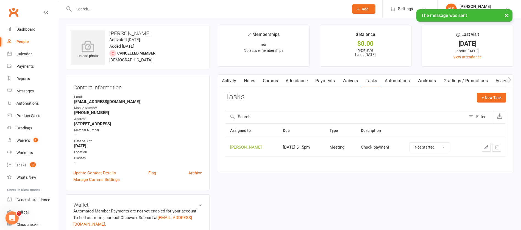
click at [486, 147] on icon "button" at bounding box center [486, 147] width 5 height 5
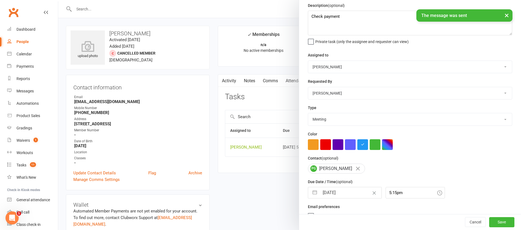
scroll to position [33, 0]
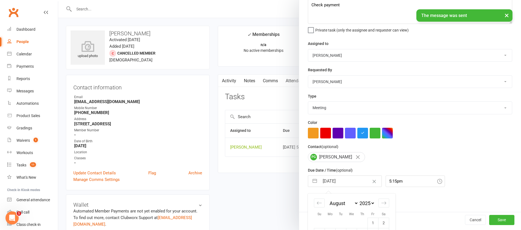
click at [345, 183] on input "[DATE]" at bounding box center [350, 181] width 62 height 11
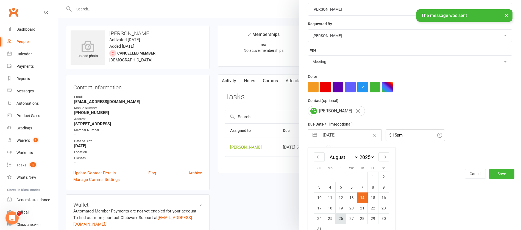
scroll to position [91, 0]
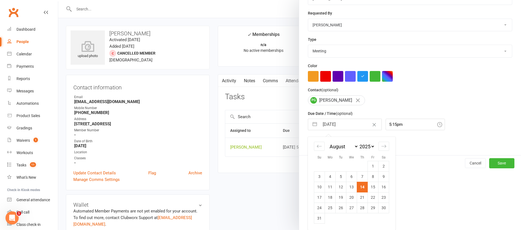
click at [358, 197] on td "21" at bounding box center [362, 197] width 11 height 10
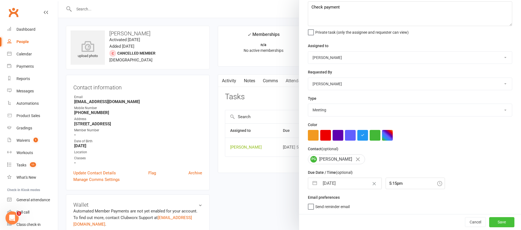
click at [489, 224] on button "Save" at bounding box center [501, 222] width 25 height 10
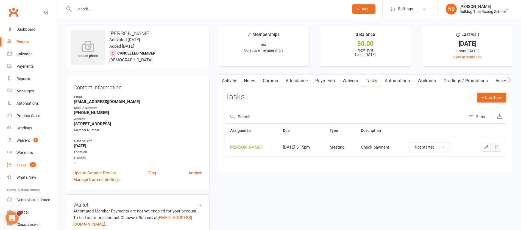
click at [26, 166] on div "Tasks" at bounding box center [21, 165] width 10 height 4
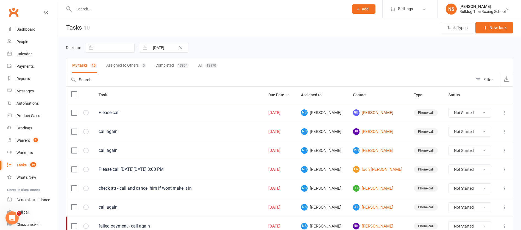
click at [371, 112] on link "GB [PERSON_NAME]" at bounding box center [378, 113] width 51 height 7
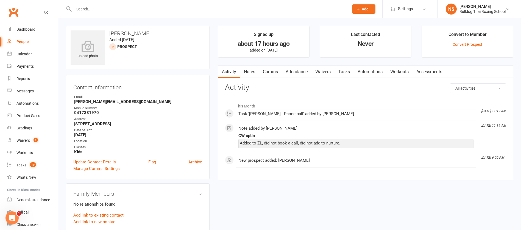
click at [248, 71] on link "Notes" at bounding box center [249, 72] width 19 height 13
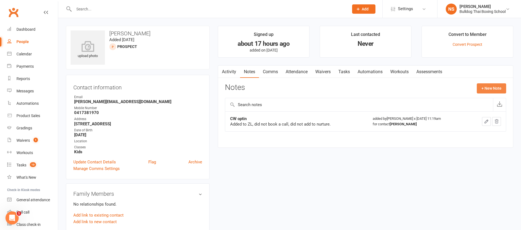
click at [487, 87] on button "+ New Note" at bounding box center [490, 88] width 29 height 10
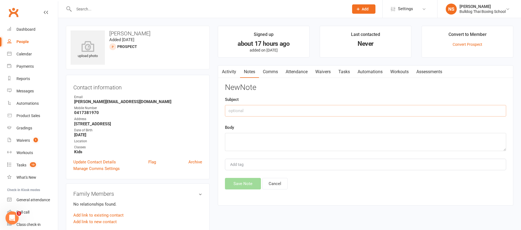
drag, startPoint x: 246, startPoint y: 110, endPoint x: 248, endPoint y: 108, distance: 3.3
click at [246, 110] on input "text" at bounding box center [365, 111] width 281 height 12
click at [234, 140] on textarea at bounding box center [365, 142] width 281 height 18
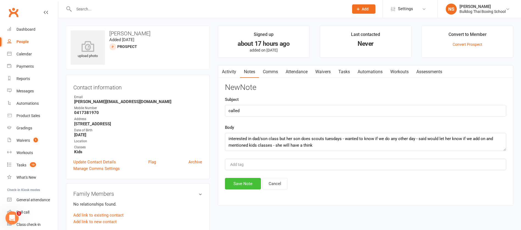
click at [251, 181] on button "Save Note" at bounding box center [243, 184] width 36 height 12
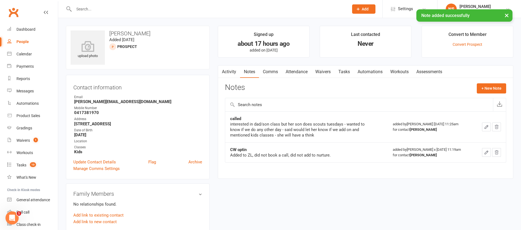
click at [270, 72] on link "Comms" at bounding box center [270, 72] width 23 height 13
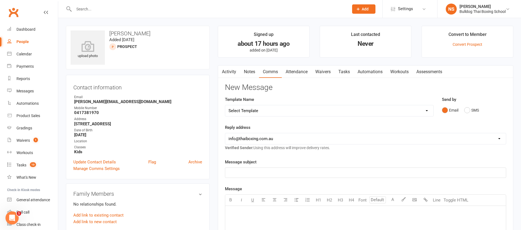
click at [259, 113] on select "Select Template [Email] Price Increase 28 Day Kick starter [SMS] 10 Pass Check …" at bounding box center [329, 110] width 208 height 11
click at [225, 105] on select "Select Template [Email] Price Increase 28 Day Kick starter [SMS] 10 Pass Check …" at bounding box center [329, 110] width 208 height 11
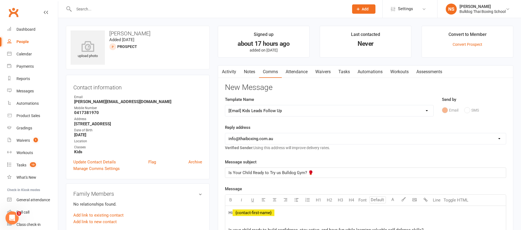
click at [268, 109] on select "Select Template [Email] Price Increase 28 Day Kick starter [SMS] 10 Pass Check …" at bounding box center [329, 110] width 208 height 11
click at [225, 105] on select "Select Template [Email] Price Increase 28 Day Kick starter [SMS] 10 Pass Check …" at bounding box center [329, 110] width 208 height 11
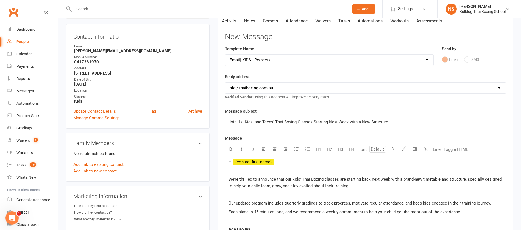
scroll to position [41, 0]
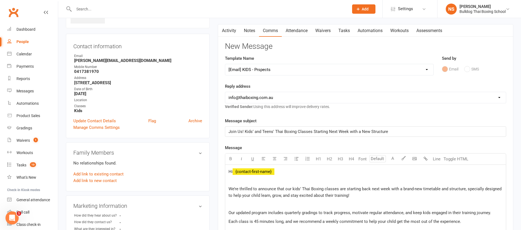
click at [264, 69] on select "Select Template [Email] Price Increase 28 Day Kick starter [SMS] 10 Pass Check …" at bounding box center [329, 69] width 208 height 11
click at [225, 64] on select "Select Template [Email] Price Increase 28 Day Kick starter [SMS] 10 Pass Check …" at bounding box center [329, 69] width 208 height 11
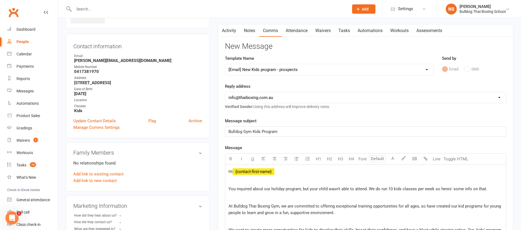
click at [283, 71] on select "Select Template [Email] Price Increase 28 Day Kick starter [SMS] 10 Pass Check …" at bounding box center [329, 69] width 208 height 11
click at [225, 64] on select "Select Template [Email] Price Increase 28 Day Kick starter [SMS] 10 Pass Check …" at bounding box center [329, 69] width 208 height 11
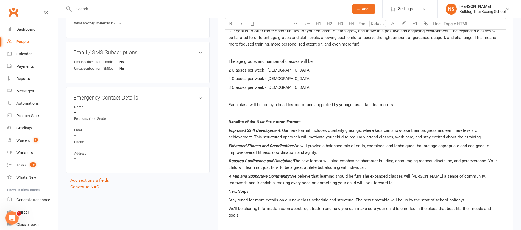
scroll to position [0, 0]
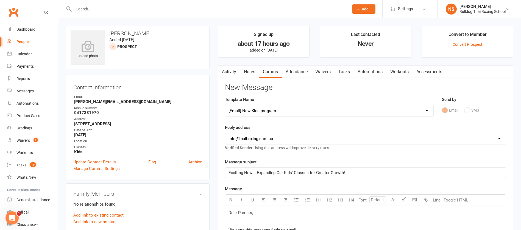
click at [225, 74] on button "button" at bounding box center [221, 72] width 7 height 12
click at [229, 72] on link "Activity" at bounding box center [229, 72] width 22 height 13
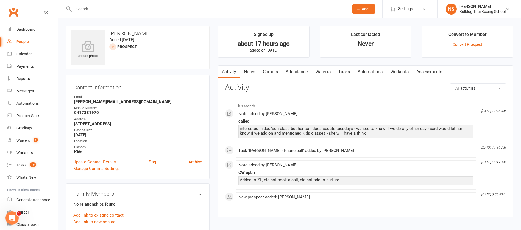
click at [267, 71] on link "Comms" at bounding box center [270, 72] width 23 height 13
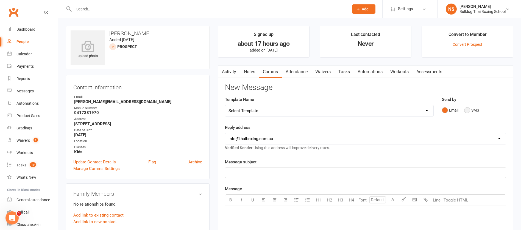
click at [466, 109] on button "SMS" at bounding box center [471, 110] width 15 height 10
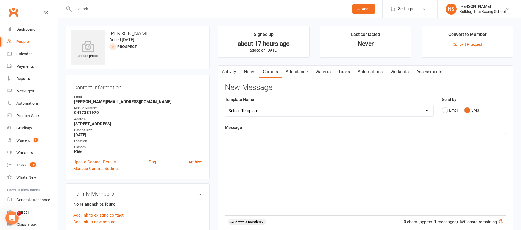
drag, startPoint x: 243, startPoint y: 142, endPoint x: 252, endPoint y: 131, distance: 14.3
click at [243, 140] on div "﻿" at bounding box center [365, 174] width 280 height 82
click at [21, 52] on div "Calendar" at bounding box center [23, 54] width 15 height 4
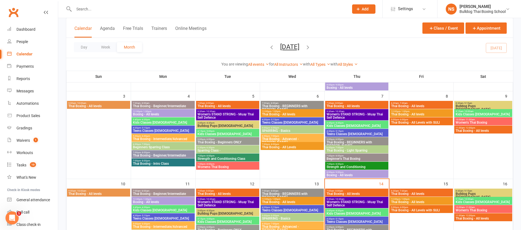
scroll to position [165, 0]
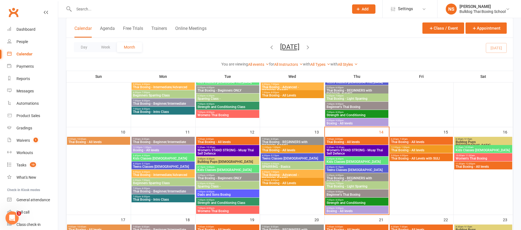
click at [478, 158] on span "Women's Thai Boxing" at bounding box center [483, 158] width 56 height 3
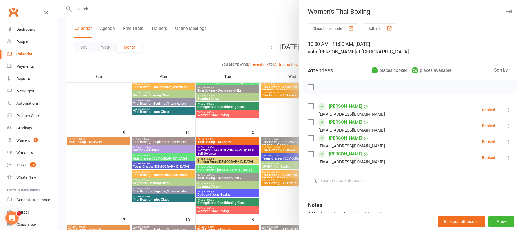
click at [256, 19] on div at bounding box center [289, 115] width 462 height 230
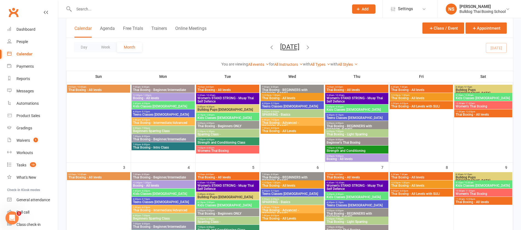
scroll to position [41, 0]
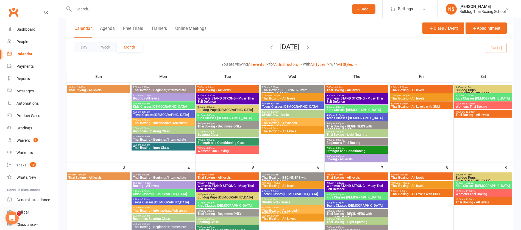
click at [474, 193] on span "Women's Thai Boxing" at bounding box center [483, 194] width 56 height 3
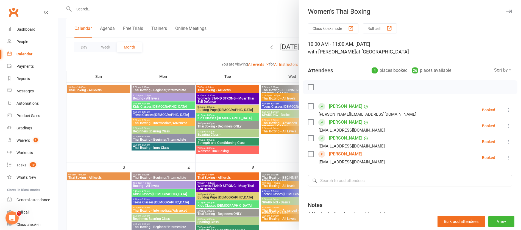
click at [242, 23] on div at bounding box center [289, 115] width 462 height 230
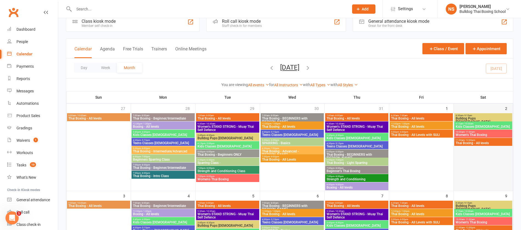
scroll to position [0, 0]
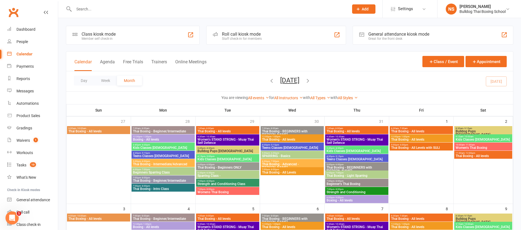
click at [462, 145] on span "10:00am - 11:00am" at bounding box center [483, 145] width 56 height 2
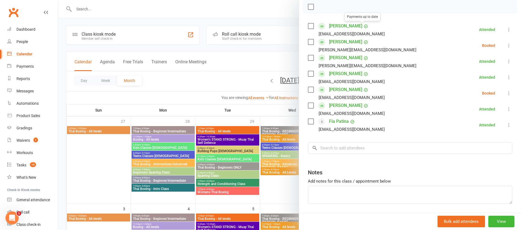
scroll to position [82, 0]
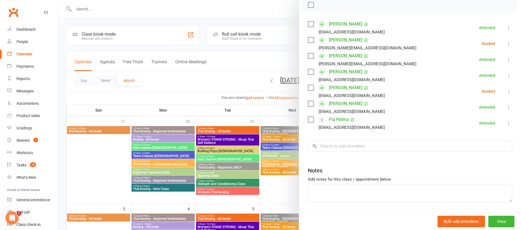
click at [160, 19] on div at bounding box center [289, 115] width 462 height 230
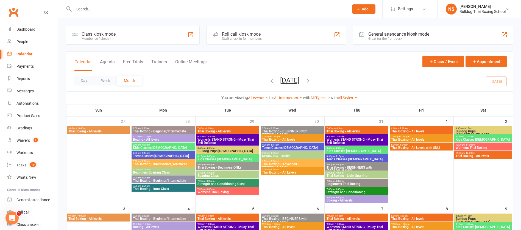
click at [91, 9] on input "text" at bounding box center [208, 9] width 273 height 8
click at [106, 7] on input "text" at bounding box center [208, 9] width 273 height 8
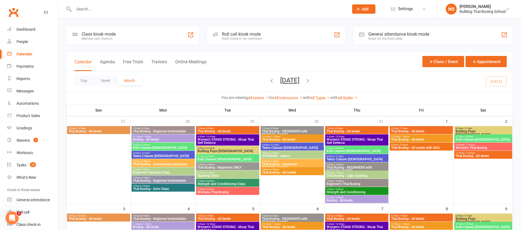
click at [97, 12] on input "text" at bounding box center [208, 9] width 273 height 8
click at [22, 163] on div "Tasks" at bounding box center [21, 165] width 10 height 4
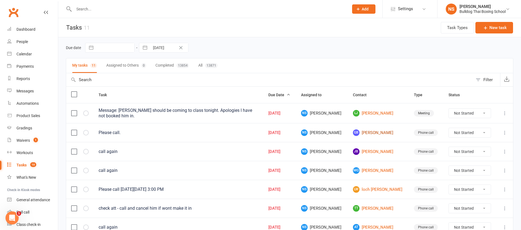
click at [372, 133] on link "GB [PERSON_NAME]" at bounding box center [378, 133] width 51 height 7
click at [0, 0] on div "Loading" at bounding box center [0, 0] width 0 height 0
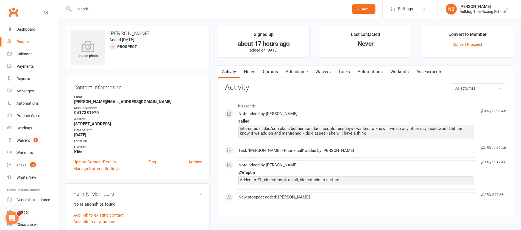
drag, startPoint x: 269, startPoint y: 72, endPoint x: 268, endPoint y: 80, distance: 7.5
click at [269, 72] on link "Comms" at bounding box center [270, 72] width 23 height 13
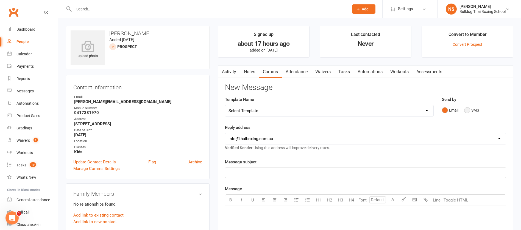
click at [468, 111] on button "SMS" at bounding box center [471, 110] width 15 height 10
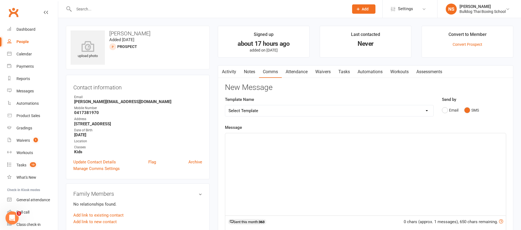
drag, startPoint x: 255, startPoint y: 147, endPoint x: 259, endPoint y: 145, distance: 4.8
click at [258, 146] on div "﻿" at bounding box center [365, 174] width 280 height 82
click at [302, 138] on span "HI [PERSON_NAME] - Kids classes are Mon?thurs at 3.45, Tues at 4.15 and" at bounding box center [296, 138] width 136 height 5
click at [367, 139] on p "HI [PERSON_NAME] - Kids classes are Mon/Thurs at 3.45, Tues at 4.15 and" at bounding box center [365, 138] width 274 height 7
click at [369, 137] on span "HI [PERSON_NAME] - Kids classes are Mon/Thurs at 3.45, Tues at 4.15 and Sat ay …" at bounding box center [307, 138] width 158 height 5
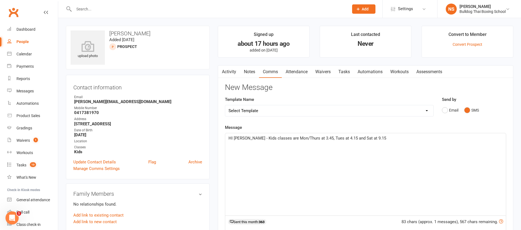
click at [382, 138] on p "HI [PERSON_NAME] - Kids classes are Mon/Thurs at 3.45, Tues at 4.15 and Sat at …" at bounding box center [365, 138] width 274 height 7
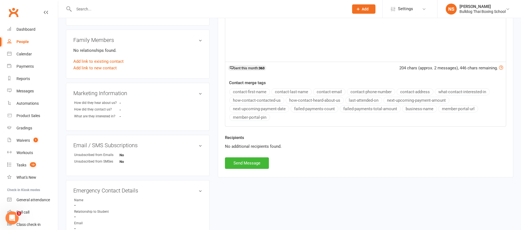
scroll to position [165, 0]
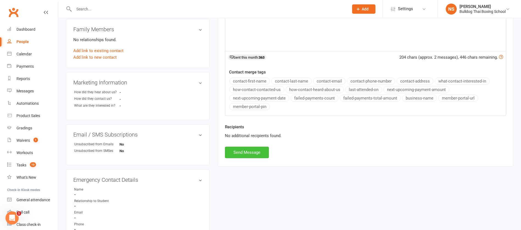
click at [237, 154] on button "Send Message" at bounding box center [247, 153] width 44 height 12
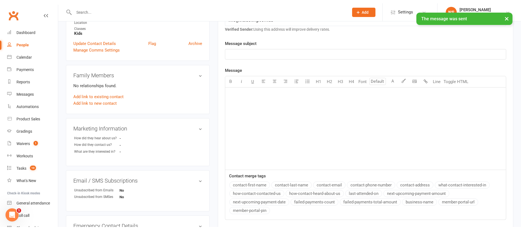
scroll to position [0, 0]
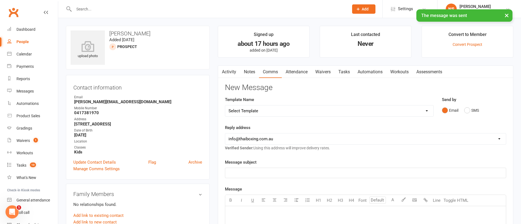
click at [346, 69] on link "Tasks" at bounding box center [343, 72] width 19 height 13
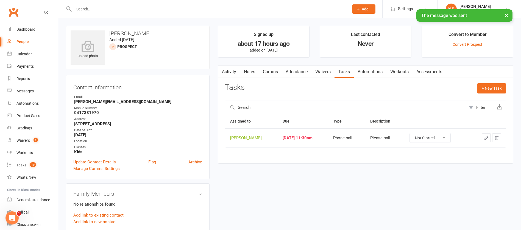
click at [484, 132] on td at bounding box center [487, 137] width 37 height 19
click at [485, 139] on icon "button" at bounding box center [485, 137] width 3 height 3
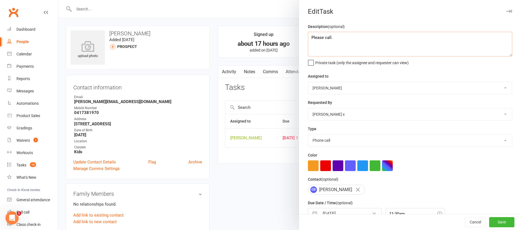
drag, startPoint x: 359, startPoint y: 42, endPoint x: 307, endPoint y: 34, distance: 52.8
click at [310, 36] on textarea "Please call." at bounding box center [410, 44] width 204 height 25
click at [361, 37] on textarea "let her know if we add dad/don class" at bounding box center [410, 44] width 204 height 25
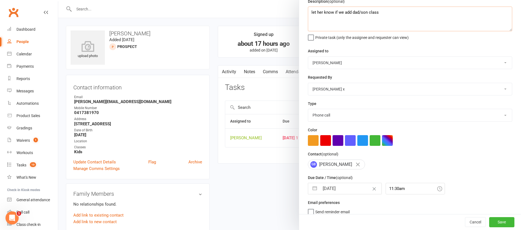
scroll to position [33, 0]
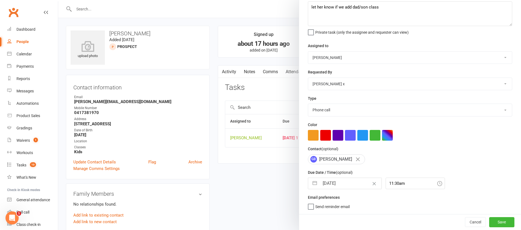
click at [344, 184] on input "[DATE]" at bounding box center [350, 183] width 62 height 11
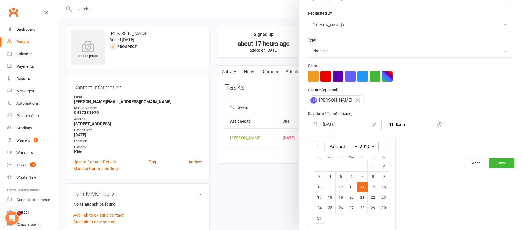
click at [381, 147] on icon "Move forward to switch to the next month." at bounding box center [383, 146] width 5 height 5
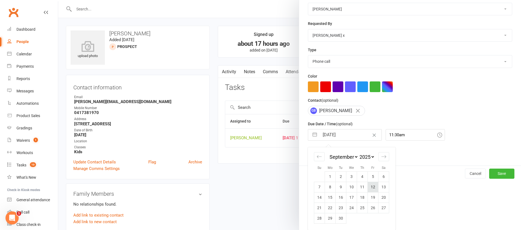
scroll to position [81, 0]
click at [327, 196] on td "15" at bounding box center [330, 197] width 11 height 10
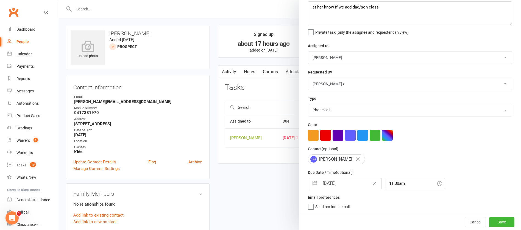
scroll to position [33, 0]
click at [489, 219] on button "Save" at bounding box center [501, 222] width 25 height 10
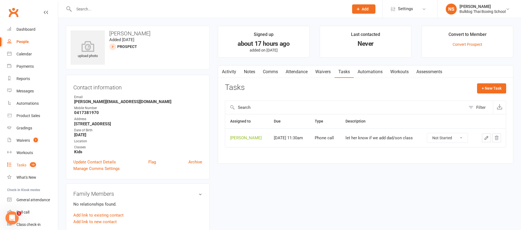
click at [20, 164] on div "Tasks" at bounding box center [21, 165] width 10 height 4
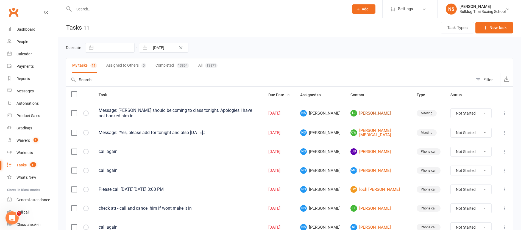
click at [377, 114] on link "[PERSON_NAME]" at bounding box center [378, 113] width 56 height 7
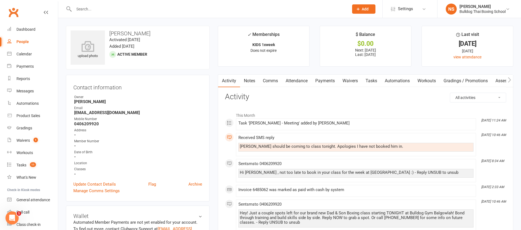
click at [269, 81] on link "Comms" at bounding box center [270, 81] width 23 height 13
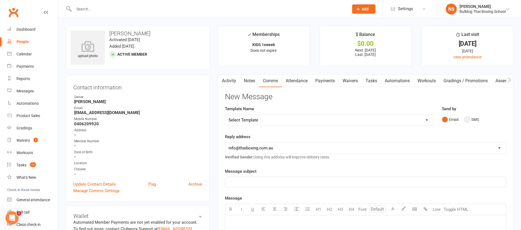
click at [465, 120] on button "SMS" at bounding box center [471, 119] width 15 height 10
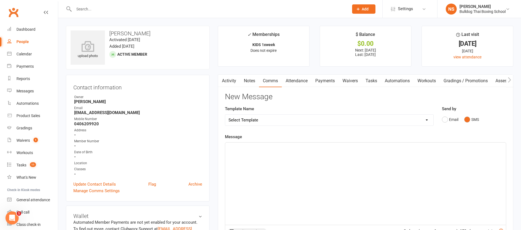
drag, startPoint x: 241, startPoint y: 152, endPoint x: 246, endPoint y: 151, distance: 4.7
click at [242, 152] on div "﻿" at bounding box center [365, 184] width 280 height 82
click at [230, 149] on span "good to hear :)" at bounding box center [241, 147] width 27 height 5
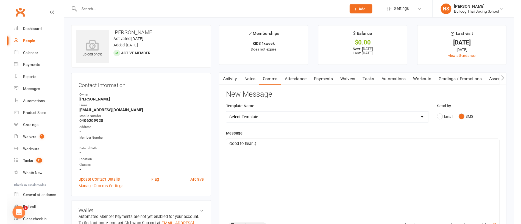
scroll to position [124, 0]
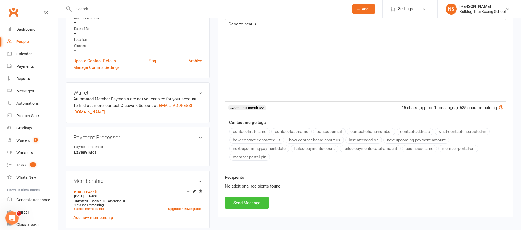
click at [247, 203] on button "Send Message" at bounding box center [247, 203] width 44 height 12
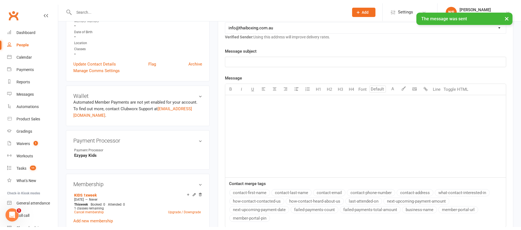
scroll to position [0, 0]
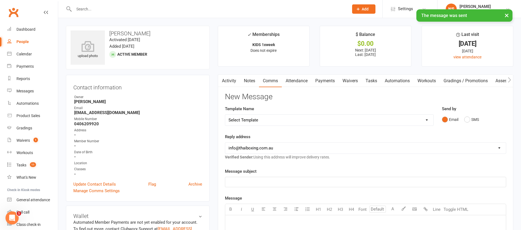
click at [372, 81] on link "Tasks" at bounding box center [370, 81] width 19 height 13
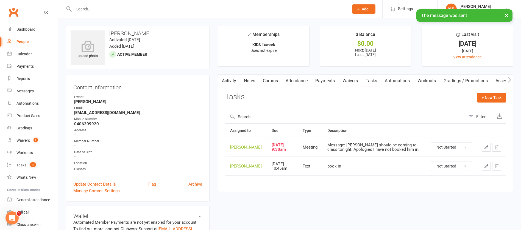
drag, startPoint x: 466, startPoint y: 150, endPoint x: 463, endPoint y: 155, distance: 4.8
click at [466, 150] on select "Not Started In Progress Waiting Complete" at bounding box center [451, 147] width 41 height 9
click at [431, 147] on select "Not Started In Progress Waiting Complete" at bounding box center [451, 147] width 41 height 9
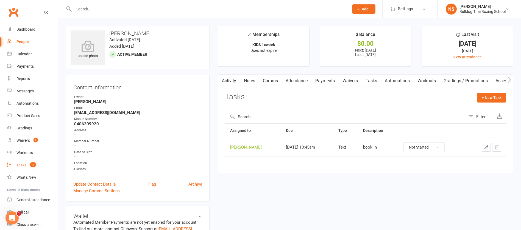
click at [20, 164] on div "Tasks" at bounding box center [21, 165] width 10 height 4
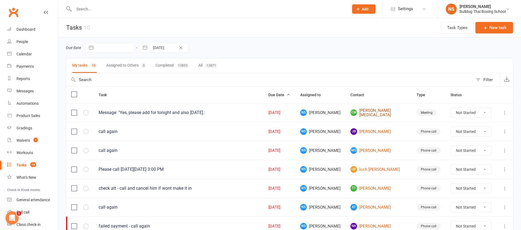
click at [377, 111] on link "CW [PERSON_NAME][MEDICAL_DATA]" at bounding box center [378, 112] width 56 height 9
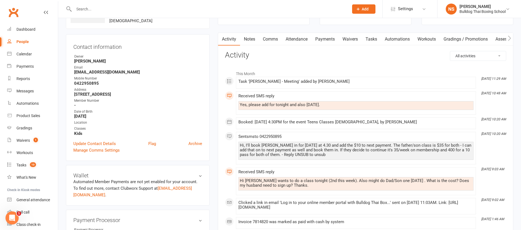
scroll to position [41, 0]
click at [269, 39] on link "Comms" at bounding box center [270, 39] width 23 height 13
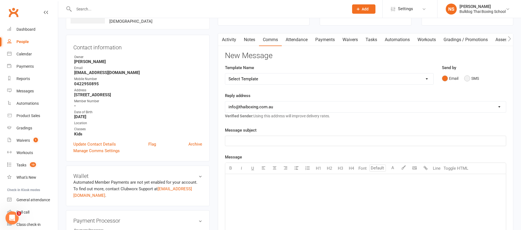
click at [466, 77] on button "SMS" at bounding box center [471, 78] width 15 height 10
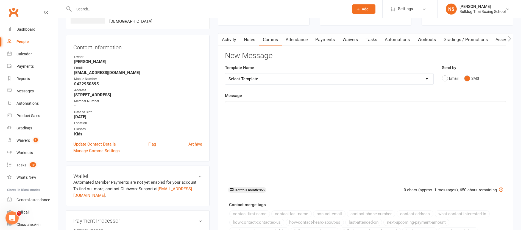
click at [251, 110] on div "﻿" at bounding box center [365, 143] width 280 height 82
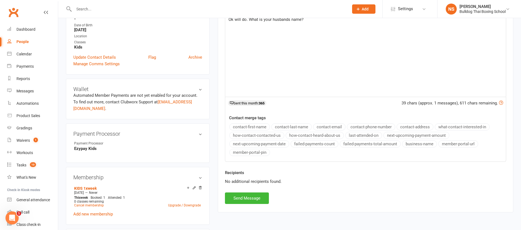
scroll to position [206, 0]
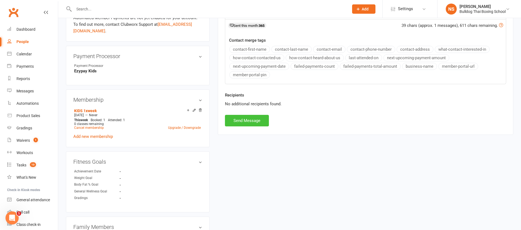
click at [256, 121] on button "Send Message" at bounding box center [247, 121] width 44 height 12
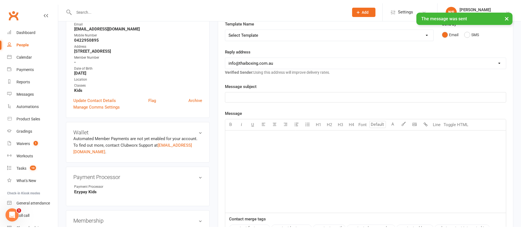
scroll to position [0, 0]
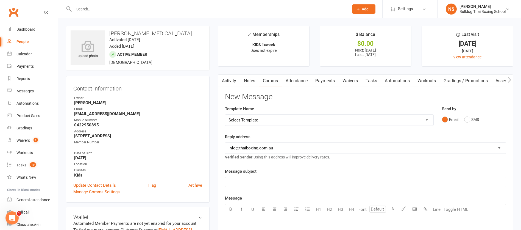
click at [234, 79] on link "Activity" at bounding box center [229, 81] width 22 height 13
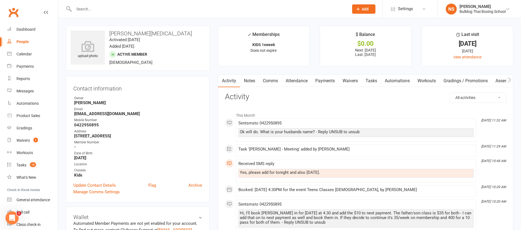
click at [302, 81] on link "Attendance" at bounding box center [297, 81] width 30 height 13
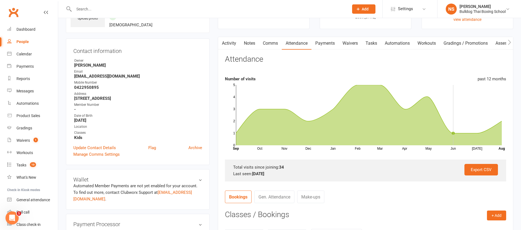
scroll to position [82, 0]
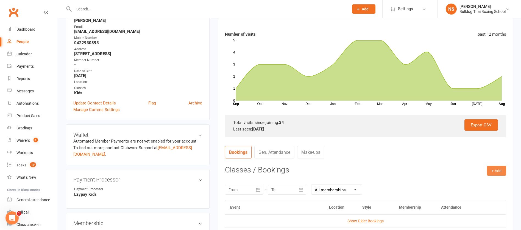
click at [495, 171] on button "+ Add" at bounding box center [496, 171] width 19 height 10
click at [480, 182] on link "Book Event" at bounding box center [478, 183] width 54 height 11
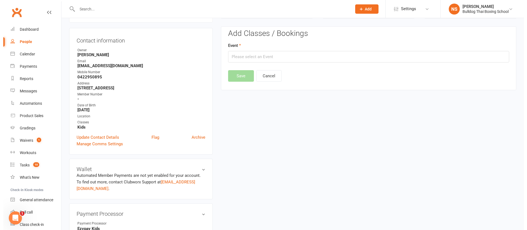
scroll to position [47, 0]
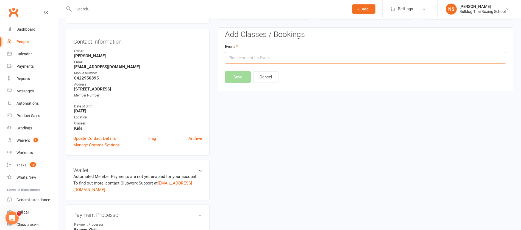
click at [287, 54] on input "text" at bounding box center [365, 58] width 281 height 12
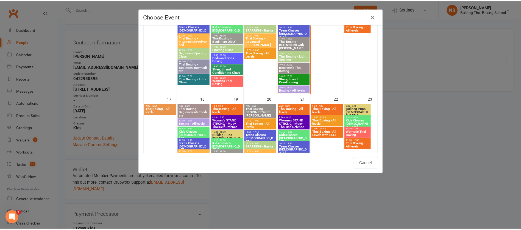
scroll to position [371, 0]
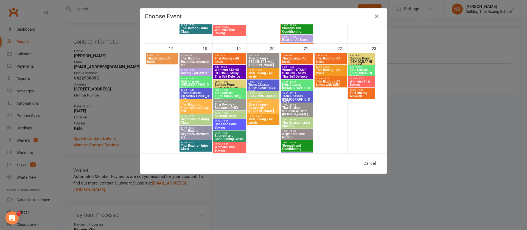
click at [222, 121] on span "19:00 - 20:00" at bounding box center [229, 121] width 30 height 2
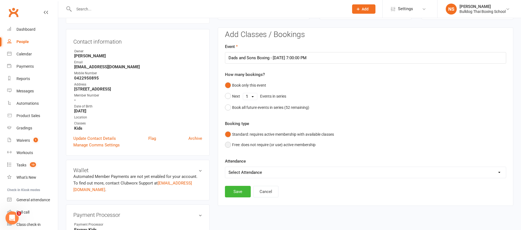
click at [228, 145] on button "Free: does not require (or use) active membership" at bounding box center [270, 145] width 91 height 10
click at [240, 192] on button "Save" at bounding box center [238, 192] width 26 height 12
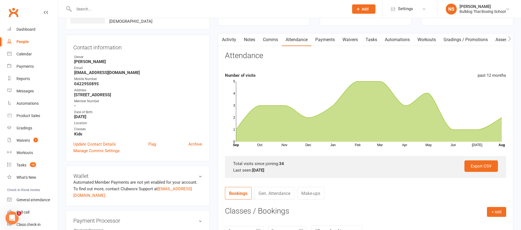
scroll to position [0, 0]
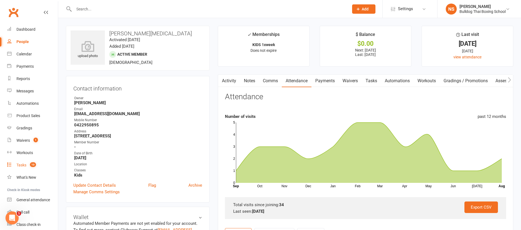
click at [21, 164] on div "Tasks" at bounding box center [21, 165] width 10 height 4
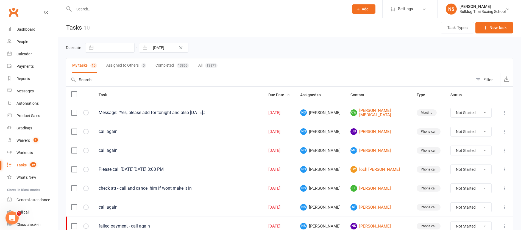
click at [487, 112] on select "Not Started In Progress Waiting Complete" at bounding box center [470, 112] width 41 height 9
click at [450, 108] on select "Not Started In Progress Waiting Complete" at bounding box center [470, 112] width 41 height 9
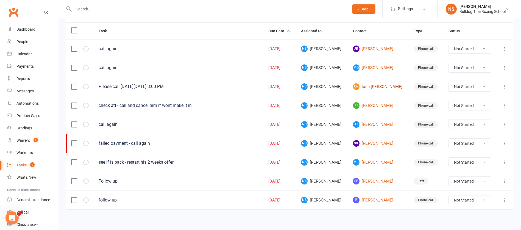
scroll to position [67, 0]
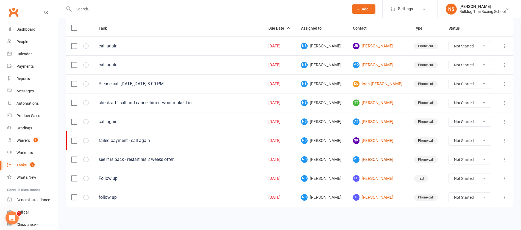
click at [369, 159] on link "MB [PERSON_NAME]" at bounding box center [378, 159] width 51 height 7
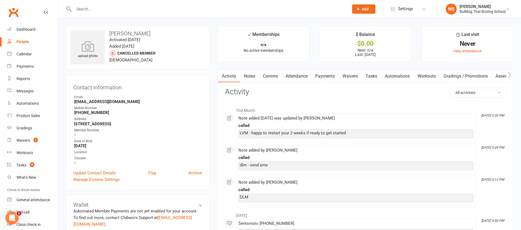
click at [91, 7] on input "text" at bounding box center [208, 9] width 273 height 8
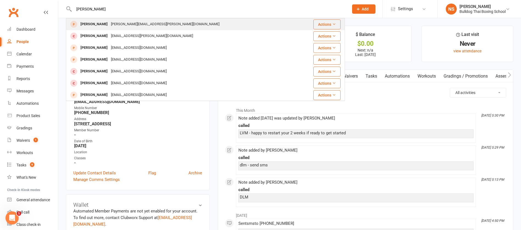
click at [92, 21] on div "[PERSON_NAME]" at bounding box center [94, 24] width 30 height 8
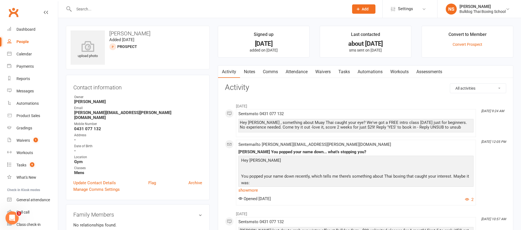
click at [90, 8] on input "text" at bounding box center [208, 9] width 273 height 8
click at [85, 7] on input "text" at bounding box center [208, 9] width 273 height 8
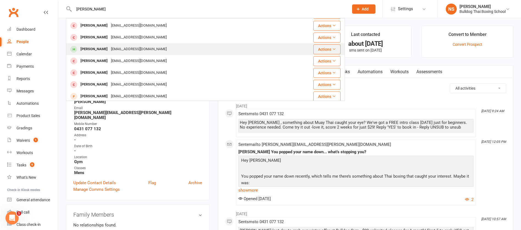
scroll to position [154, 0]
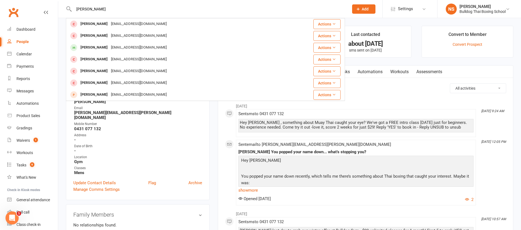
click at [109, 47] on div "[EMAIL_ADDRESS][DOMAIN_NAME]" at bounding box center [138, 48] width 59 height 8
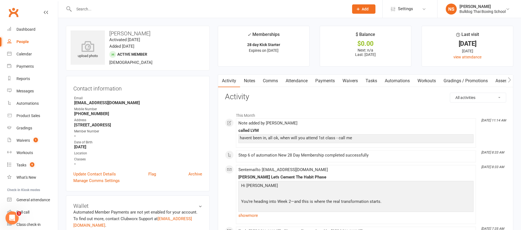
click at [251, 80] on link "Notes" at bounding box center [249, 81] width 19 height 13
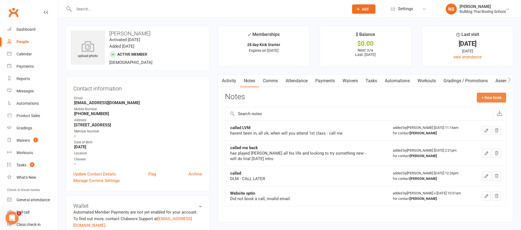
click at [494, 94] on button "+ New Note" at bounding box center [490, 98] width 29 height 10
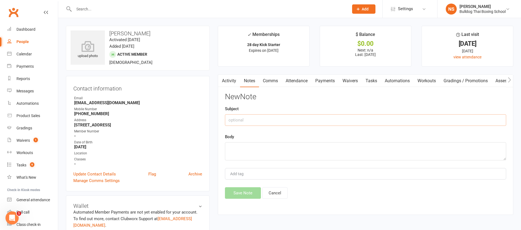
drag, startPoint x: 258, startPoint y: 121, endPoint x: 261, endPoint y: 140, distance: 19.2
click at [258, 120] on input "text" at bounding box center [365, 120] width 281 height 12
drag, startPoint x: 246, startPoint y: 146, endPoint x: 249, endPoint y: 143, distance: 4.0
click at [247, 144] on textarea at bounding box center [365, 151] width 281 height 18
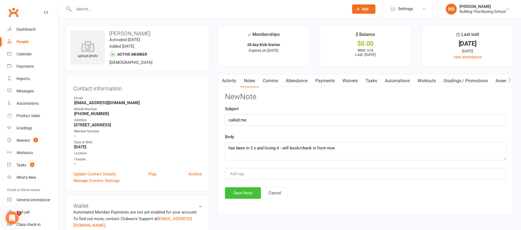
click at [249, 194] on button "Save Note" at bounding box center [243, 193] width 36 height 12
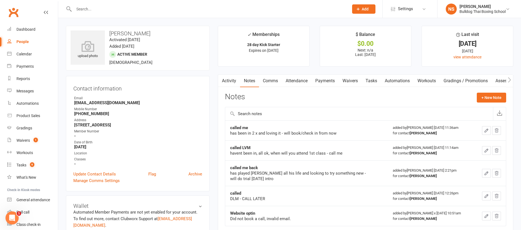
click at [487, 128] on button "button" at bounding box center [486, 130] width 9 height 9
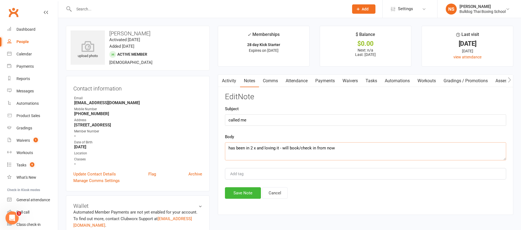
click at [346, 151] on textarea "has been in 2 x and loving it - will book/check in from now" at bounding box center [365, 151] width 281 height 18
click at [245, 190] on button "Save Note" at bounding box center [243, 193] width 36 height 12
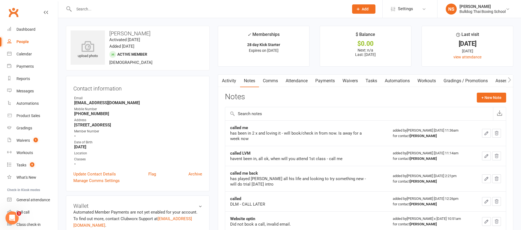
click at [377, 82] on link "Tasks" at bounding box center [370, 81] width 19 height 13
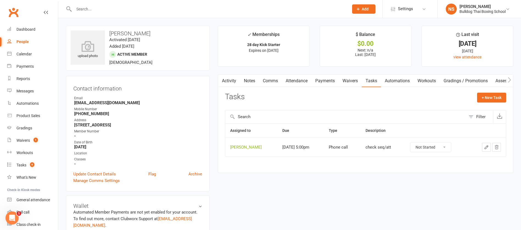
click at [487, 146] on icon "button" at bounding box center [486, 147] width 5 height 5
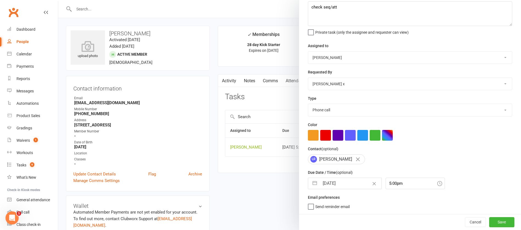
click at [346, 183] on input "[DATE]" at bounding box center [350, 183] width 62 height 11
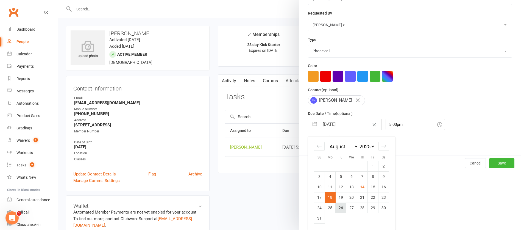
click at [339, 209] on td "26" at bounding box center [340, 208] width 11 height 10
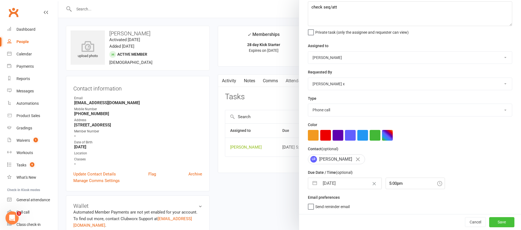
click at [489, 220] on button "Save" at bounding box center [501, 222] width 25 height 10
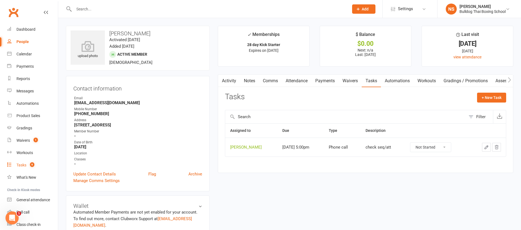
click at [26, 165] on div "Tasks" at bounding box center [21, 165] width 10 height 4
